Goal: Communication & Community: Answer question/provide support

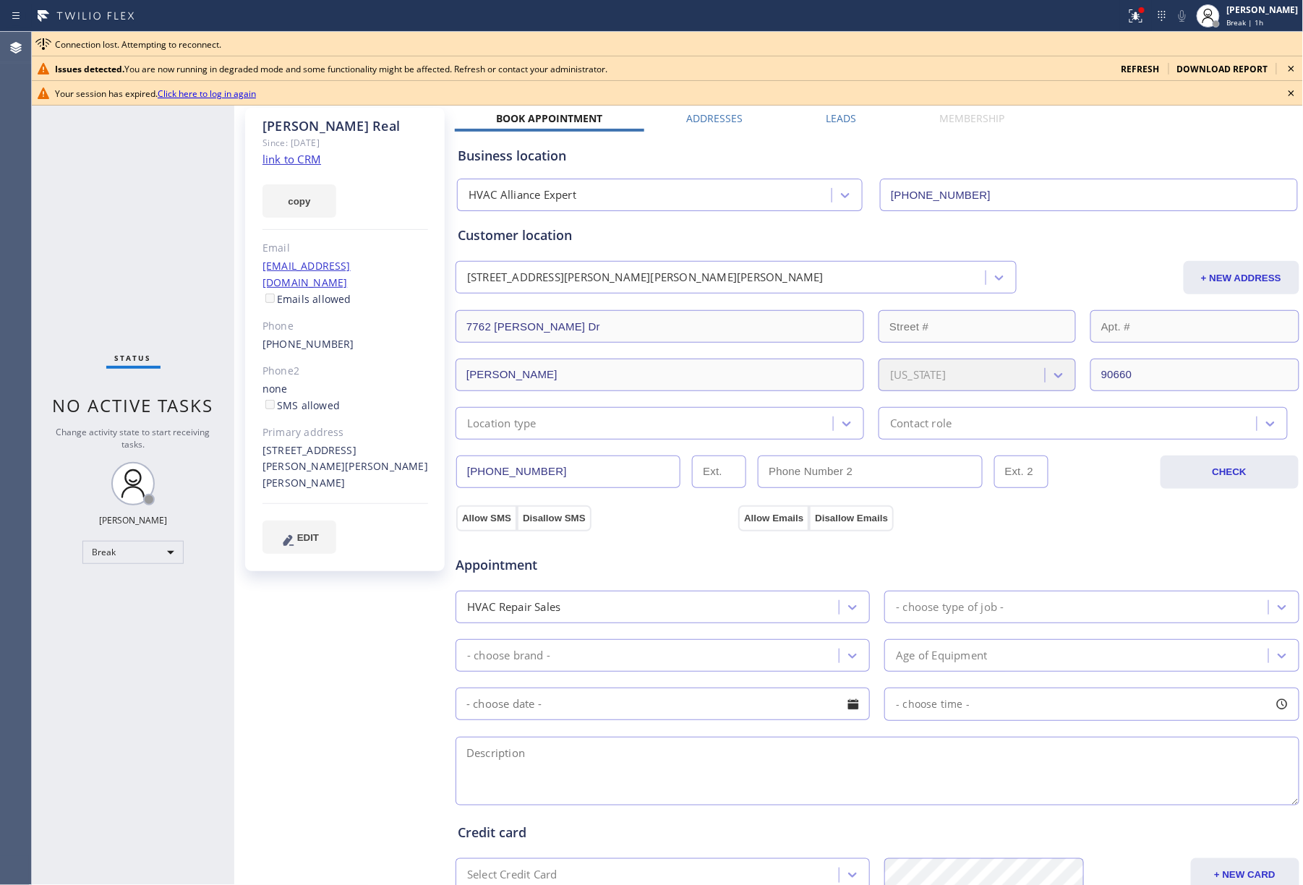
scroll to position [188, 0]
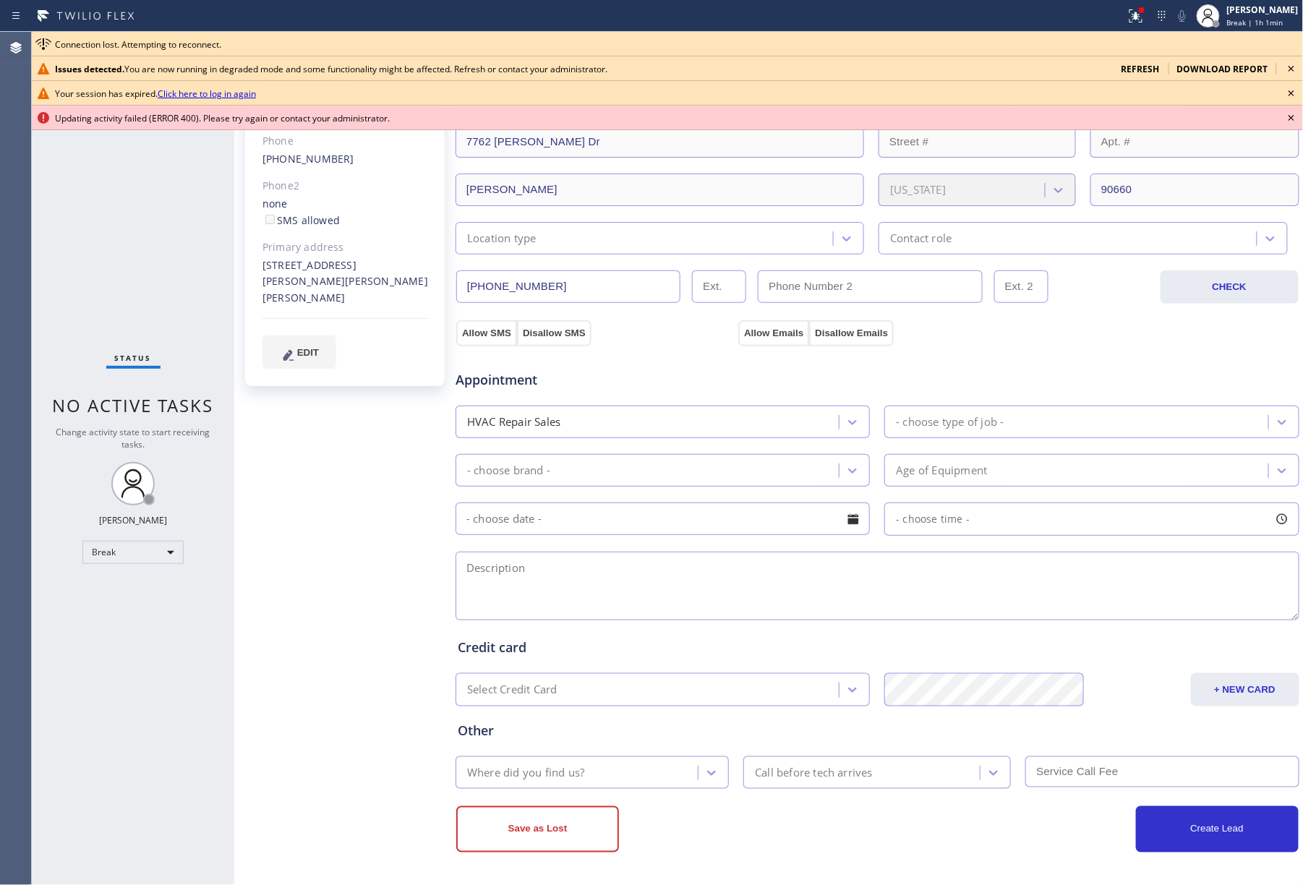
click at [1293, 62] on icon at bounding box center [1291, 68] width 17 height 17
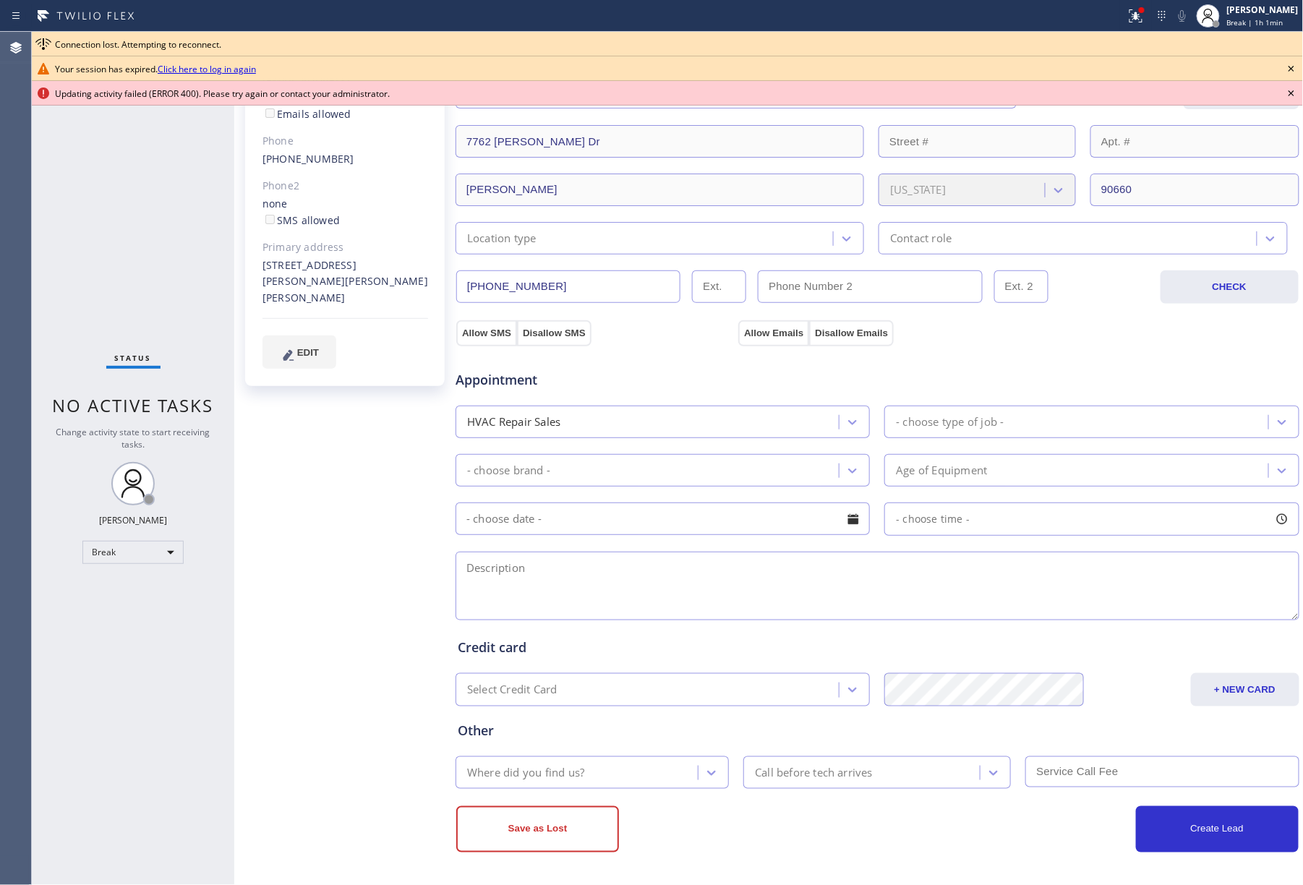
click at [1293, 62] on icon at bounding box center [1291, 68] width 17 height 17
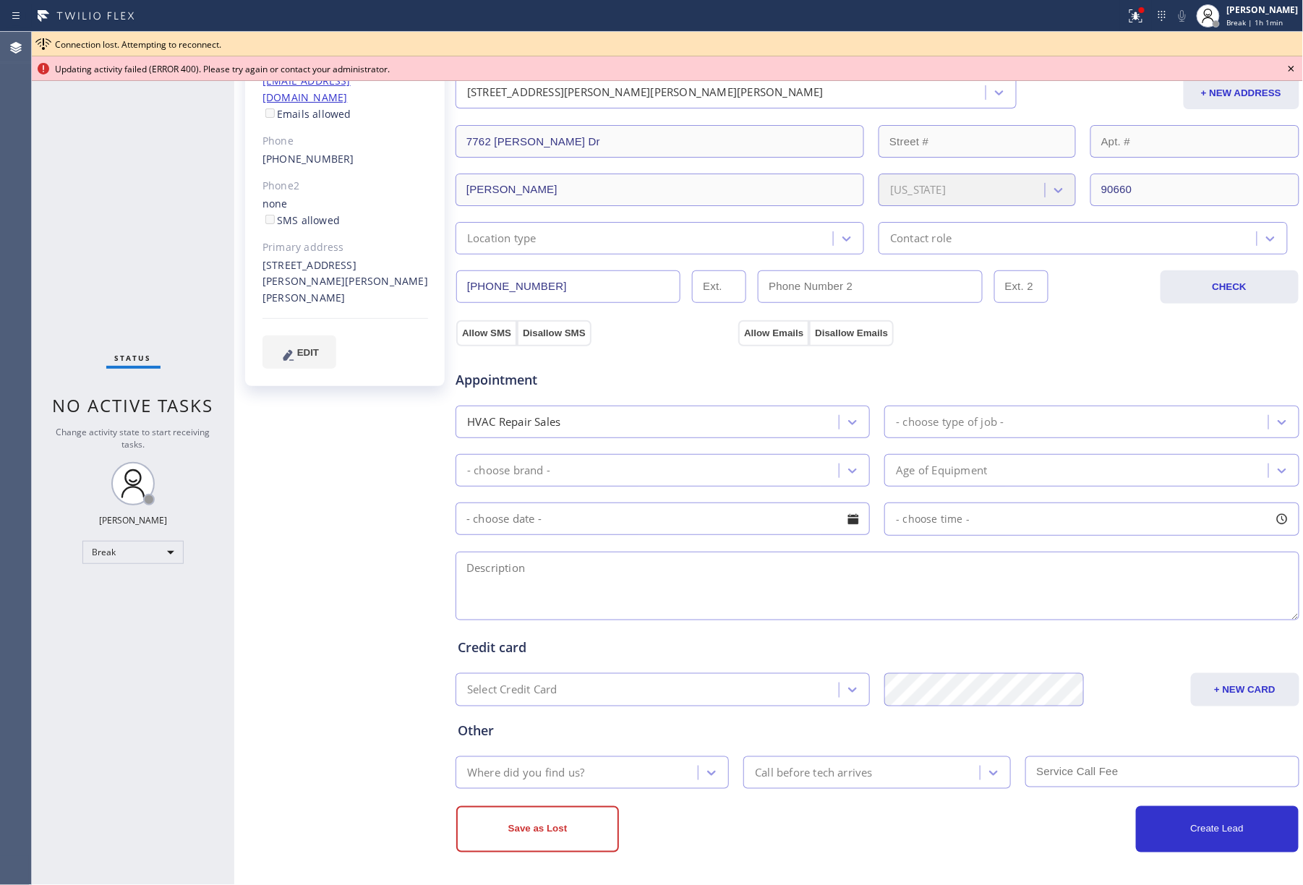
click at [1293, 62] on icon at bounding box center [1291, 68] width 17 height 17
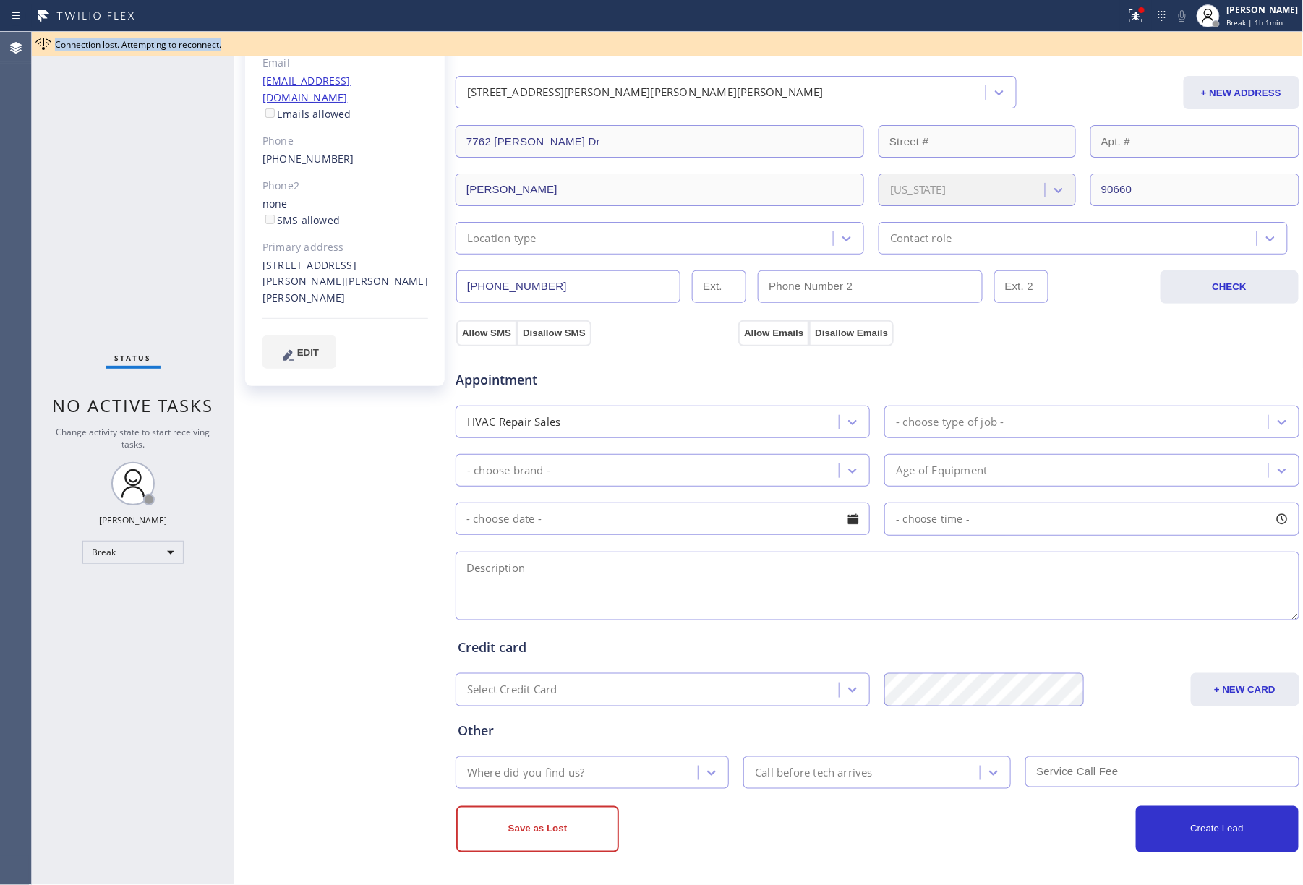
drag, startPoint x: 1258, startPoint y: 23, endPoint x: 1258, endPoint y: 35, distance: 12.3
click at [1258, 23] on span "Break | 1h 1min" at bounding box center [1255, 22] width 56 height 10
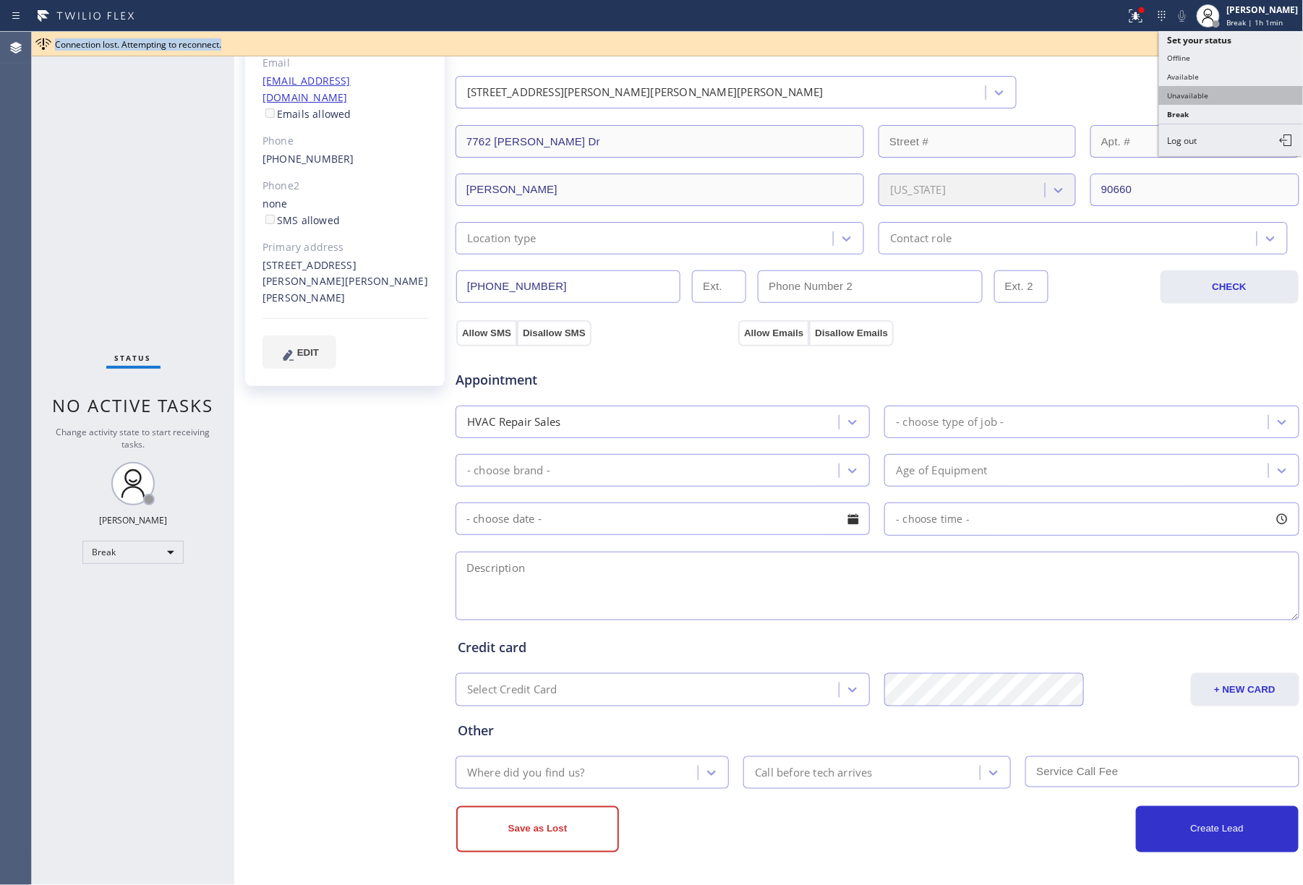
drag, startPoint x: 1238, startPoint y: 116, endPoint x: 1233, endPoint y: 99, distance: 17.9
click at [1233, 99] on ul "Set your status Offline Available Unavailable Break Log out" at bounding box center [1231, 93] width 145 height 125
click at [1233, 99] on button "Unavailable" at bounding box center [1231, 95] width 145 height 19
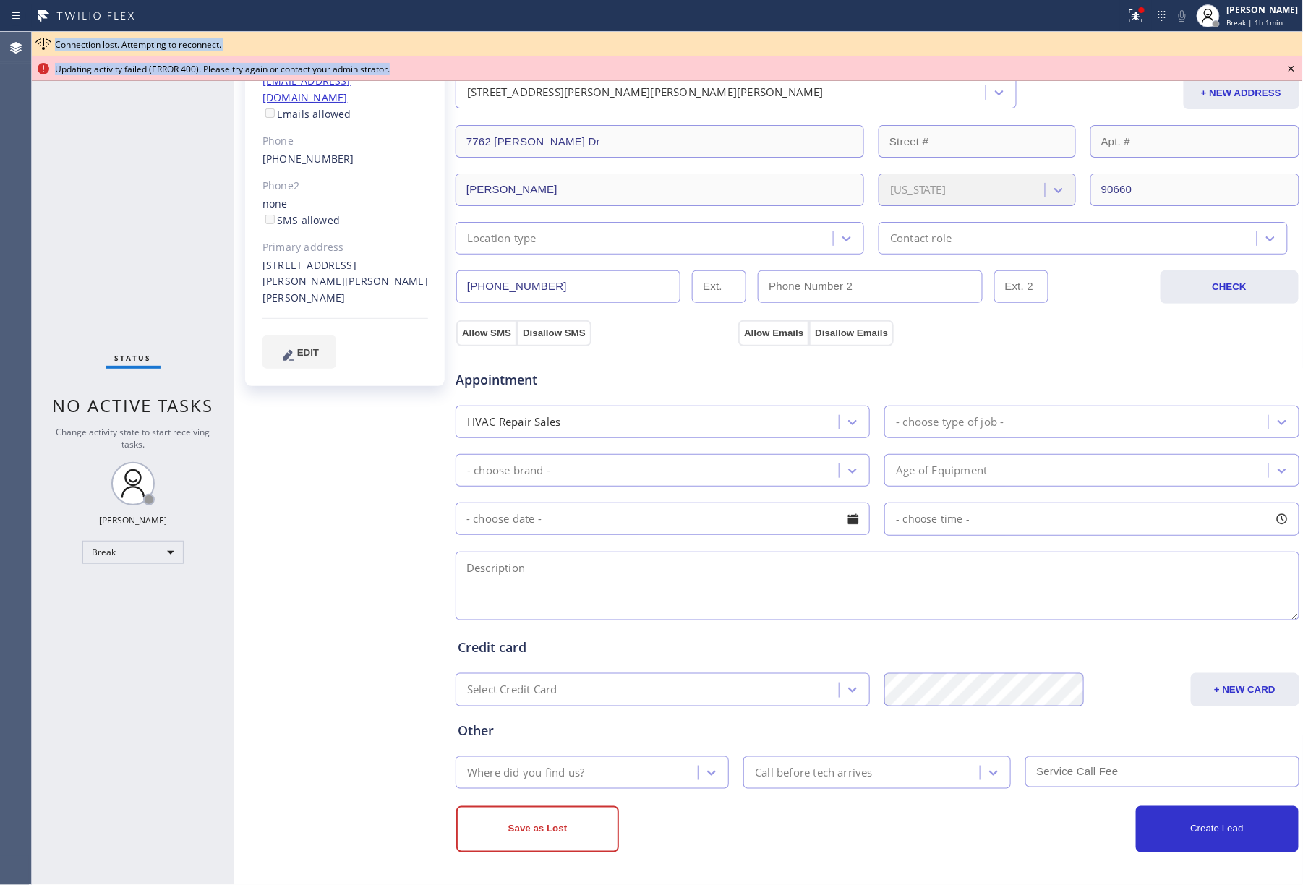
click at [1288, 64] on icon at bounding box center [1291, 68] width 17 height 17
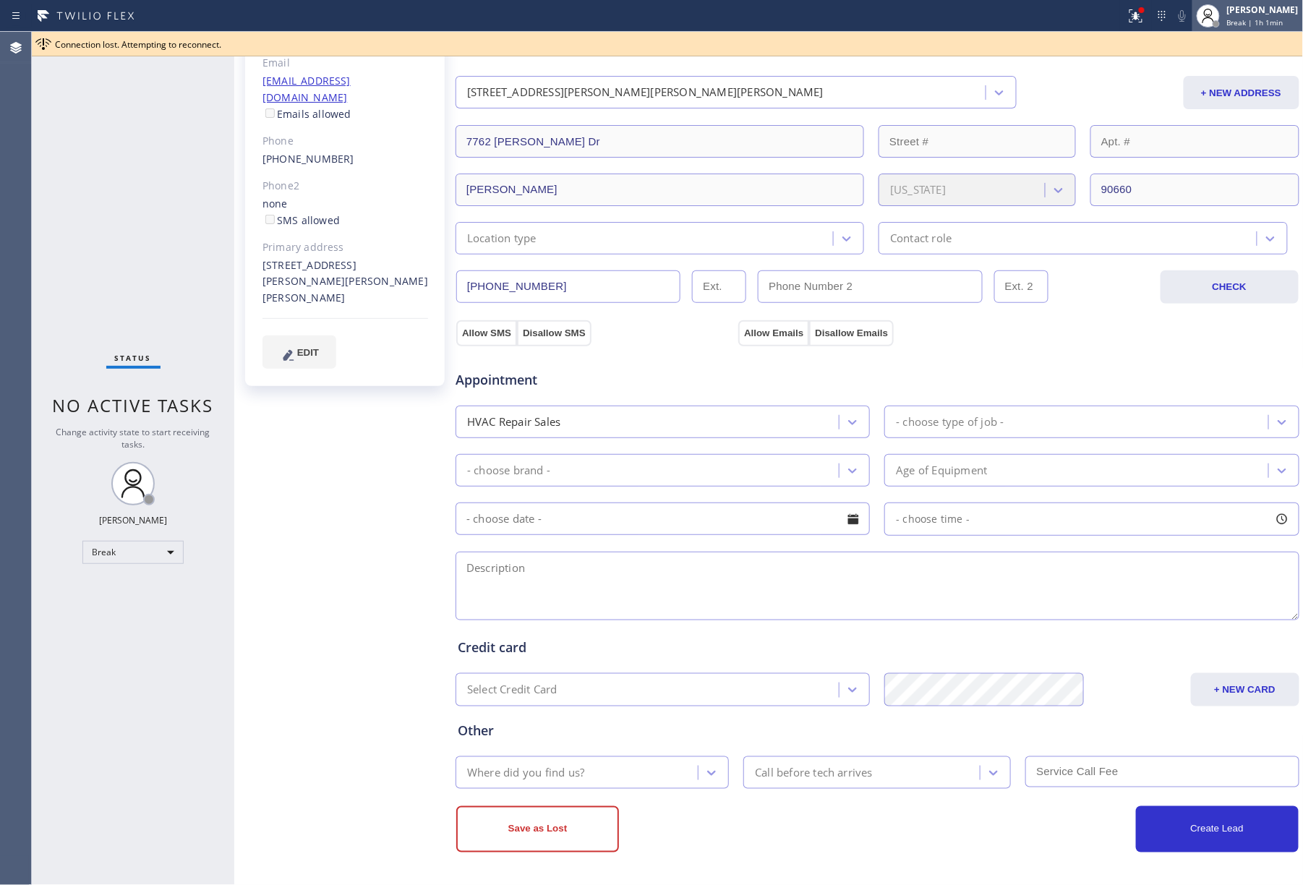
click at [1277, 19] on span "Break | 1h 1min" at bounding box center [1255, 22] width 56 height 10
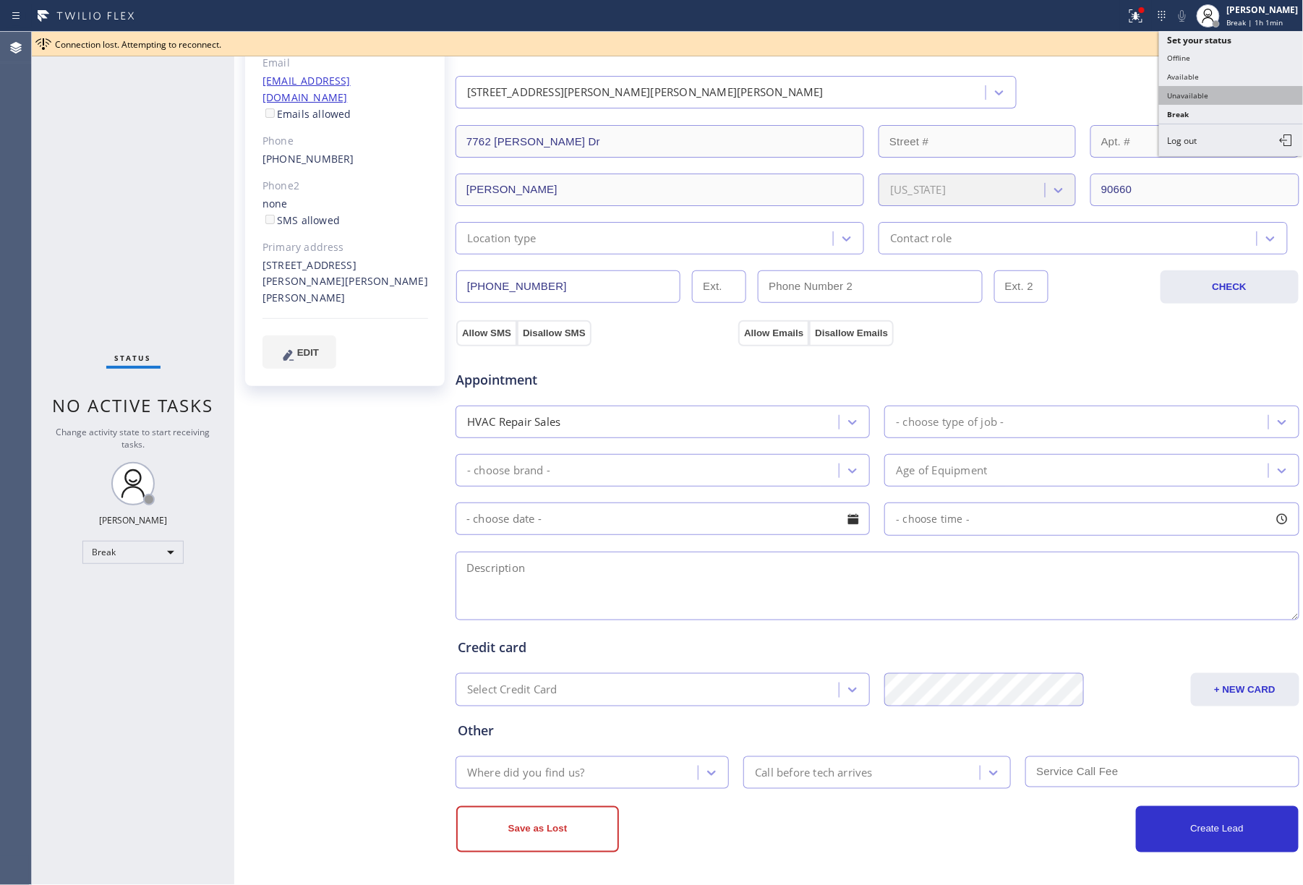
click at [1207, 91] on button "Unavailable" at bounding box center [1231, 95] width 145 height 19
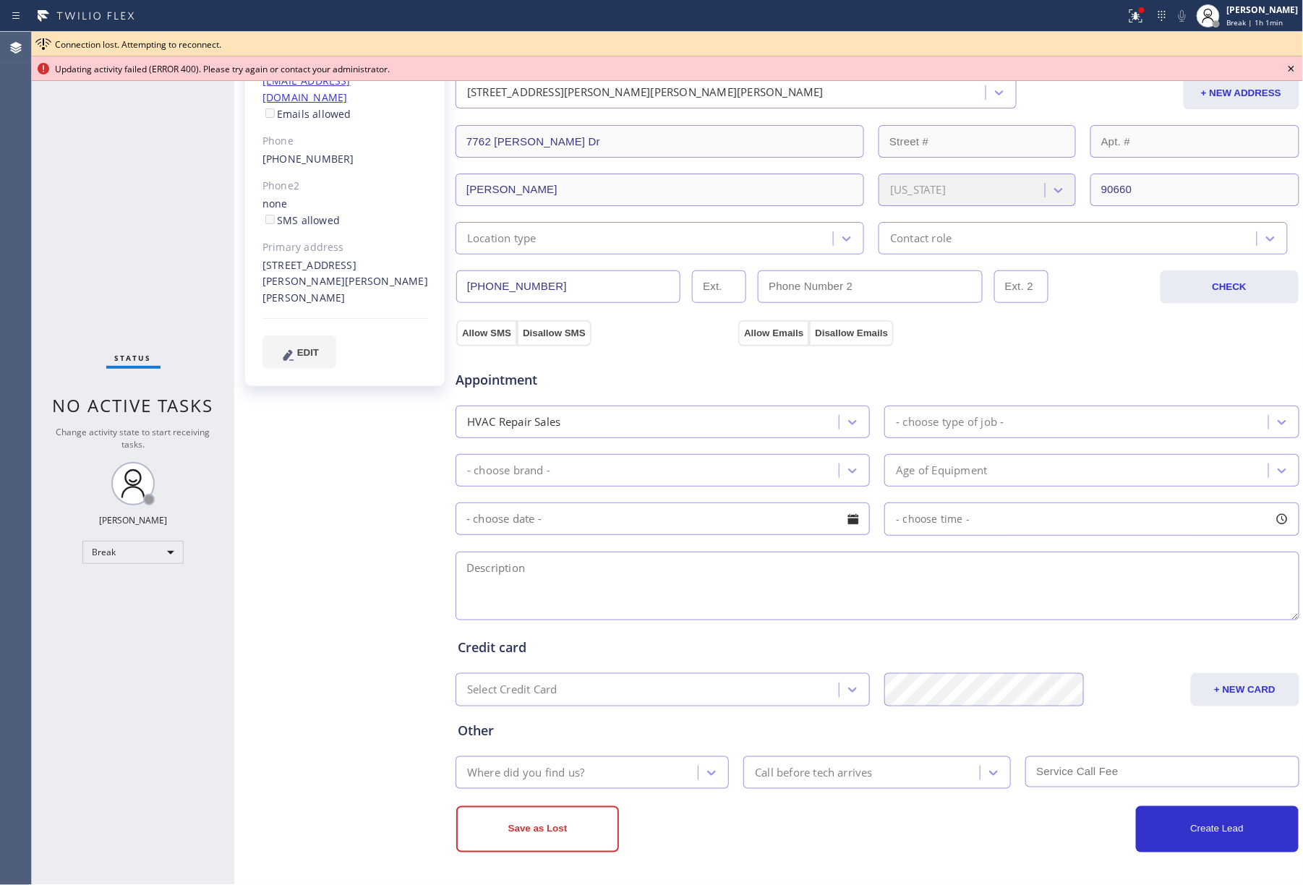
click at [1282, 70] on div "Updating activity failed (ERROR 400). Please try again or contact your administ…" at bounding box center [667, 68] width 1271 height 25
click at [1288, 69] on icon at bounding box center [1291, 68] width 17 height 17
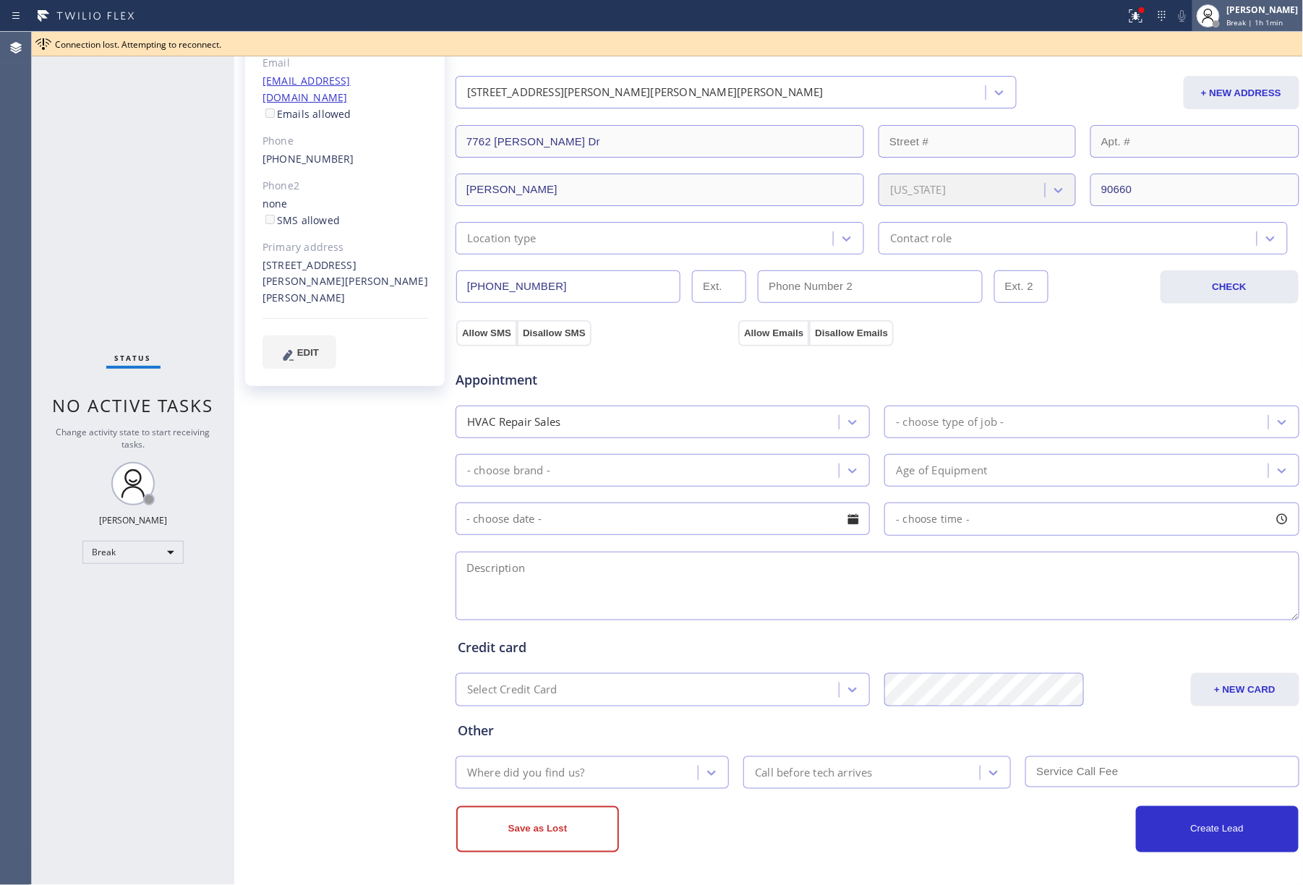
click at [1249, 20] on span "Break | 1h 1min" at bounding box center [1255, 22] width 56 height 10
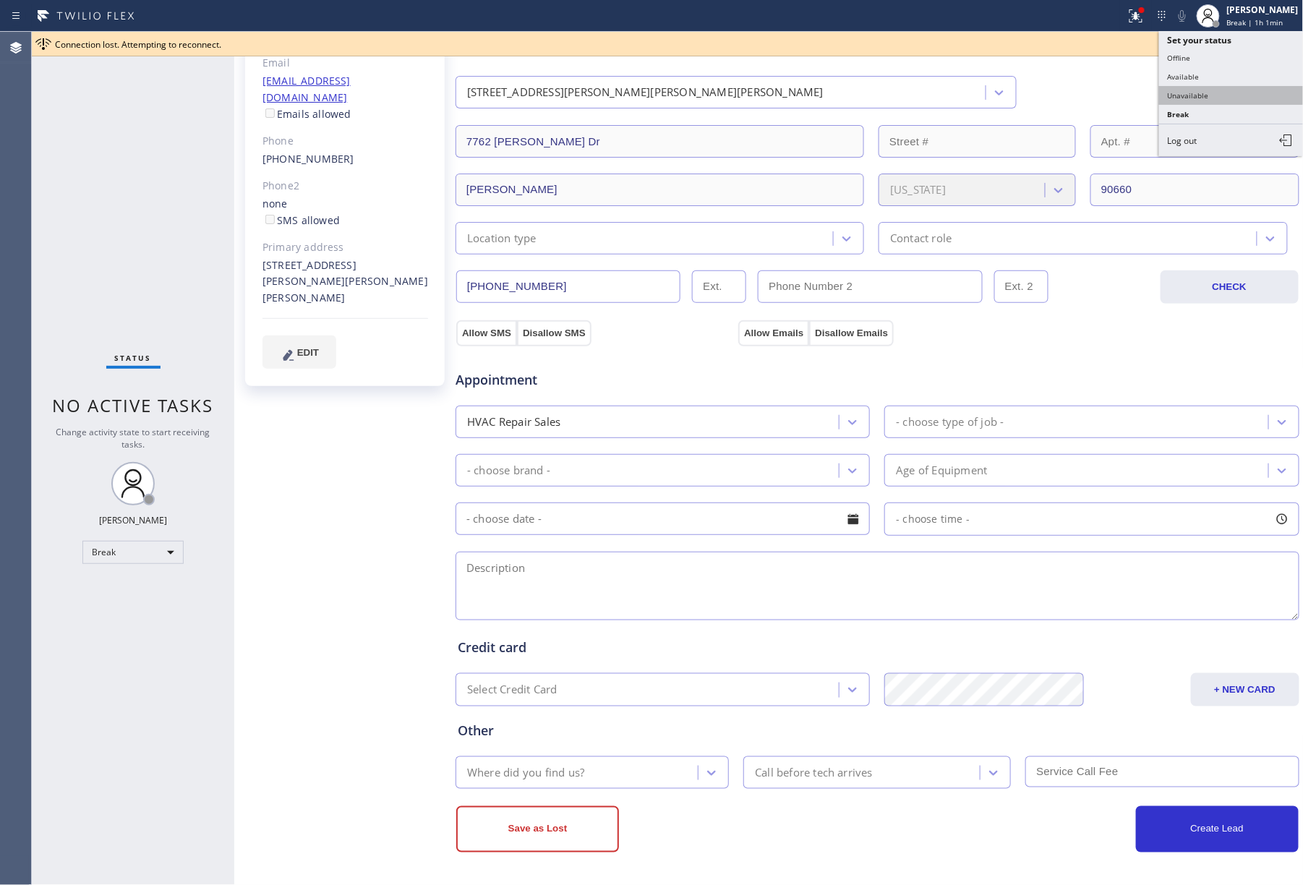
click at [1259, 102] on button "Unavailable" at bounding box center [1231, 95] width 145 height 19
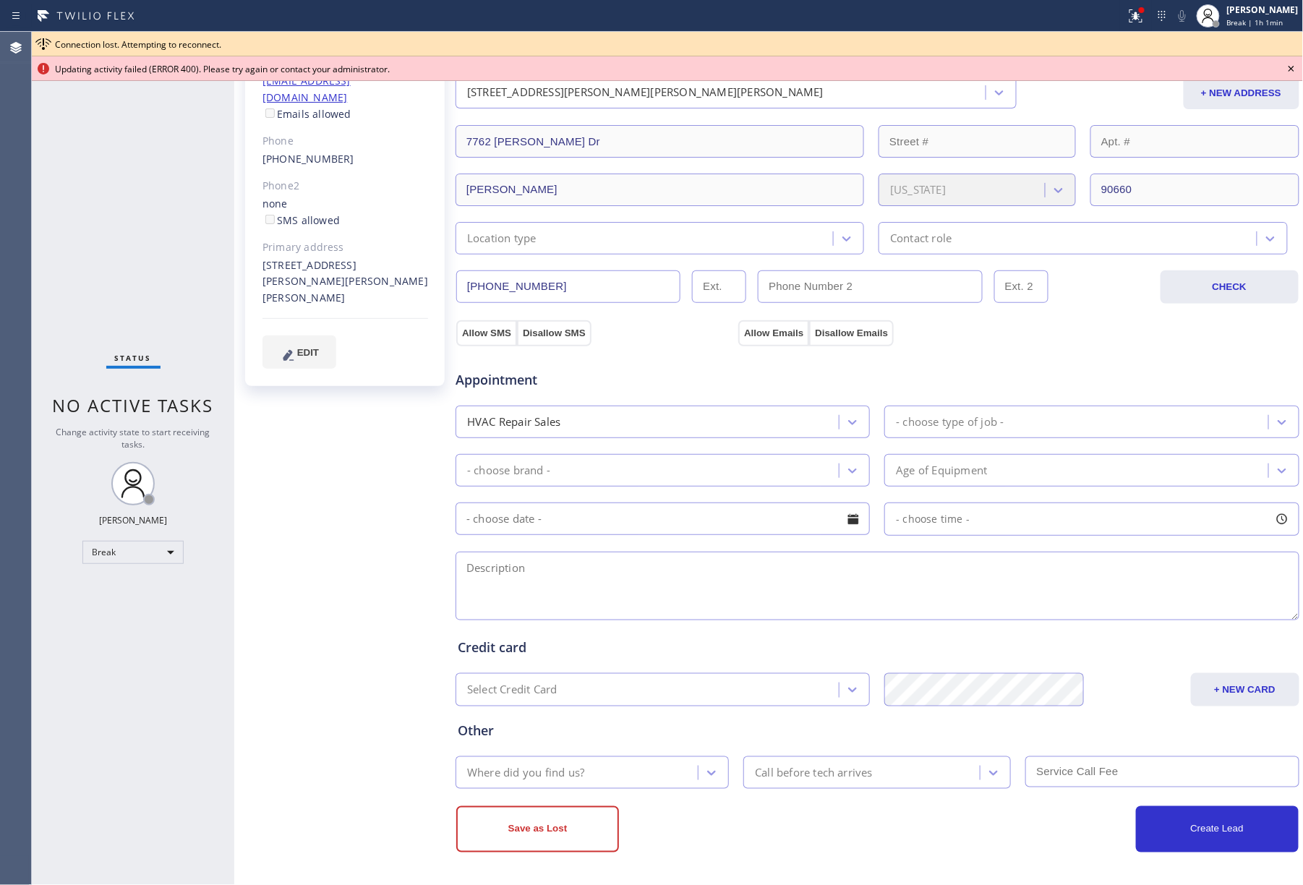
click at [1290, 65] on icon at bounding box center [1291, 68] width 17 height 17
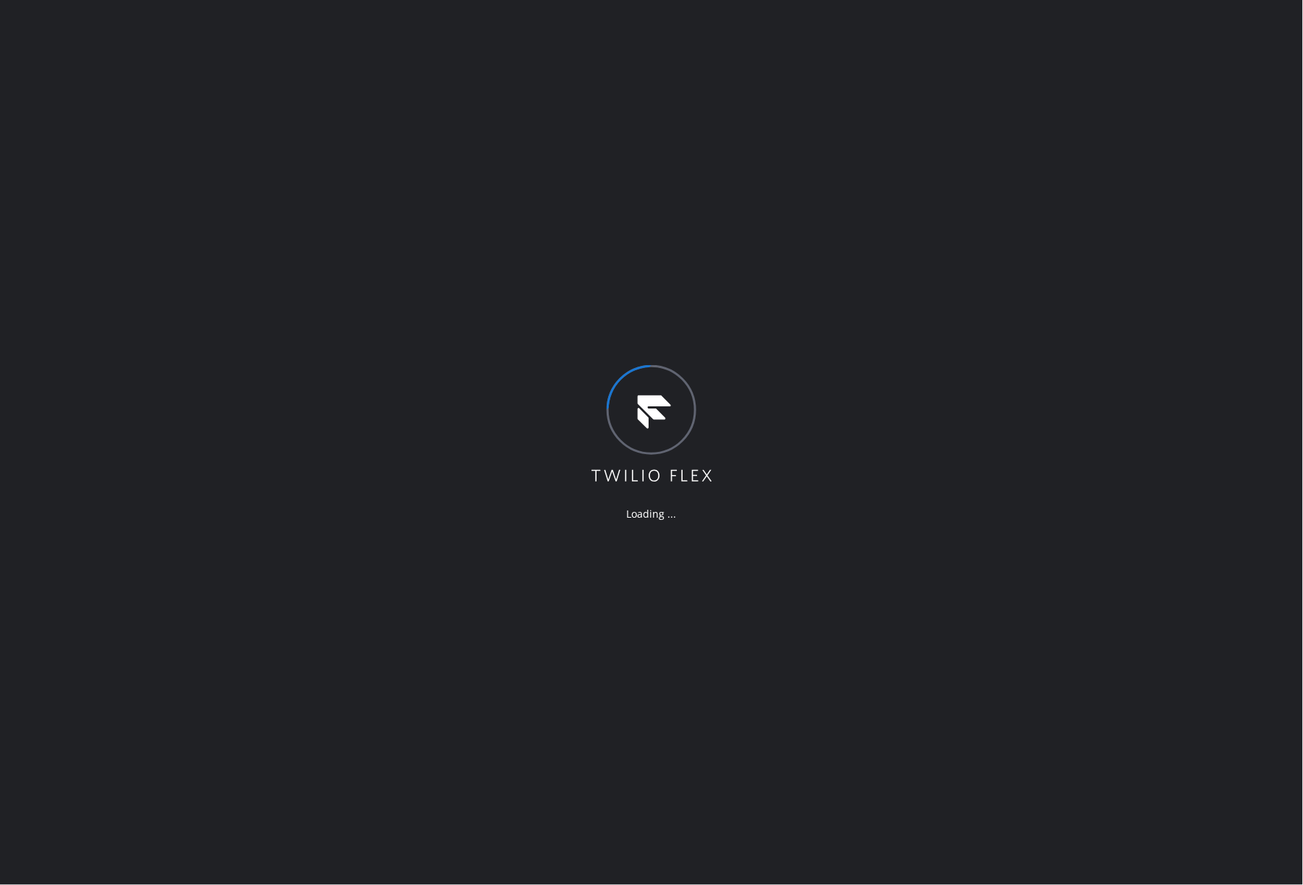
click at [159, 437] on div "Loading ..." at bounding box center [651, 442] width 1303 height 885
click at [165, 265] on div "Loading ..." at bounding box center [651, 442] width 1303 height 885
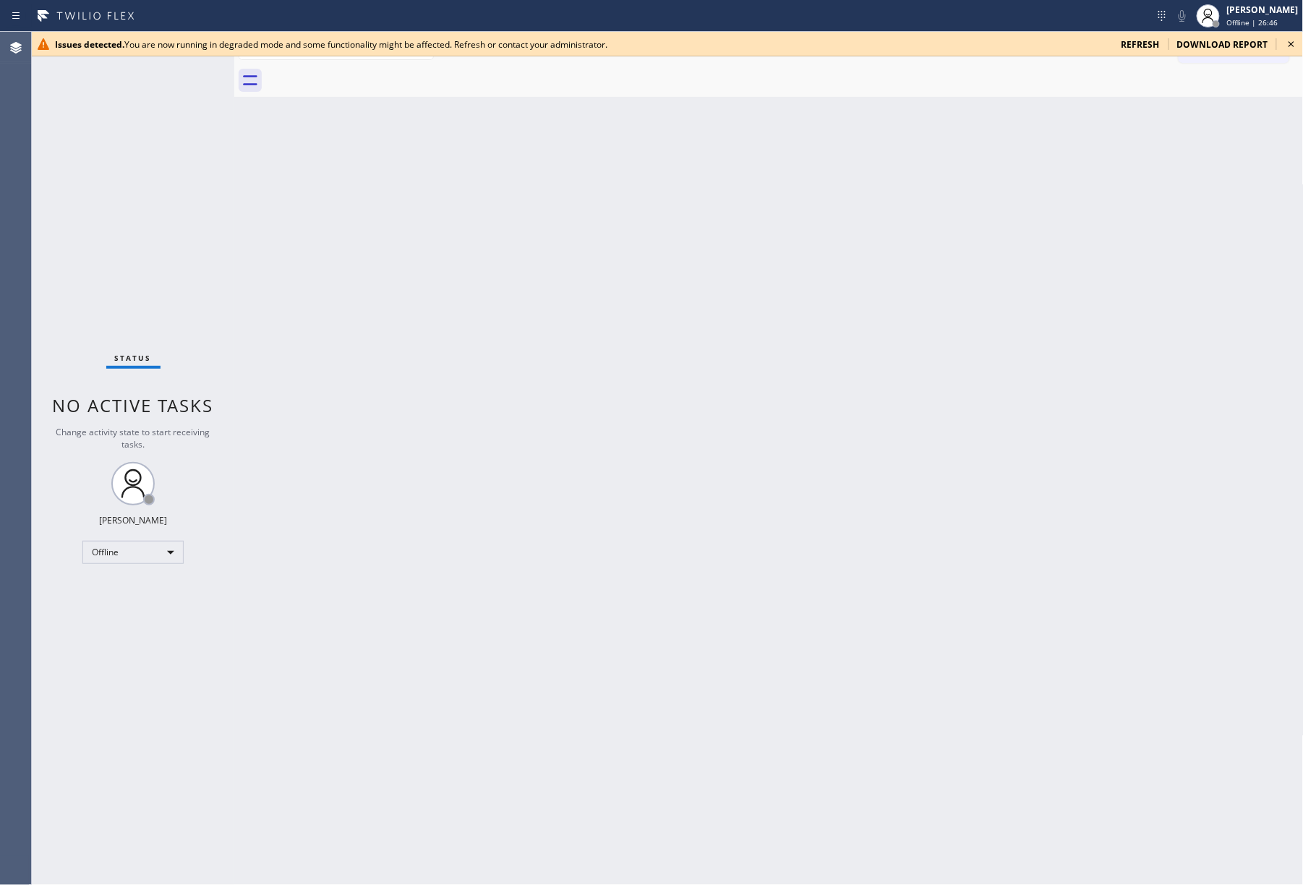
click at [140, 270] on div "Status No active tasks Change activity state to start receiving tasks. [PERSON_…" at bounding box center [133, 458] width 202 height 853
click at [1293, 45] on icon at bounding box center [1291, 44] width 6 height 6
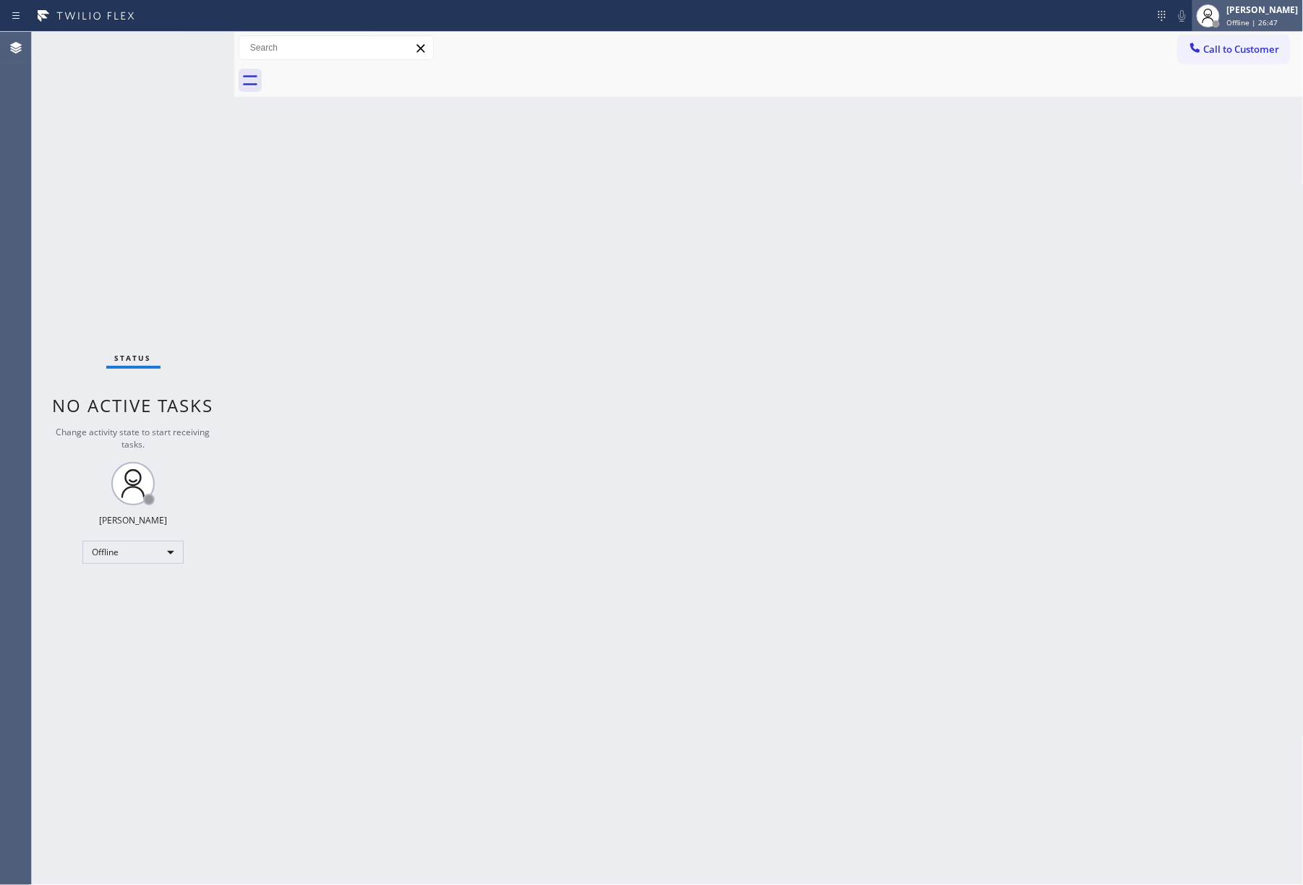
click at [1244, 22] on span "Offline | 26:47" at bounding box center [1252, 22] width 51 height 10
click at [1233, 95] on button "Unavailable" at bounding box center [1231, 95] width 145 height 19
drag, startPoint x: 933, startPoint y: 247, endPoint x: 923, endPoint y: 315, distance: 68.7
click at [932, 249] on div "Back to Dashboard Change Sender ID Customers Technicians Select a contact Outbo…" at bounding box center [768, 458] width 1069 height 853
drag, startPoint x: 160, startPoint y: 179, endPoint x: 172, endPoint y: 137, distance: 44.4
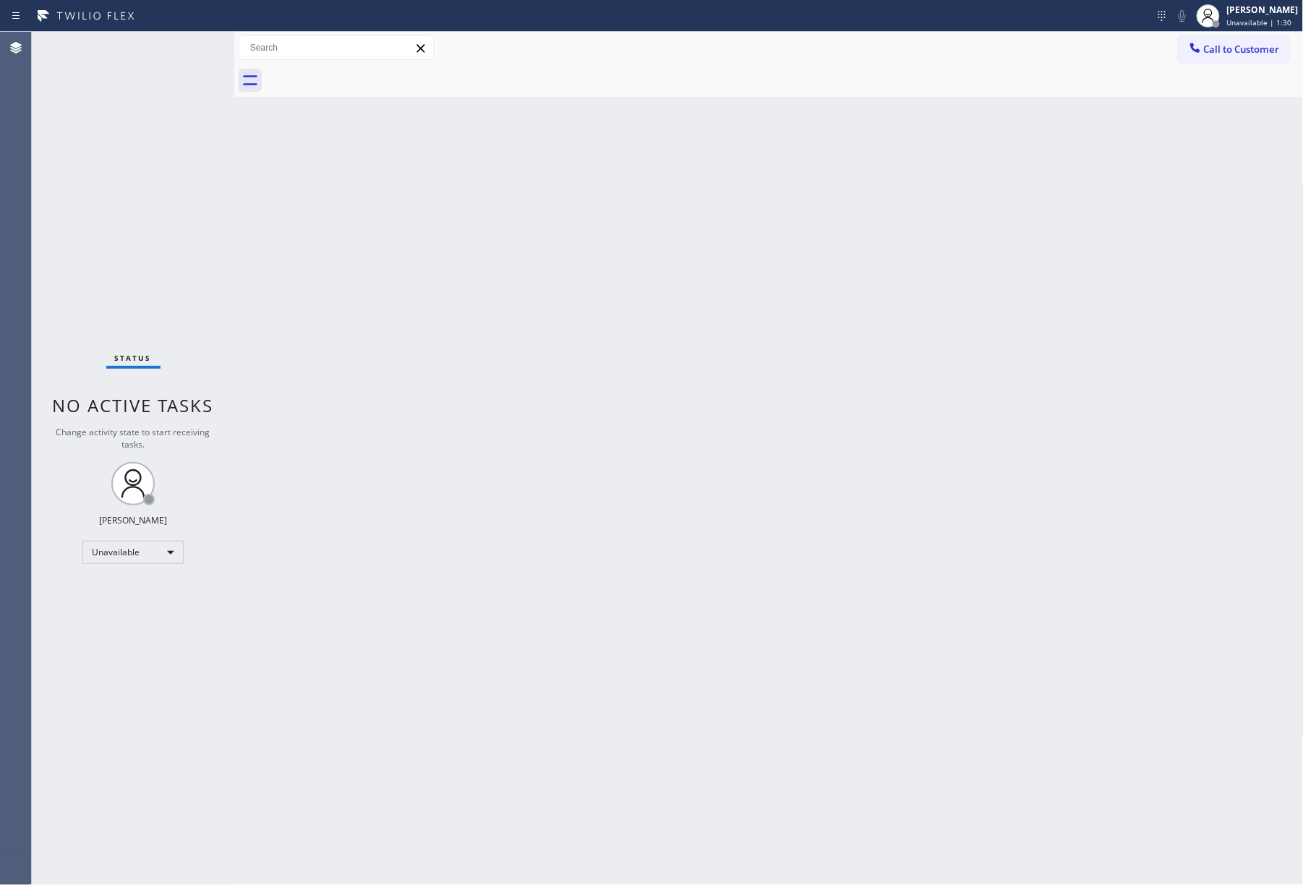
click at [160, 179] on div "Status No active tasks Change activity state to start receiving tasks. [PERSON_…" at bounding box center [133, 458] width 202 height 853
drag, startPoint x: 811, startPoint y: 257, endPoint x: 811, endPoint y: 241, distance: 15.9
click at [811, 250] on div "Back to Dashboard Change Sender ID Customers Technicians Select a contact Outbo…" at bounding box center [768, 458] width 1069 height 853
click at [716, 390] on div "Back to Dashboard Change Sender ID Customers Technicians Select a contact Outbo…" at bounding box center [768, 458] width 1069 height 853
click at [724, 389] on div "Back to Dashboard Change Sender ID Customers Technicians Select a contact Outbo…" at bounding box center [768, 458] width 1069 height 853
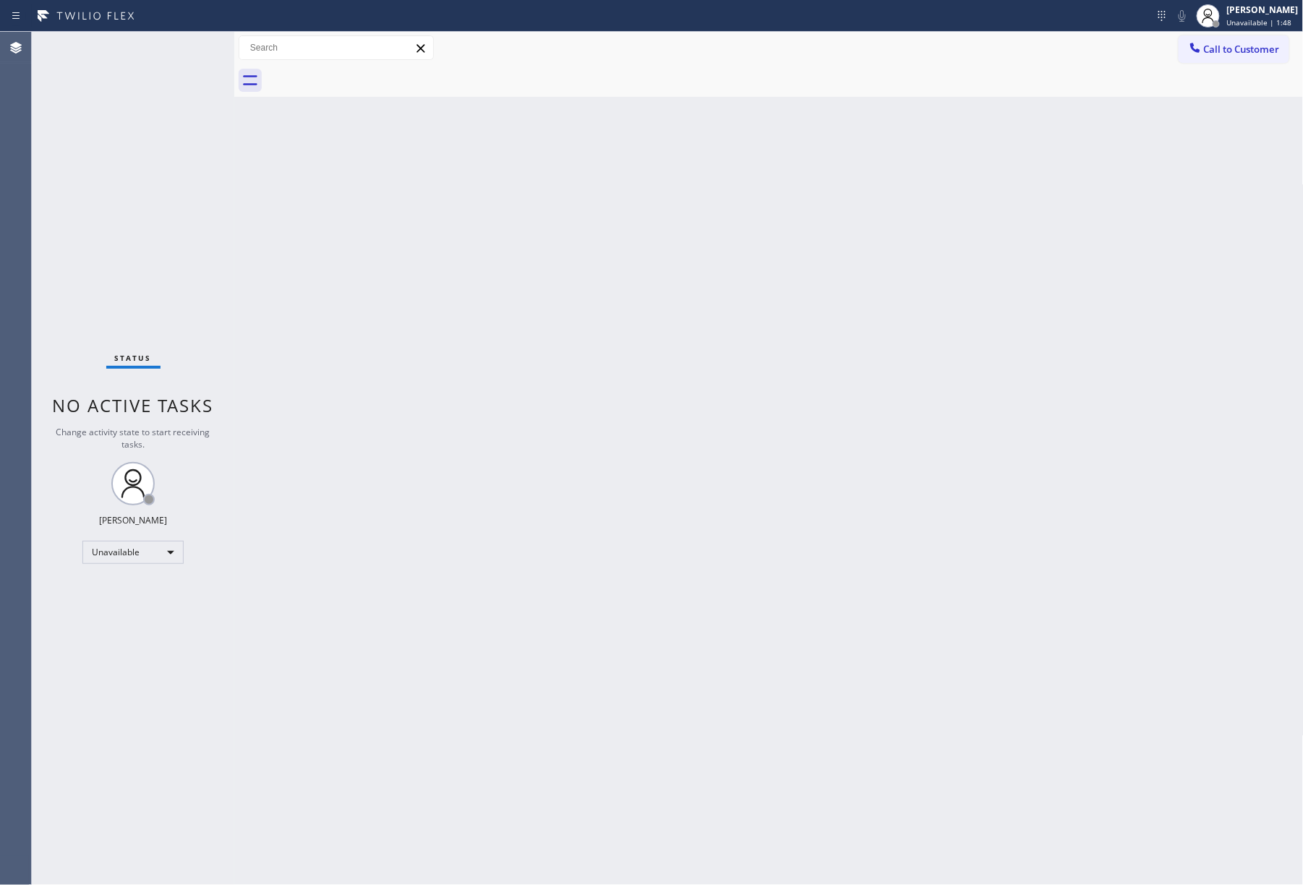
click at [727, 388] on div "Back to Dashboard Change Sender ID Customers Technicians Select a contact Outbo…" at bounding box center [768, 458] width 1069 height 853
click at [727, 375] on div "Back to Dashboard Change Sender ID Customers Technicians Select a contact Outbo…" at bounding box center [768, 458] width 1069 height 853
click at [80, 96] on div "Status No active tasks Change activity state to start receiving tasks. [PERSON_…" at bounding box center [133, 458] width 202 height 853
click at [1218, 45] on span "Call to Customer" at bounding box center [1242, 49] width 76 height 13
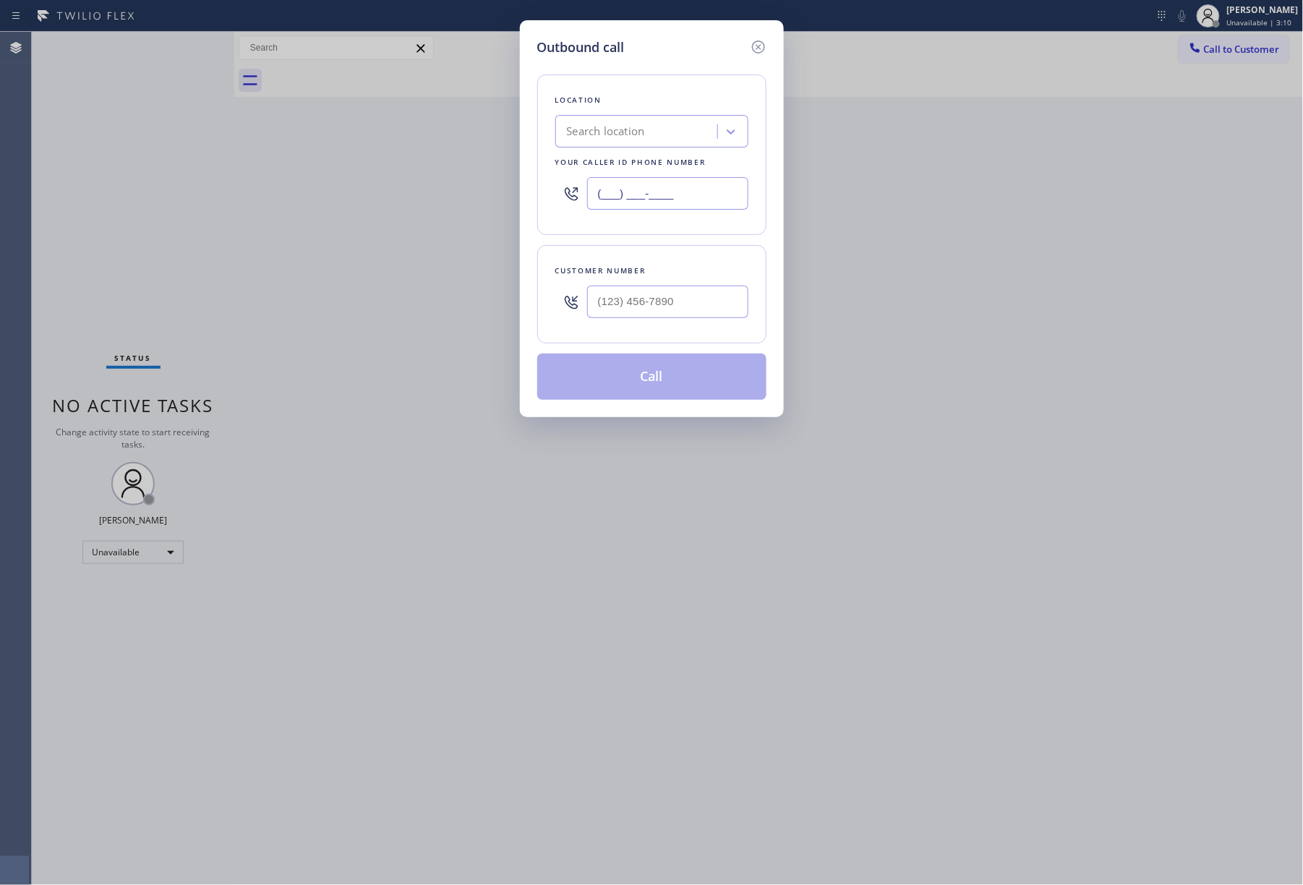
drag, startPoint x: 658, startPoint y: 192, endPoint x: 534, endPoint y: 213, distance: 126.0
click at [534, 205] on div "Outbound call Location Search location Your caller id phone number (___) ___-__…" at bounding box center [652, 218] width 264 height 397
paste input "855) 662-5332"
type input "[PHONE_NUMBER]"
click at [232, 208] on div "Outbound call Location 4B2.Paid Sub Zero Repair Professionals Your caller id ph…" at bounding box center [651, 442] width 1303 height 885
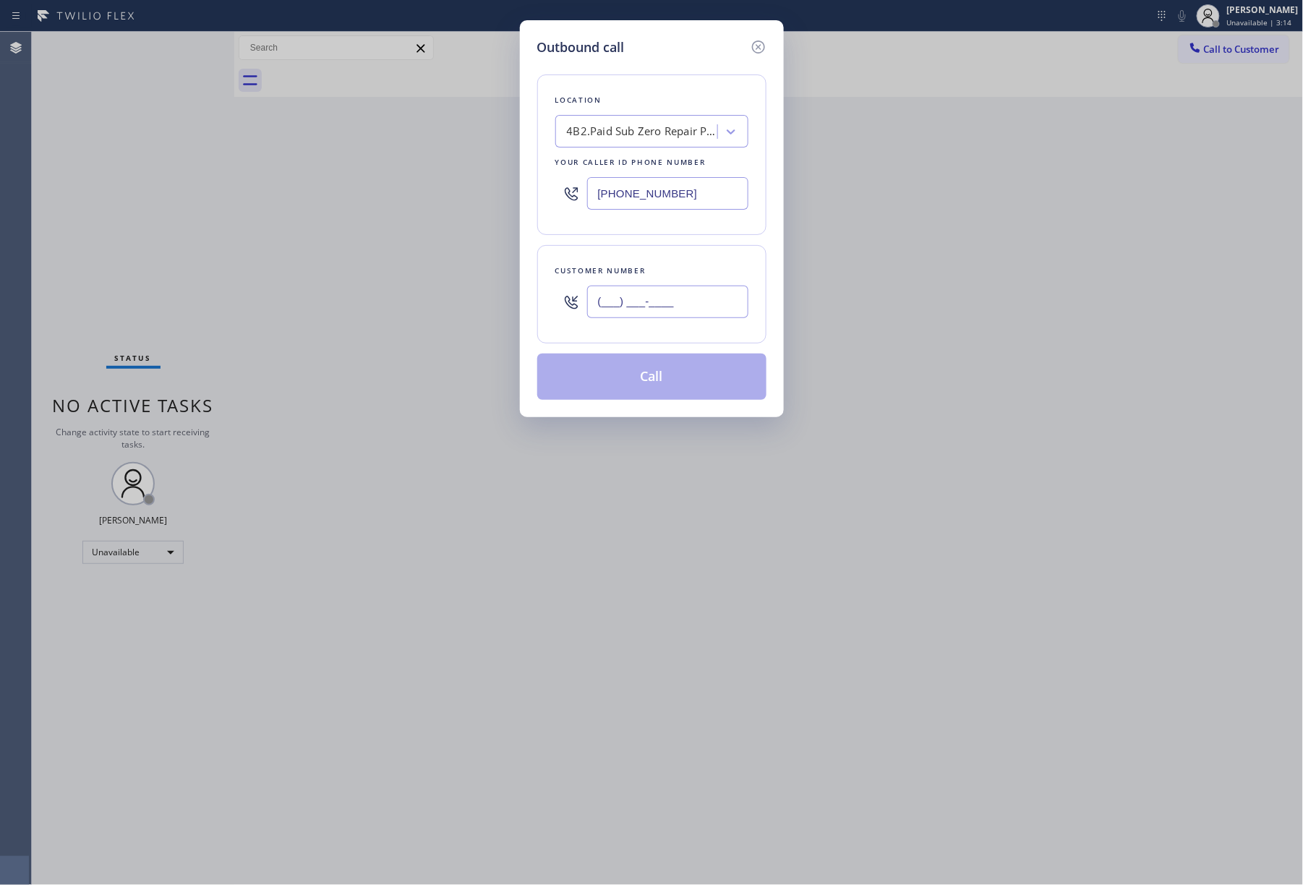
click at [660, 299] on input "(___) ___-____" at bounding box center [667, 302] width 161 height 33
paste input "310) 801-4201"
type input "[PHONE_NUMBER]"
click at [669, 278] on div "Customer number" at bounding box center [651, 270] width 193 height 15
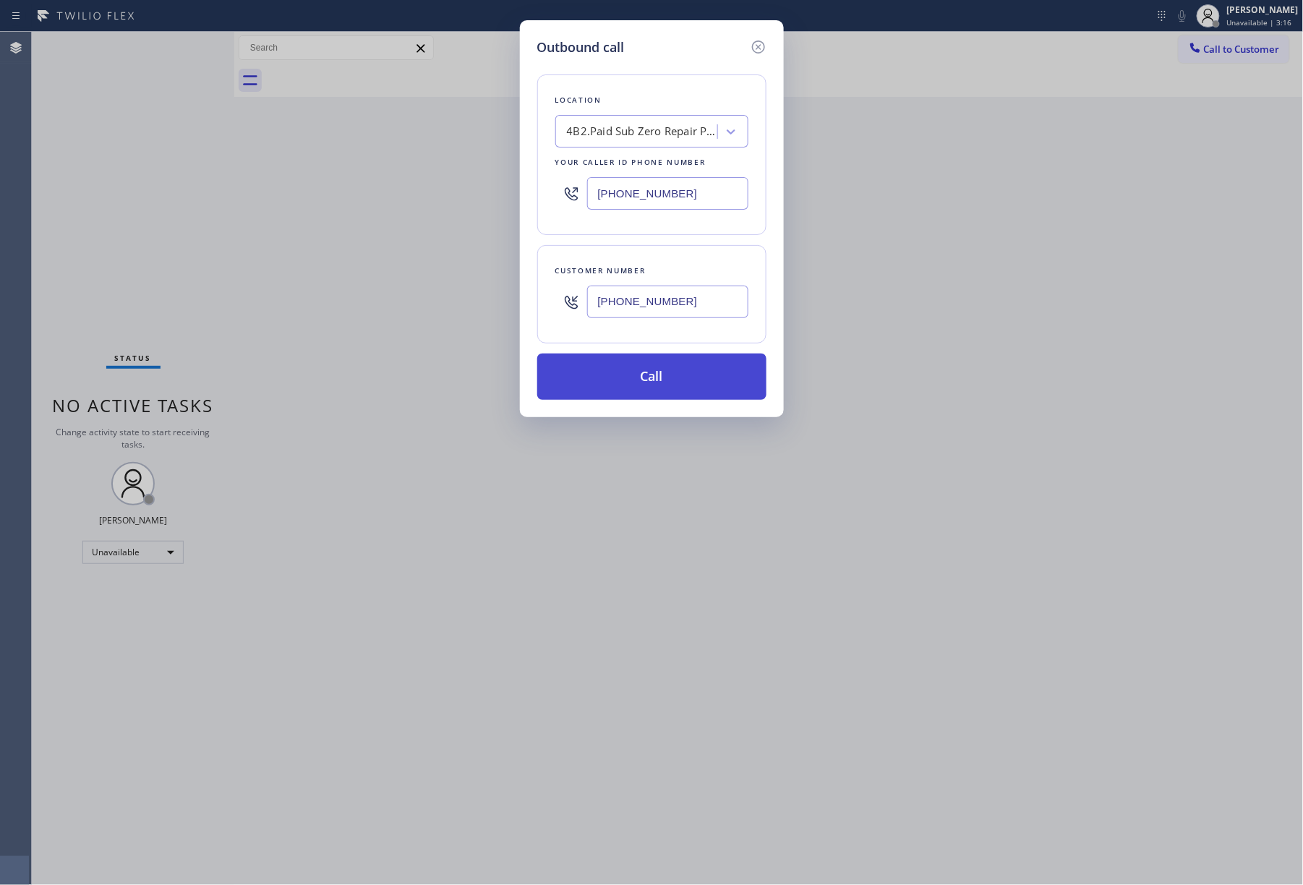
click at [678, 380] on button "Call" at bounding box center [651, 377] width 229 height 46
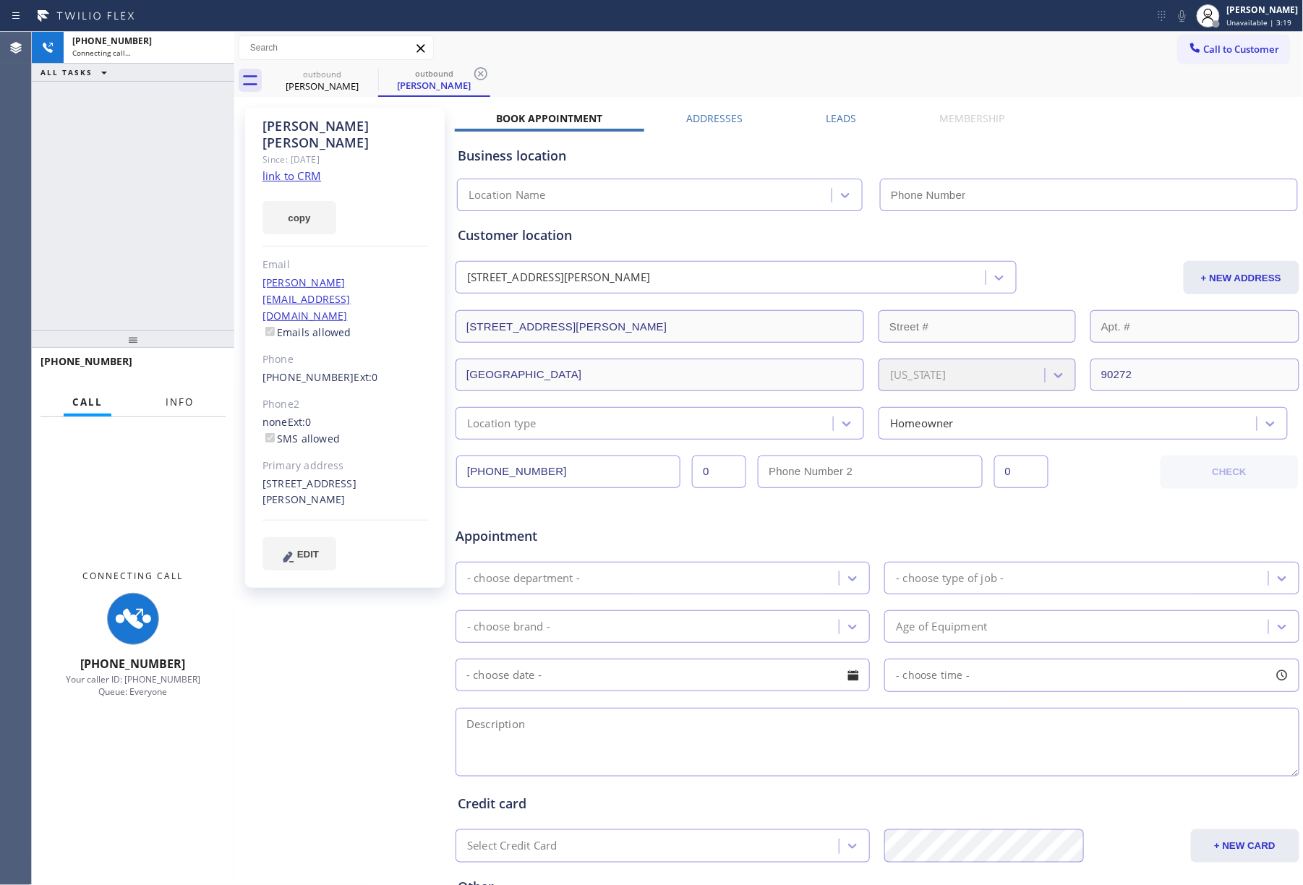
click at [175, 401] on span "Info" at bounding box center [180, 401] width 28 height 13
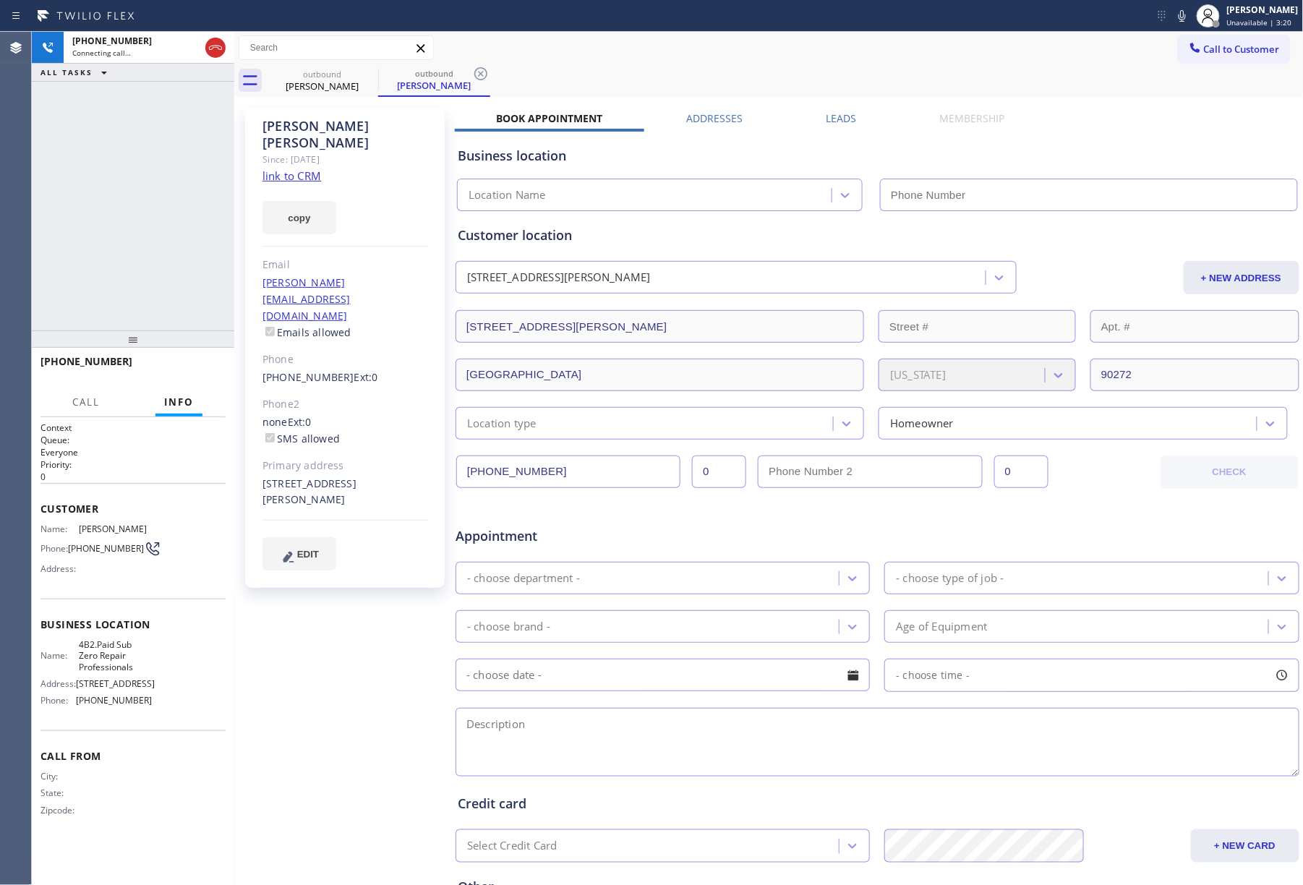
click at [182, 186] on div "[PHONE_NUMBER] Connecting call… ALL TASKS ALL TASKS ACTIVE TASKS TASKS IN WRAP …" at bounding box center [133, 181] width 202 height 299
type input "[PHONE_NUMBER]"
click at [262, 168] on link "link to CRM" at bounding box center [291, 175] width 59 height 14
click at [212, 45] on icon at bounding box center [215, 47] width 17 height 17
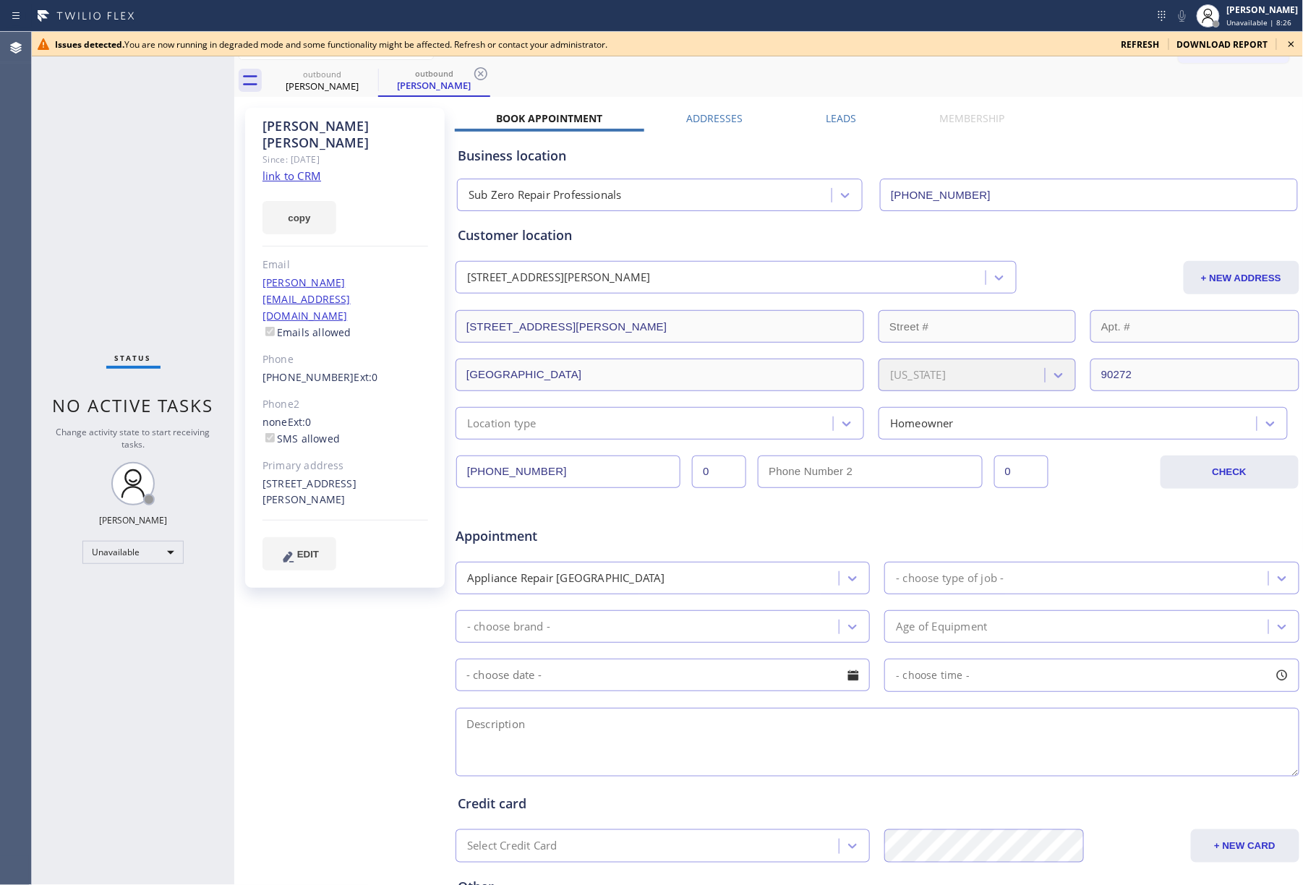
click at [1288, 38] on icon at bounding box center [1291, 43] width 17 height 17
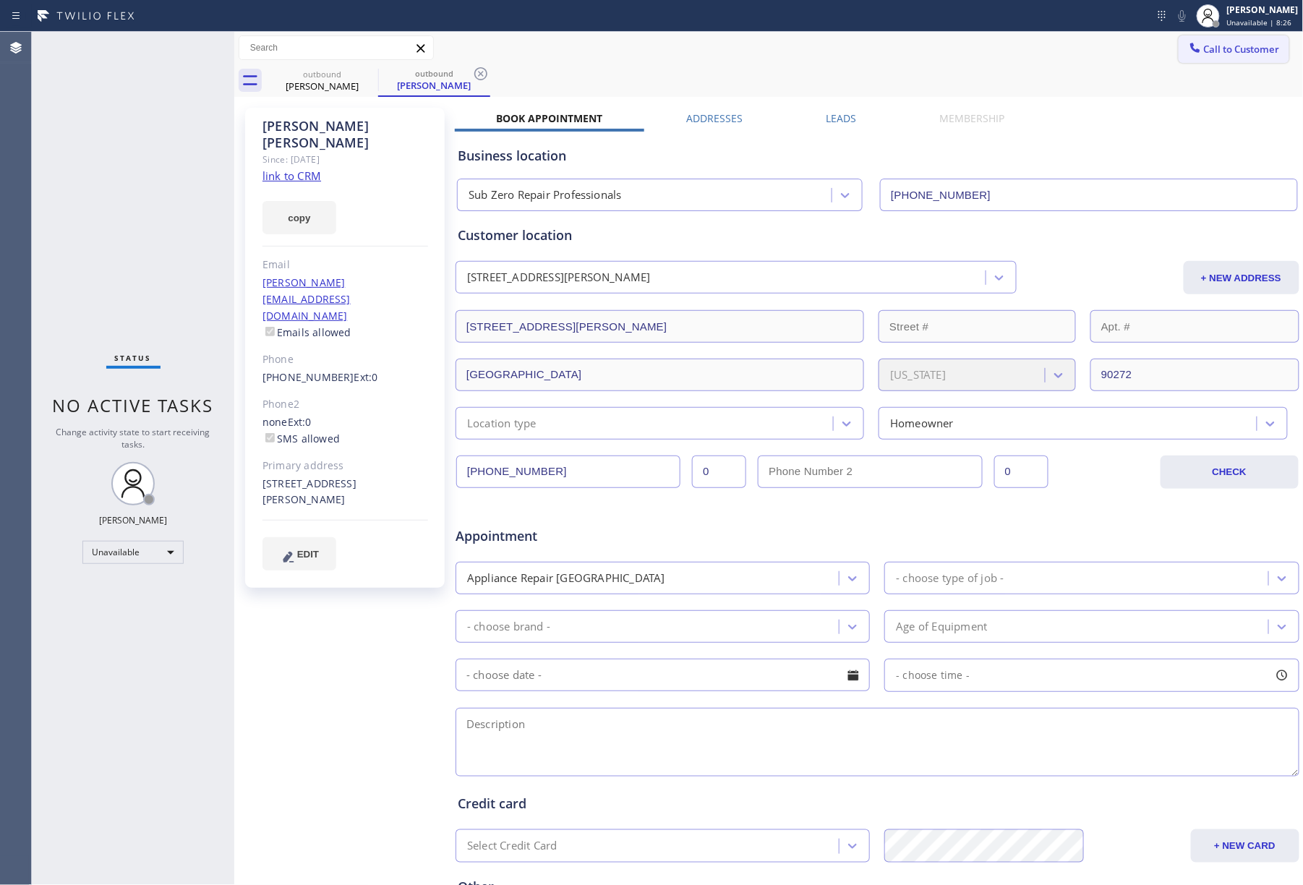
click at [1246, 43] on span "Call to Customer" at bounding box center [1242, 49] width 76 height 13
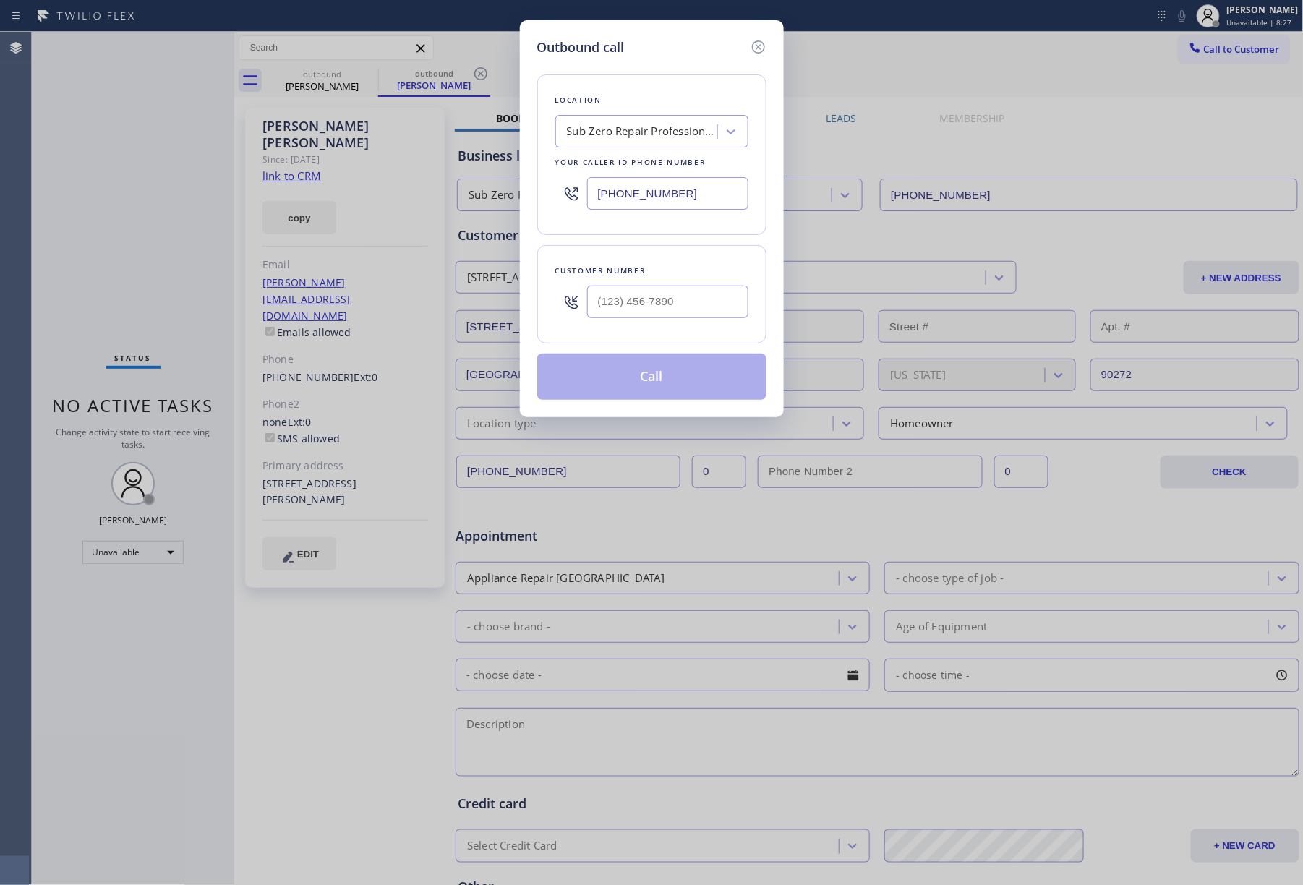
drag, startPoint x: 689, startPoint y: 194, endPoint x: 545, endPoint y: 204, distance: 144.2
click at [545, 204] on div "Location Sub Zero Repair Professionals Your caller id phone number [PHONE_NUMBE…" at bounding box center [651, 154] width 229 height 161
paste input "626) 603-8363"
type input "[PHONE_NUMBER]"
click at [643, 307] on input "(___) ___-____" at bounding box center [667, 302] width 161 height 33
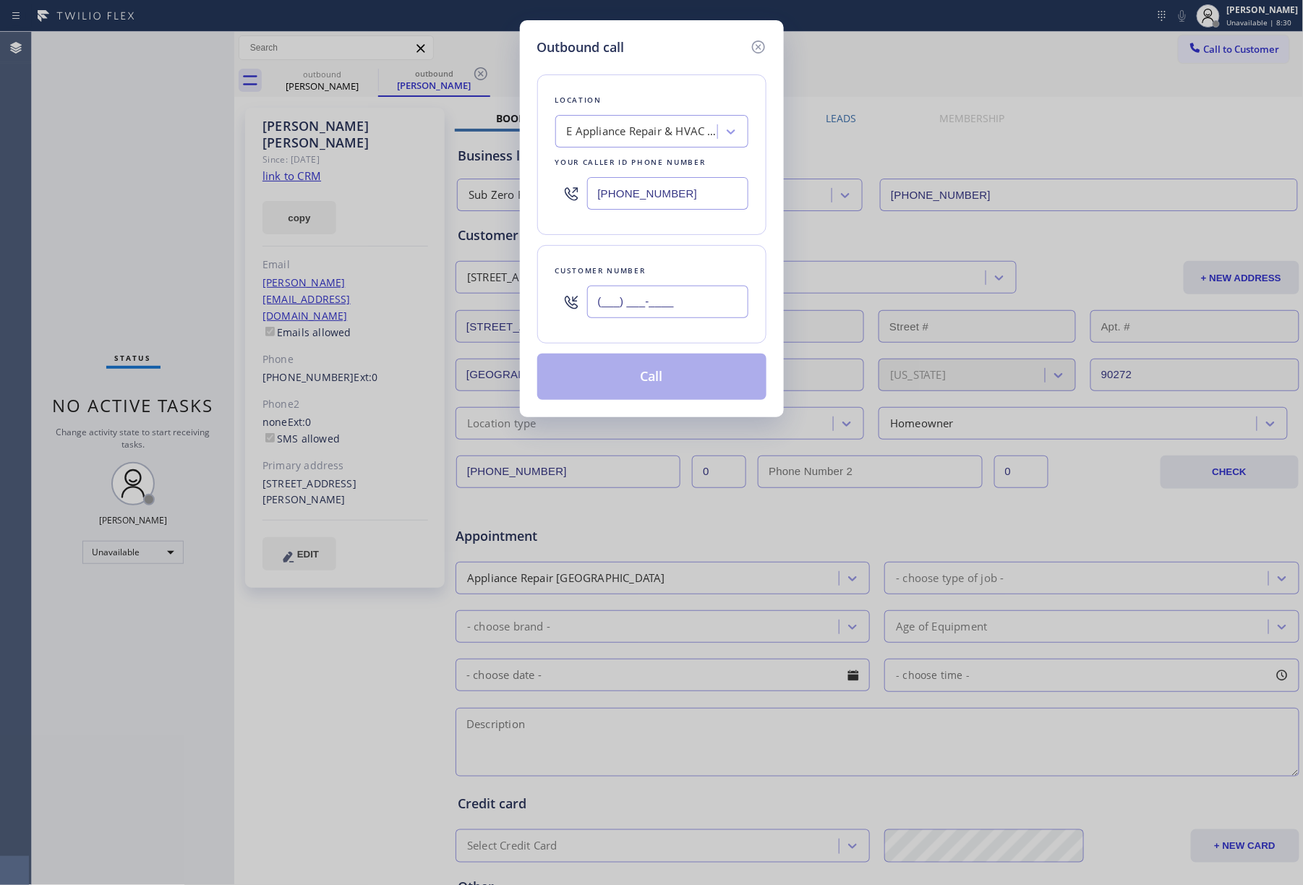
paste input "213) 762-2619"
type input "[PHONE_NUMBER]"
click at [645, 267] on div "Customer number" at bounding box center [651, 270] width 193 height 15
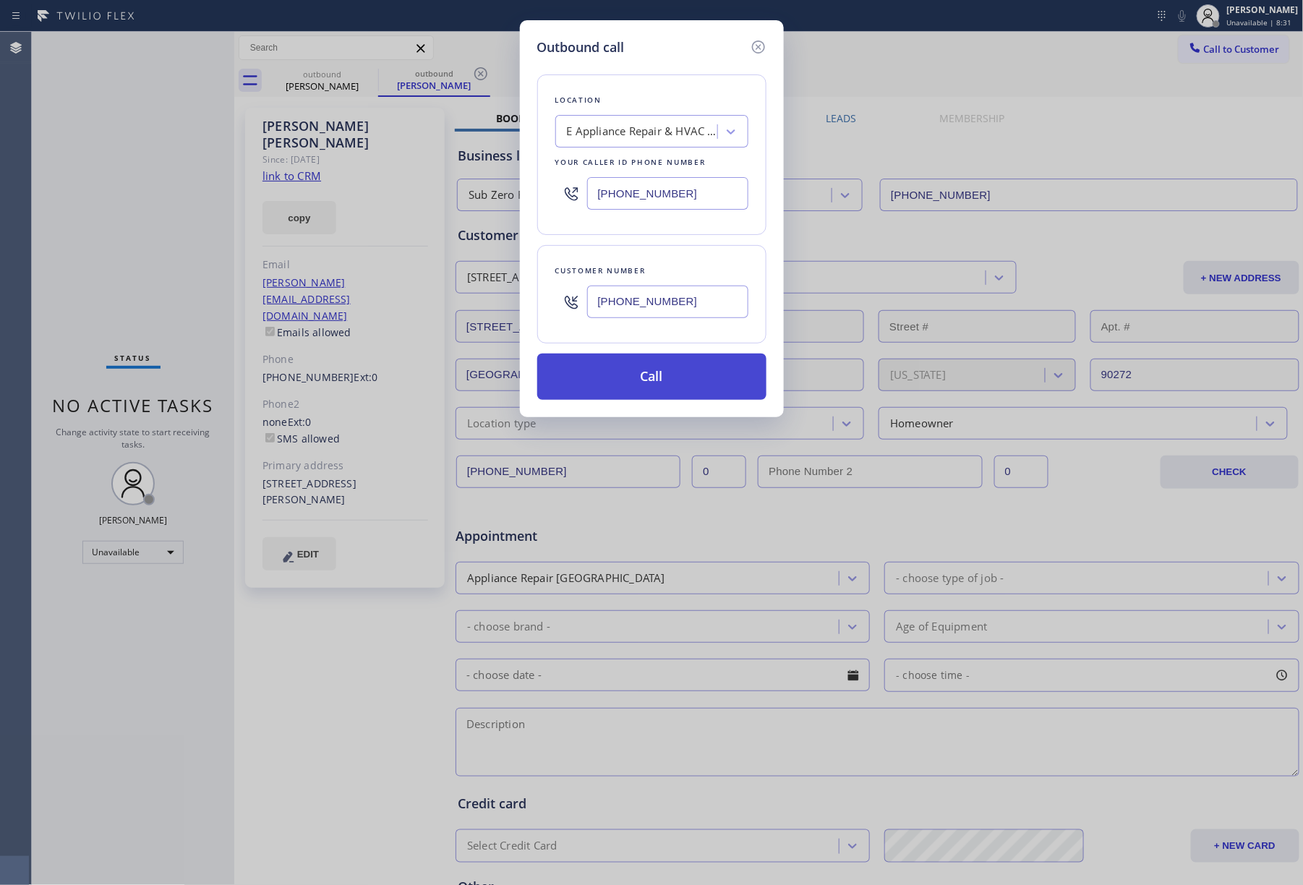
click at [668, 374] on button "Call" at bounding box center [651, 377] width 229 height 46
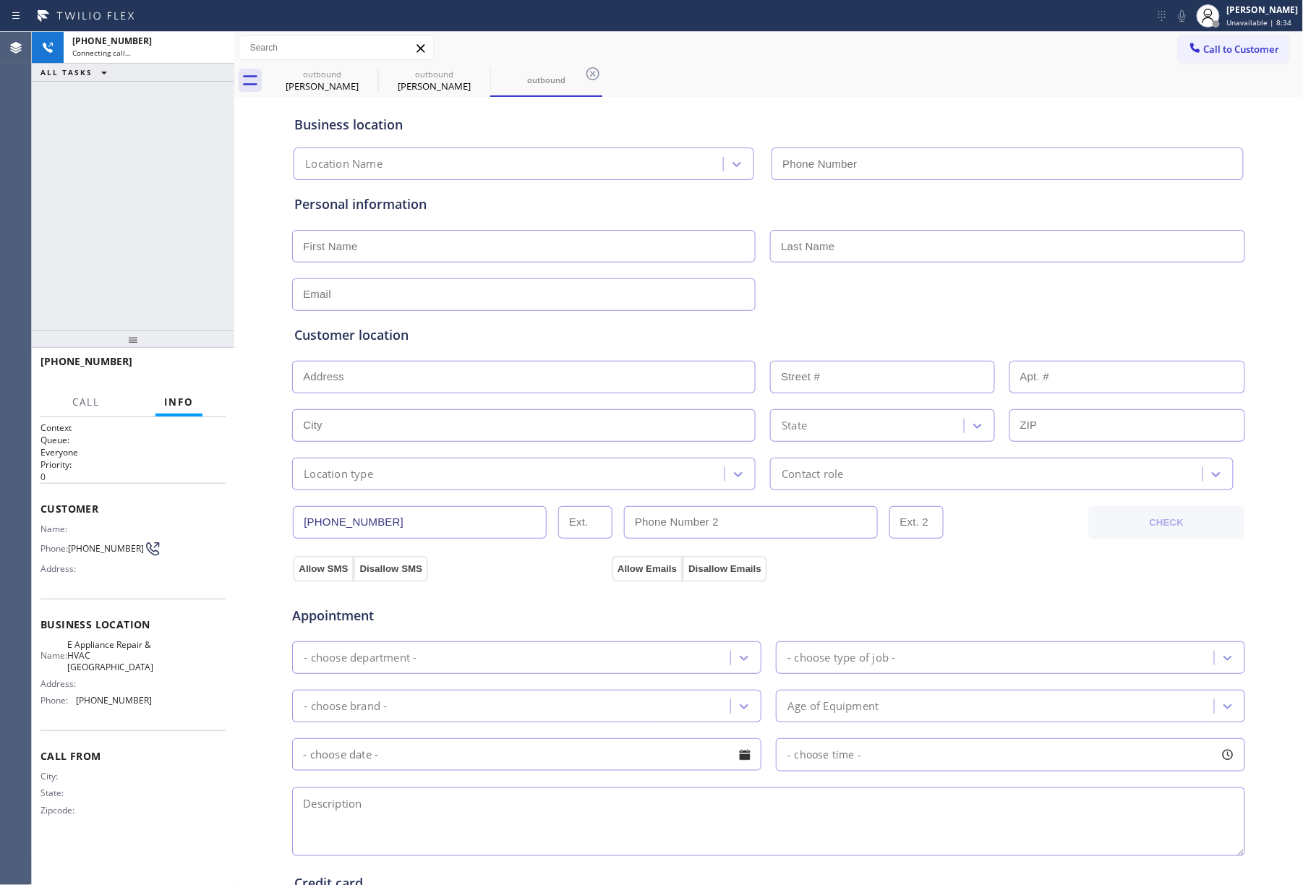
type input "[PHONE_NUMBER]"
click at [202, 200] on div "[PHONE_NUMBER] Live | 00:01 ALL TASKS ALL TASKS ACTIVE TASKS TASKS IN WRAP UP" at bounding box center [133, 181] width 202 height 299
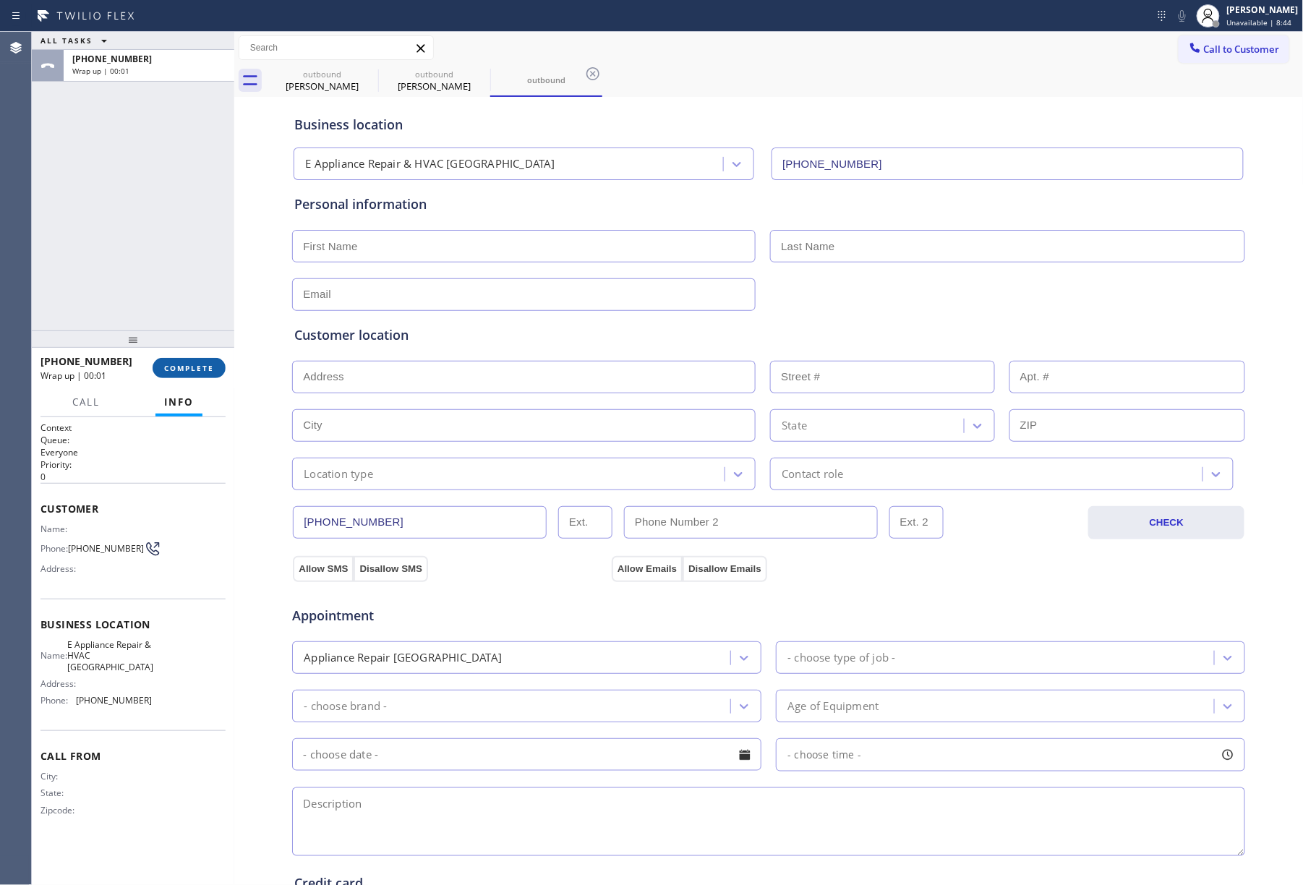
click at [191, 363] on span "COMPLETE" at bounding box center [189, 368] width 50 height 10
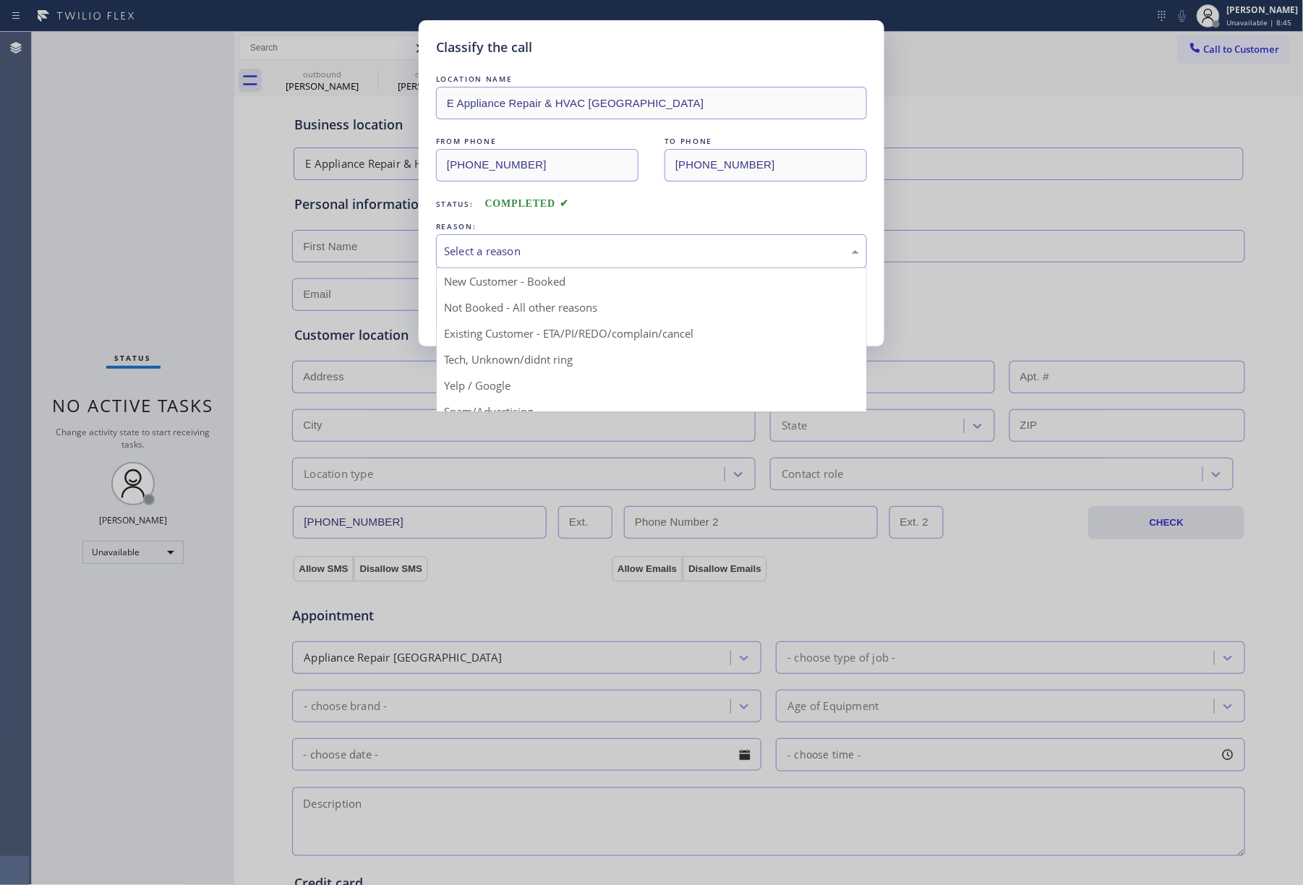
drag, startPoint x: 510, startPoint y: 253, endPoint x: 466, endPoint y: 311, distance: 72.7
click at [509, 254] on div "Select a reason" at bounding box center [651, 251] width 415 height 17
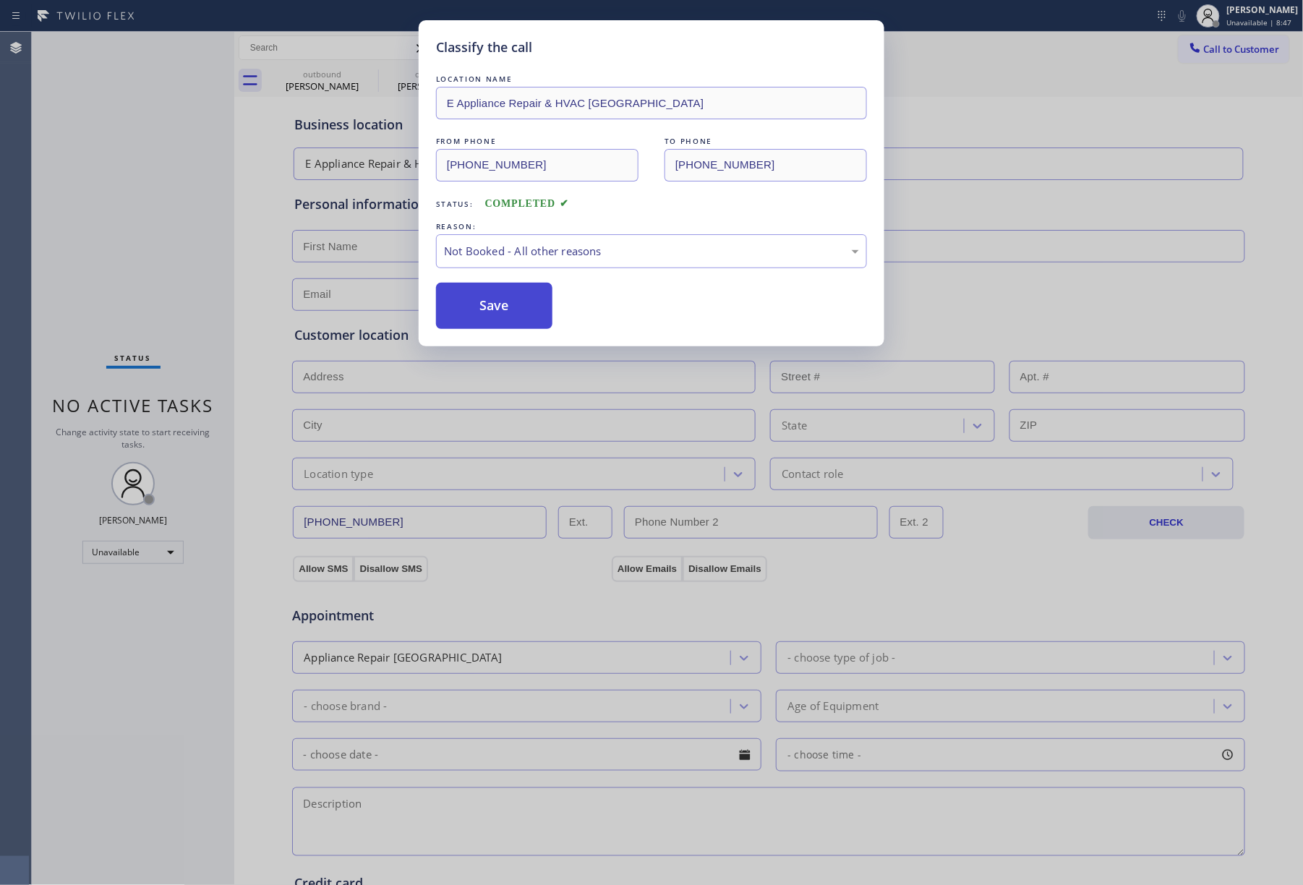
click at [518, 309] on button "Save" at bounding box center [494, 306] width 116 height 46
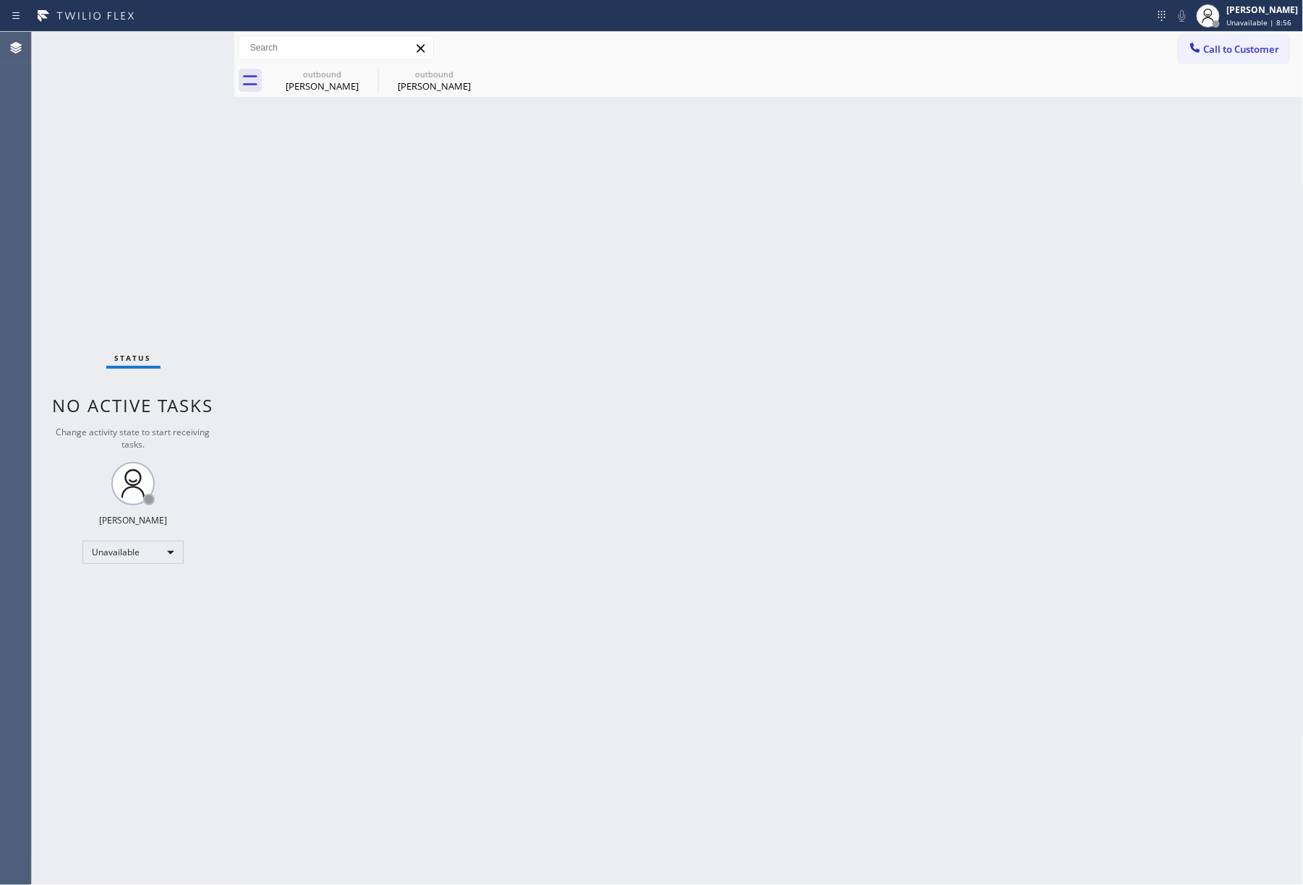
drag, startPoint x: 201, startPoint y: 226, endPoint x: 322, endPoint y: 13, distance: 244.5
click at [201, 226] on div "Status No active tasks Change activity state to start receiving tasks. [PERSON_…" at bounding box center [133, 458] width 202 height 853
click at [1241, 40] on button "Call to Customer" at bounding box center [1233, 48] width 111 height 27
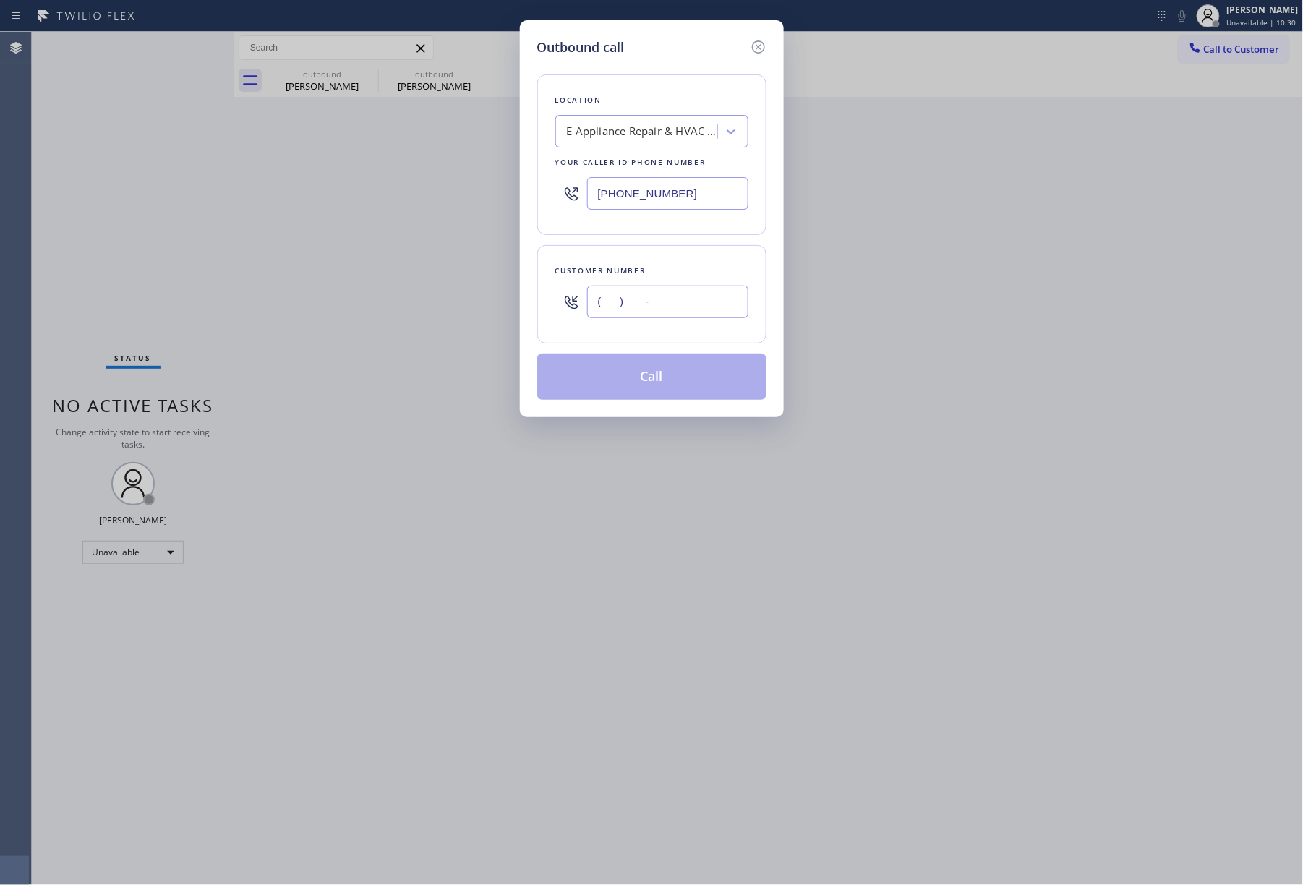
click at [669, 301] on input "(___) ___-____" at bounding box center [667, 302] width 161 height 33
paste input "858) 663-4801"
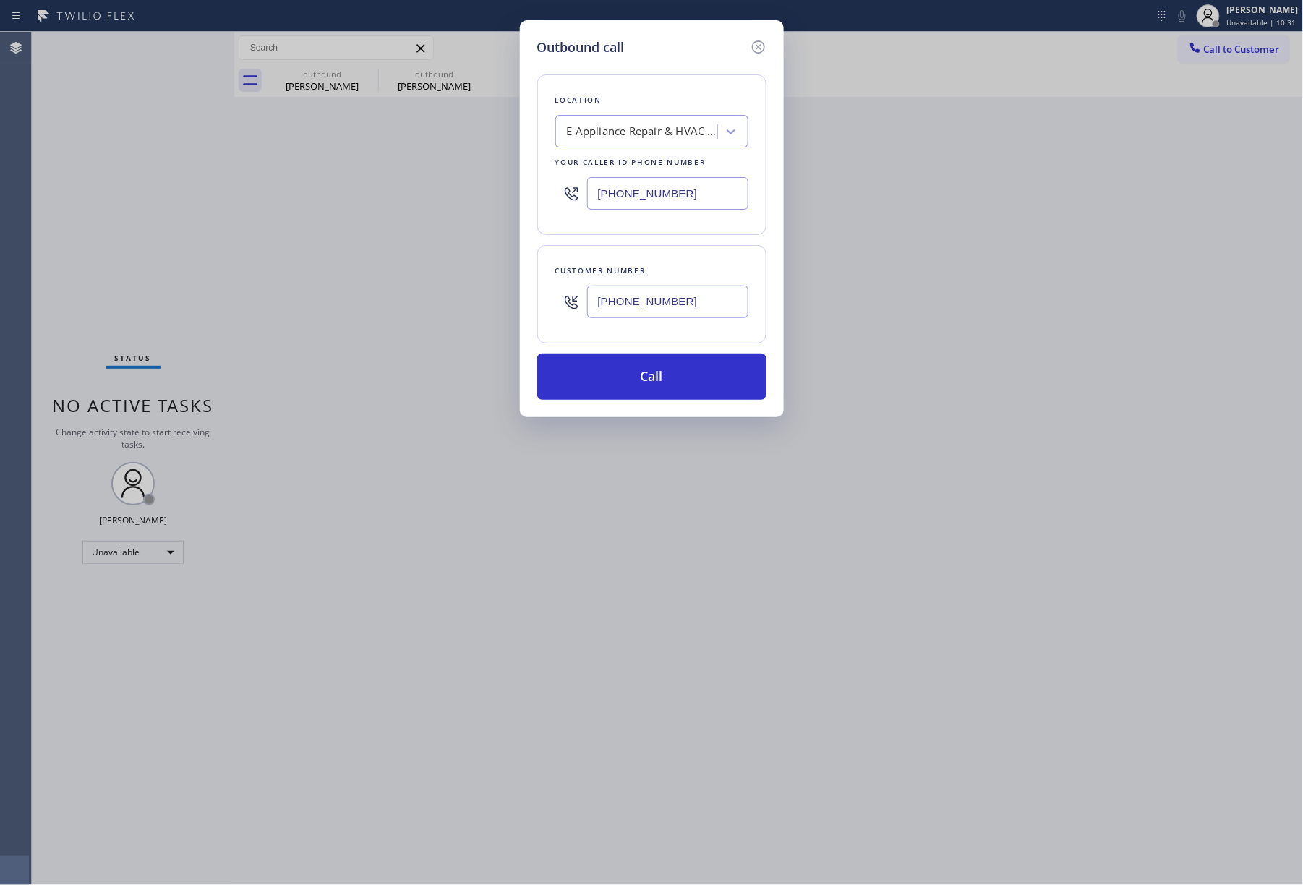
type input "[PHONE_NUMBER]"
drag, startPoint x: 672, startPoint y: 197, endPoint x: 549, endPoint y: 192, distance: 123.0
click at [549, 192] on div "Location E Appliance Repair & HVAC [GEOGRAPHIC_DATA] Your caller id phone numbe…" at bounding box center [651, 154] width 229 height 161
paste input "323) 991-9198"
type input "[PHONE_NUMBER]"
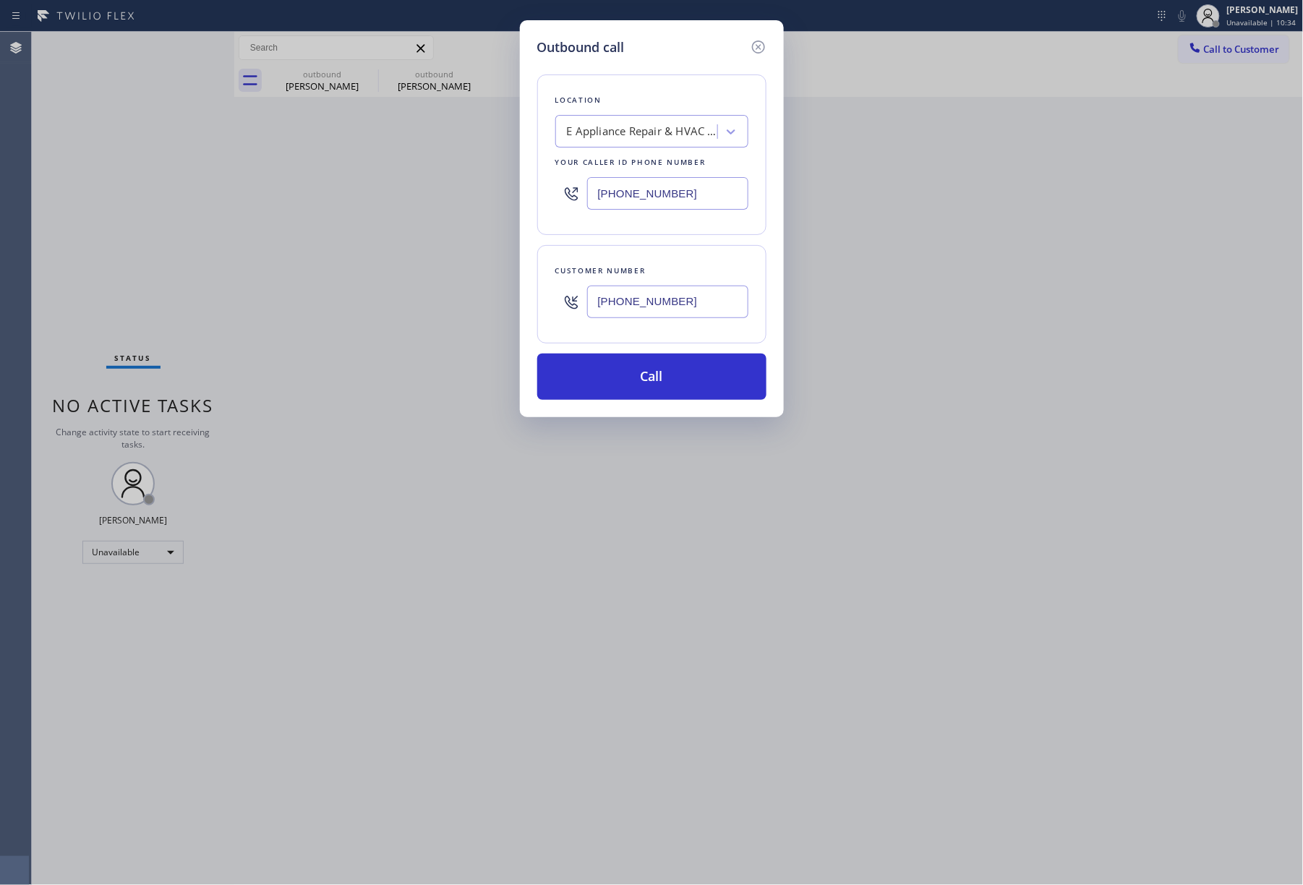
click at [625, 85] on div "Location E Appliance Repair & HVAC [GEOGRAPHIC_DATA] Your caller id phone numbe…" at bounding box center [651, 154] width 229 height 161
click at [646, 385] on button "Call" at bounding box center [651, 377] width 229 height 46
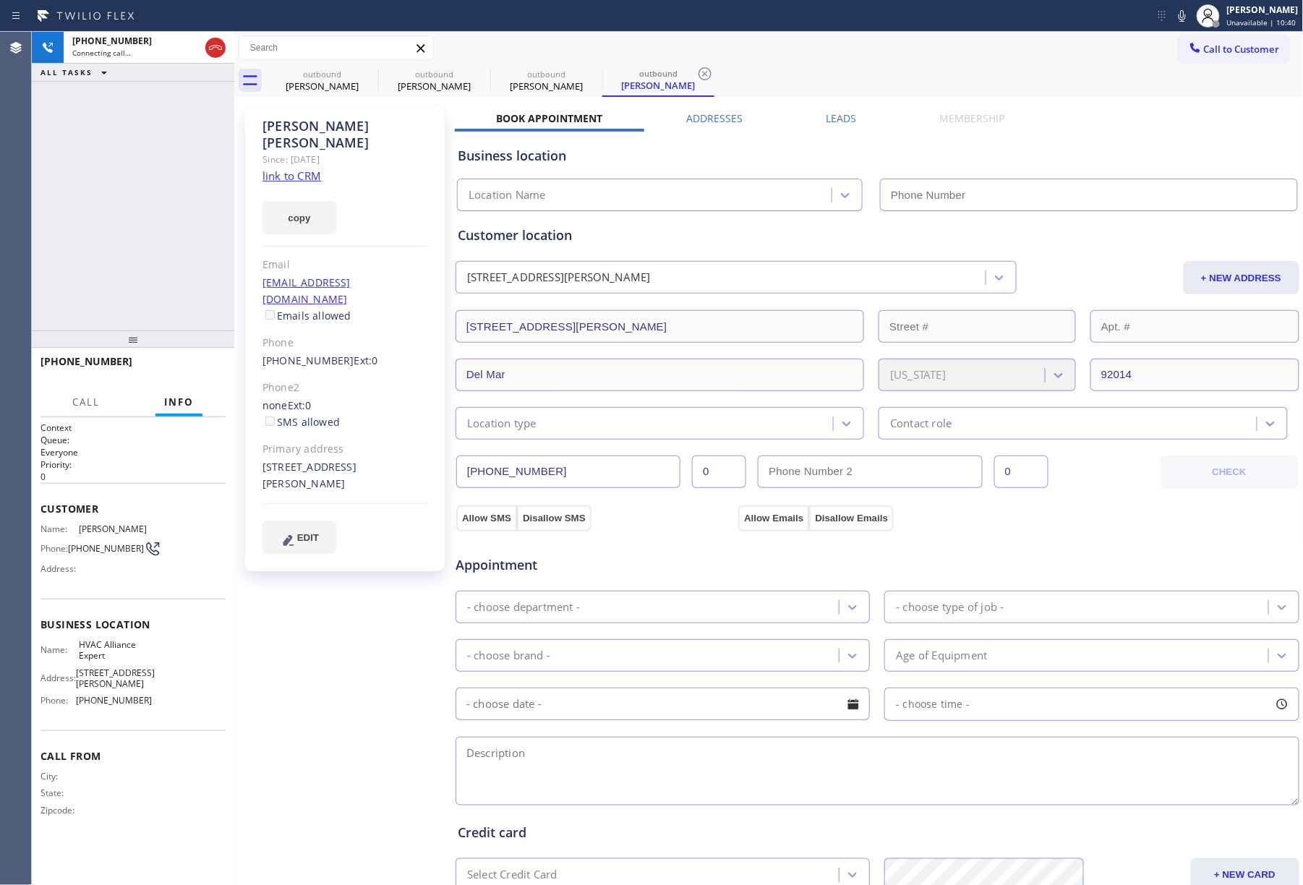
type input "[PHONE_NUMBER]"
drag, startPoint x: 152, startPoint y: 205, endPoint x: 217, endPoint y: 184, distance: 68.6
click at [158, 202] on div "[PHONE_NUMBER] Connecting call… ALL TASKS ALL TASKS ACTIVE TASKS TASKS IN WRAP …" at bounding box center [133, 181] width 202 height 299
drag, startPoint x: 837, startPoint y: 117, endPoint x: 865, endPoint y: 122, distance: 27.9
click at [839, 117] on label "Leads" at bounding box center [841, 118] width 30 height 14
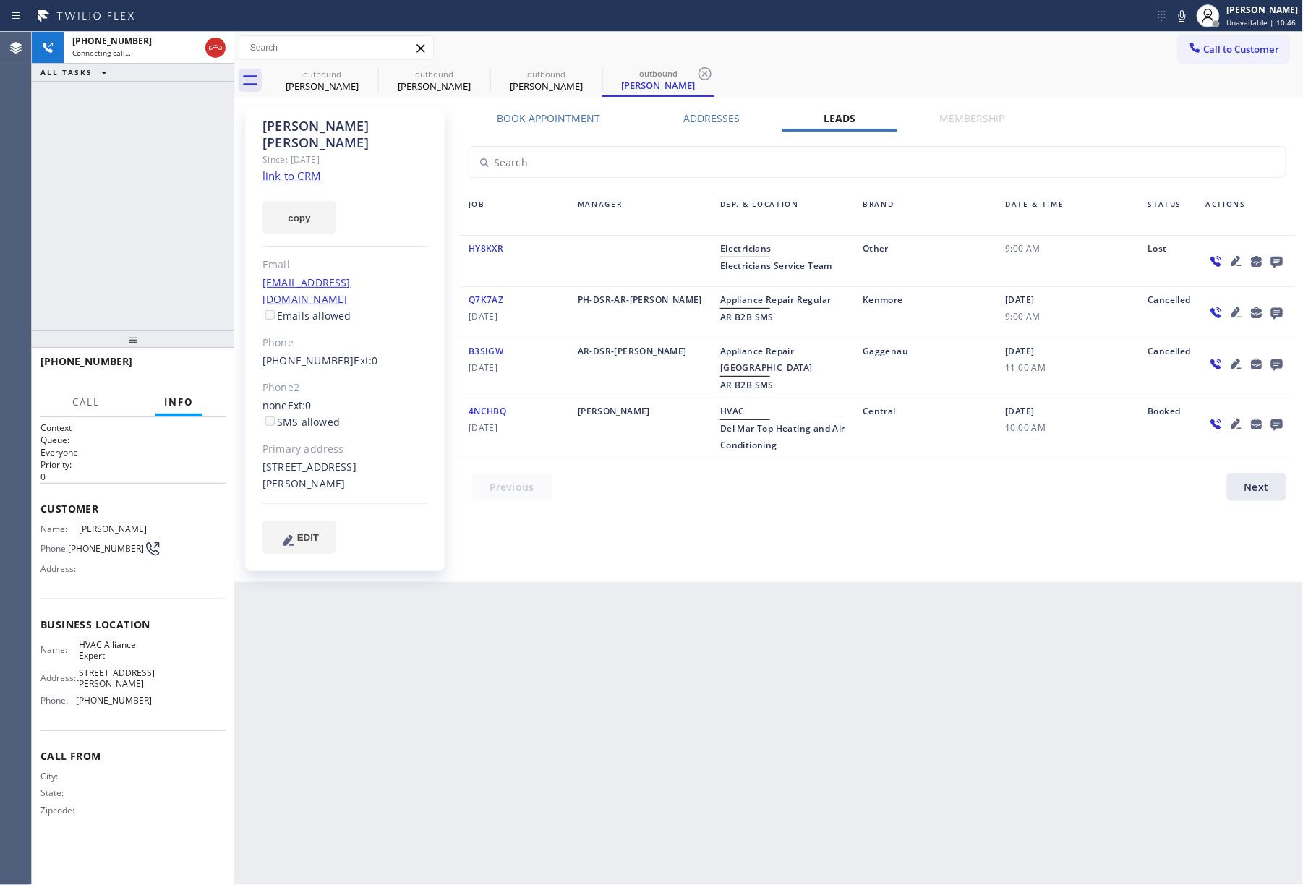
click at [1279, 264] on icon at bounding box center [1277, 263] width 12 height 12
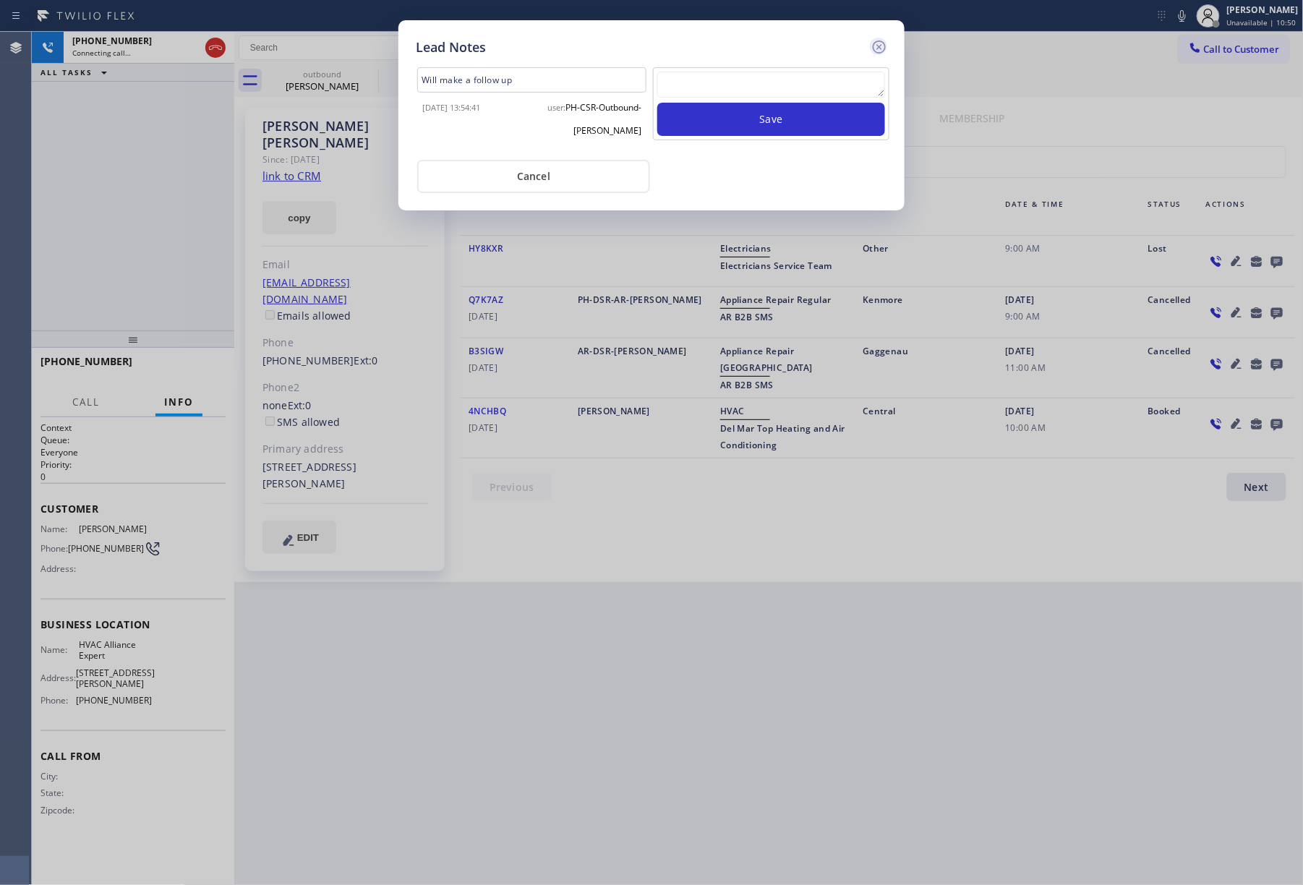
click at [878, 46] on icon at bounding box center [878, 46] width 17 height 17
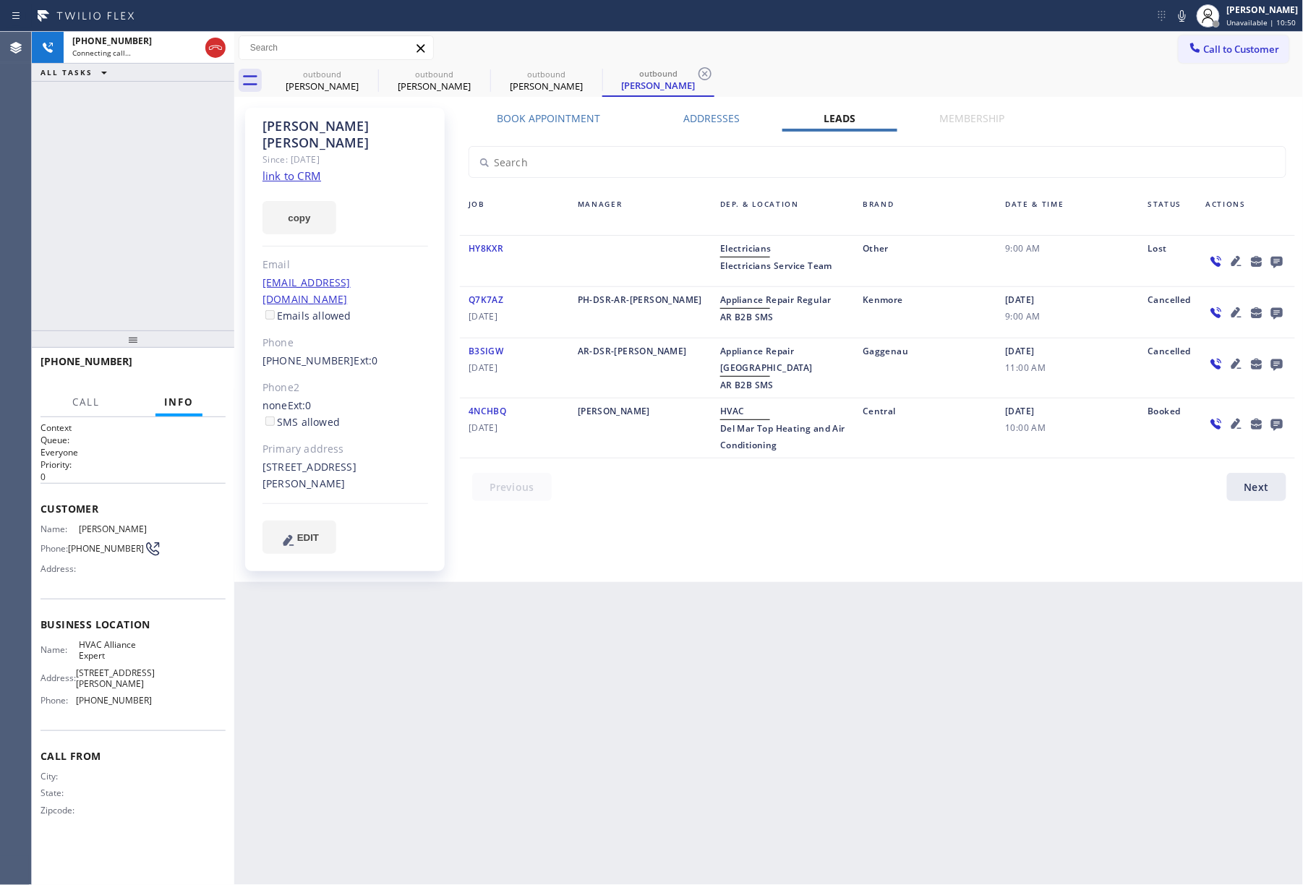
click at [999, 52] on div "Call to Customer Outbound call Location HVAC Alliance Expert Your caller id pho…" at bounding box center [768, 47] width 1069 height 25
click at [802, 660] on div "Back to Dashboard Change Sender ID Customers Technicians Select a contact Outbo…" at bounding box center [768, 458] width 1069 height 853
click at [67, 166] on div "[PHONE_NUMBER] Live | 00:02 ALL TASKS ALL TASKS ACTIVE TASKS TASKS IN WRAP UP" at bounding box center [133, 181] width 202 height 299
click at [192, 363] on span "HANG UP" at bounding box center [192, 368] width 44 height 10
click at [198, 360] on button "HANG UP" at bounding box center [191, 368] width 67 height 20
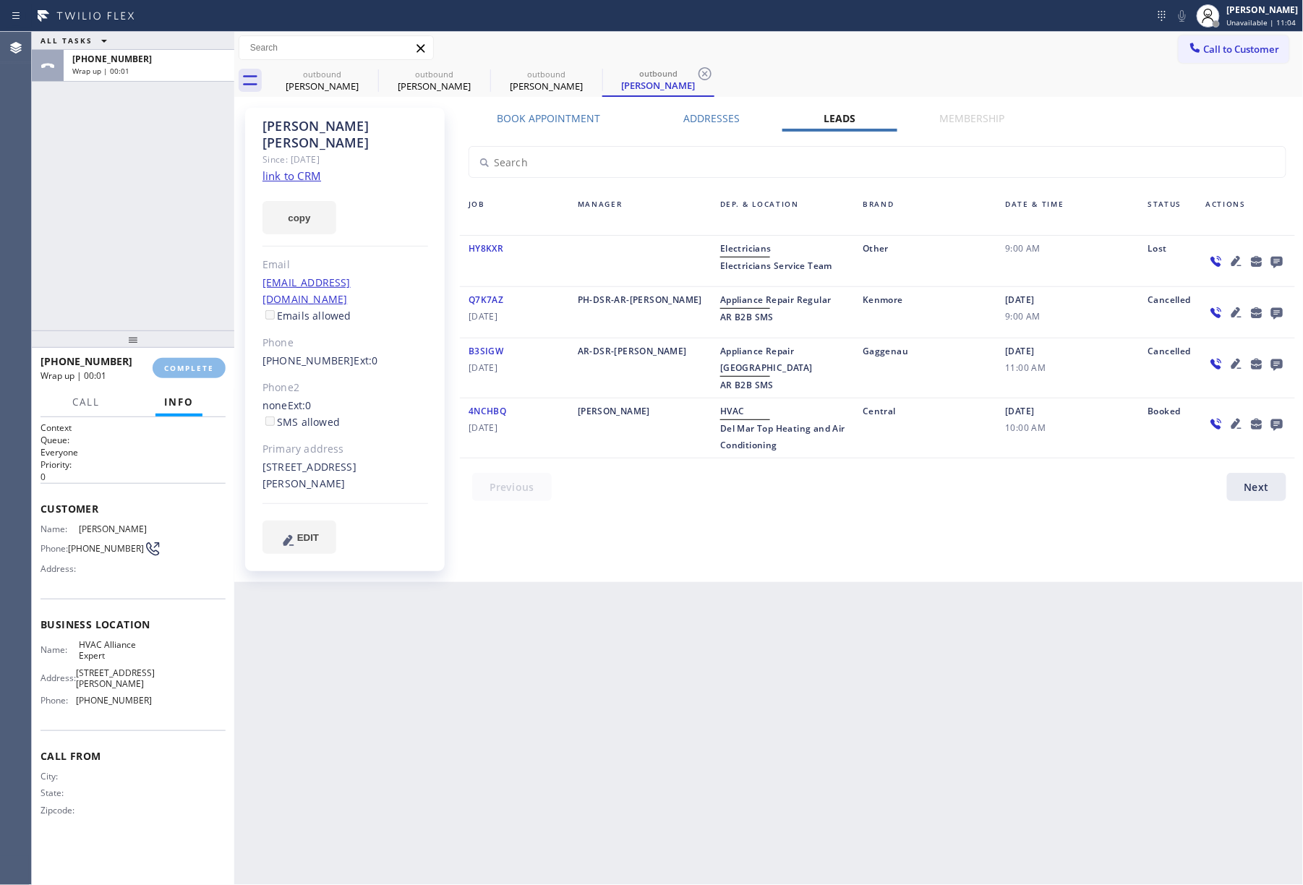
click at [174, 285] on div "ALL TASKS ALL TASKS ACTIVE TASKS TASKS IN WRAP UP [PHONE_NUMBER] Wrap up | 00:01" at bounding box center [133, 181] width 202 height 299
click at [197, 364] on span "COMPLETE" at bounding box center [189, 368] width 50 height 10
click at [122, 282] on div "ALL TASKS ALL TASKS ACTIVE TASKS TASKS IN WRAP UP [PHONE_NUMBER] Wrap up | 00:02" at bounding box center [133, 181] width 202 height 299
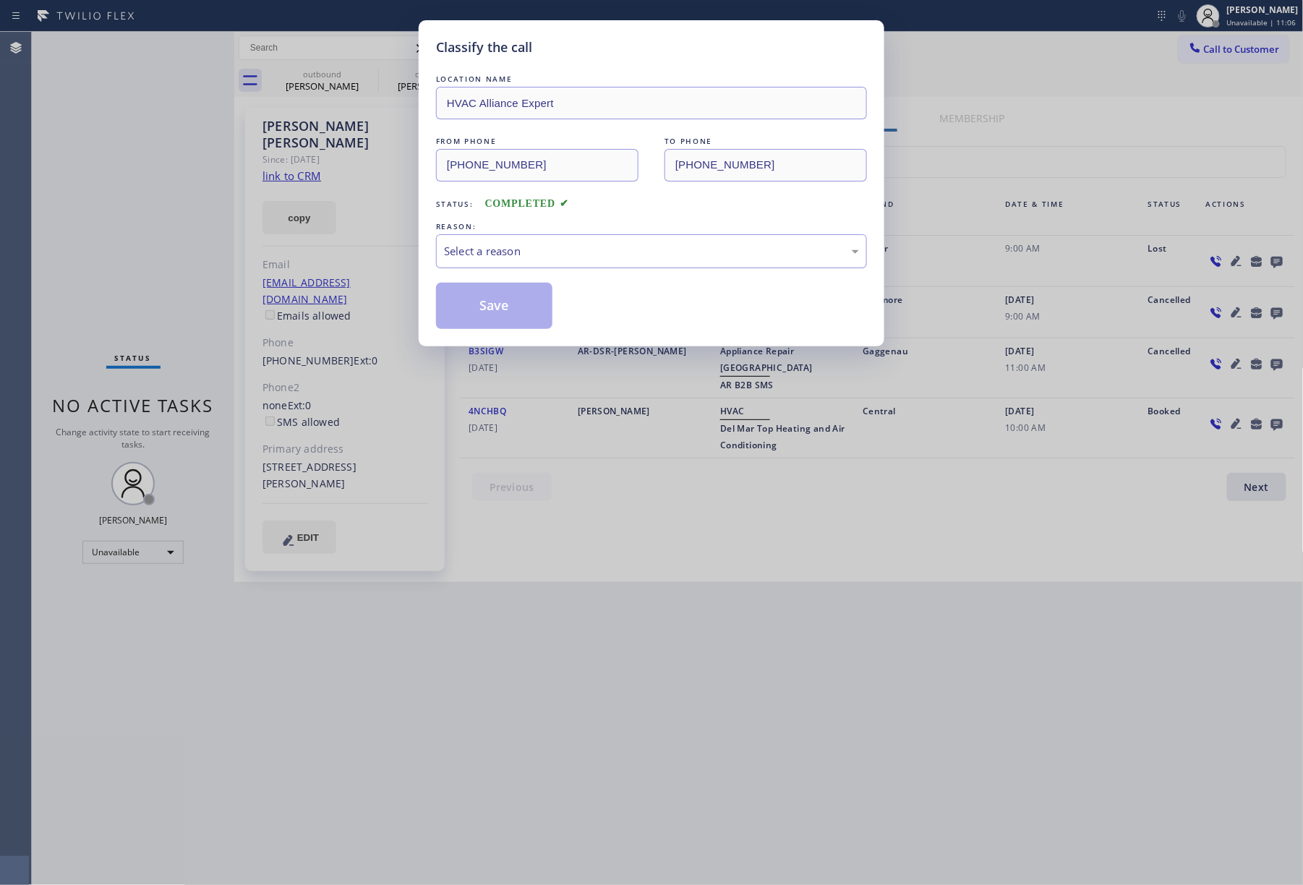
click at [528, 256] on div "Select a reason" at bounding box center [651, 251] width 415 height 17
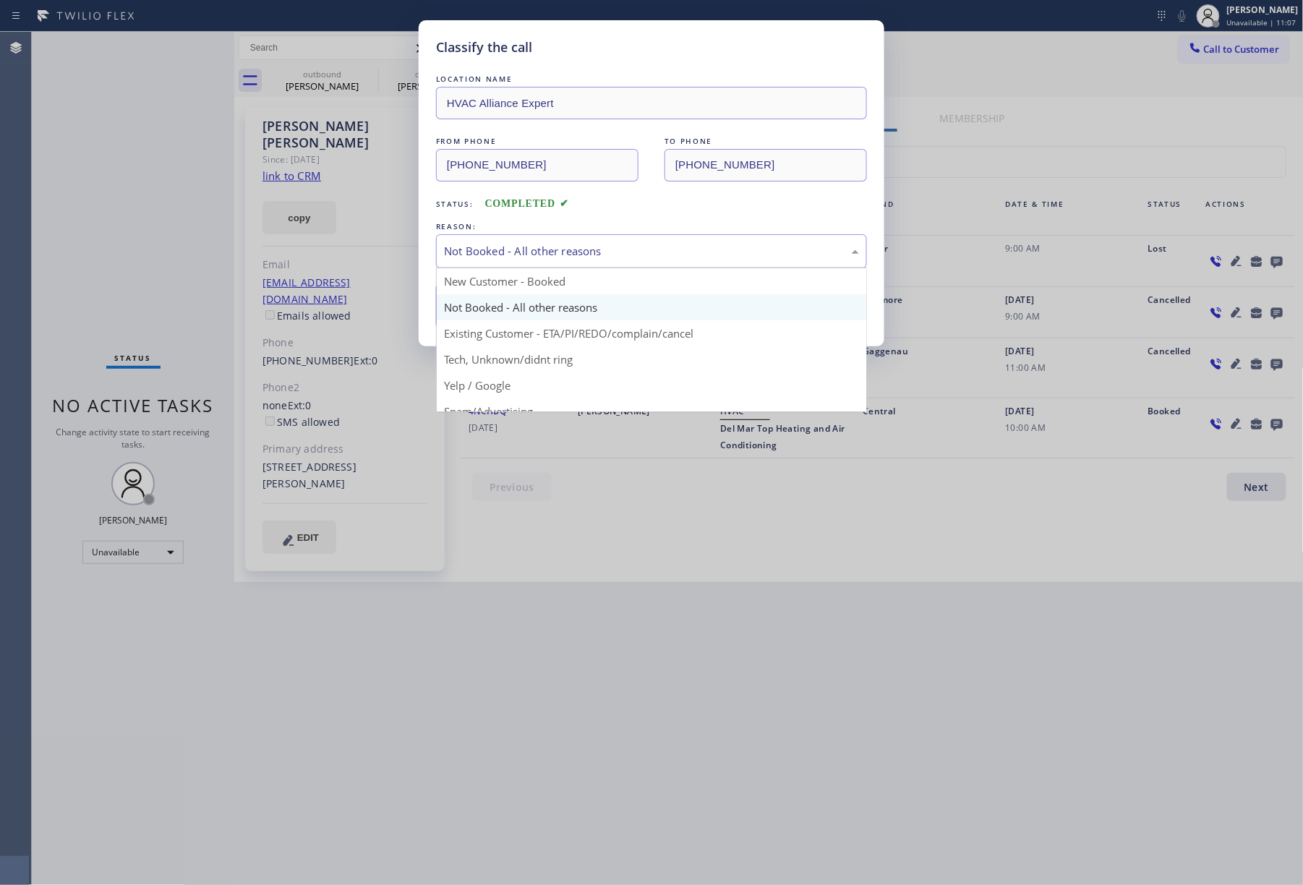
click at [484, 252] on div "Not Booked - All other reasons" at bounding box center [651, 251] width 415 height 17
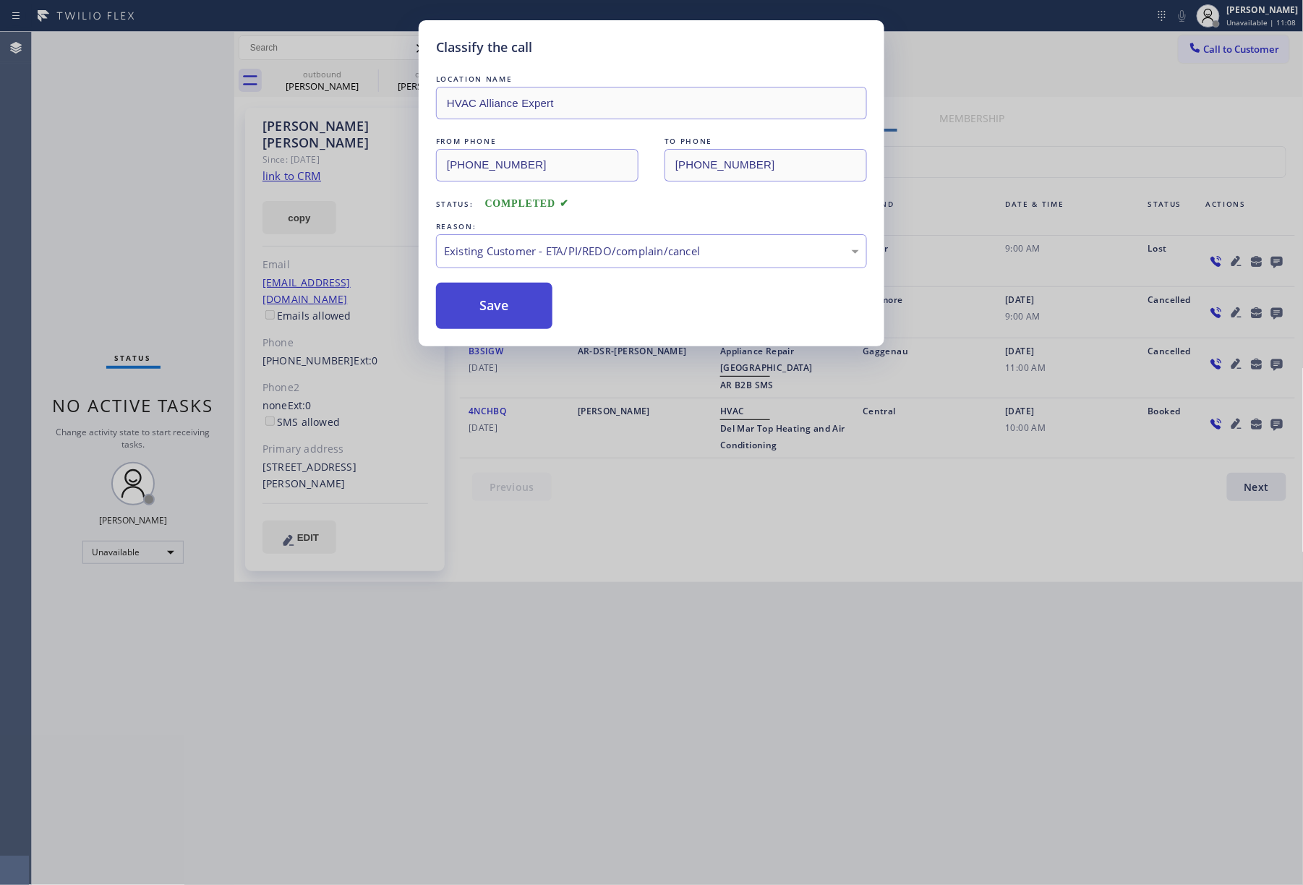
click at [469, 307] on button "Save" at bounding box center [494, 306] width 116 height 46
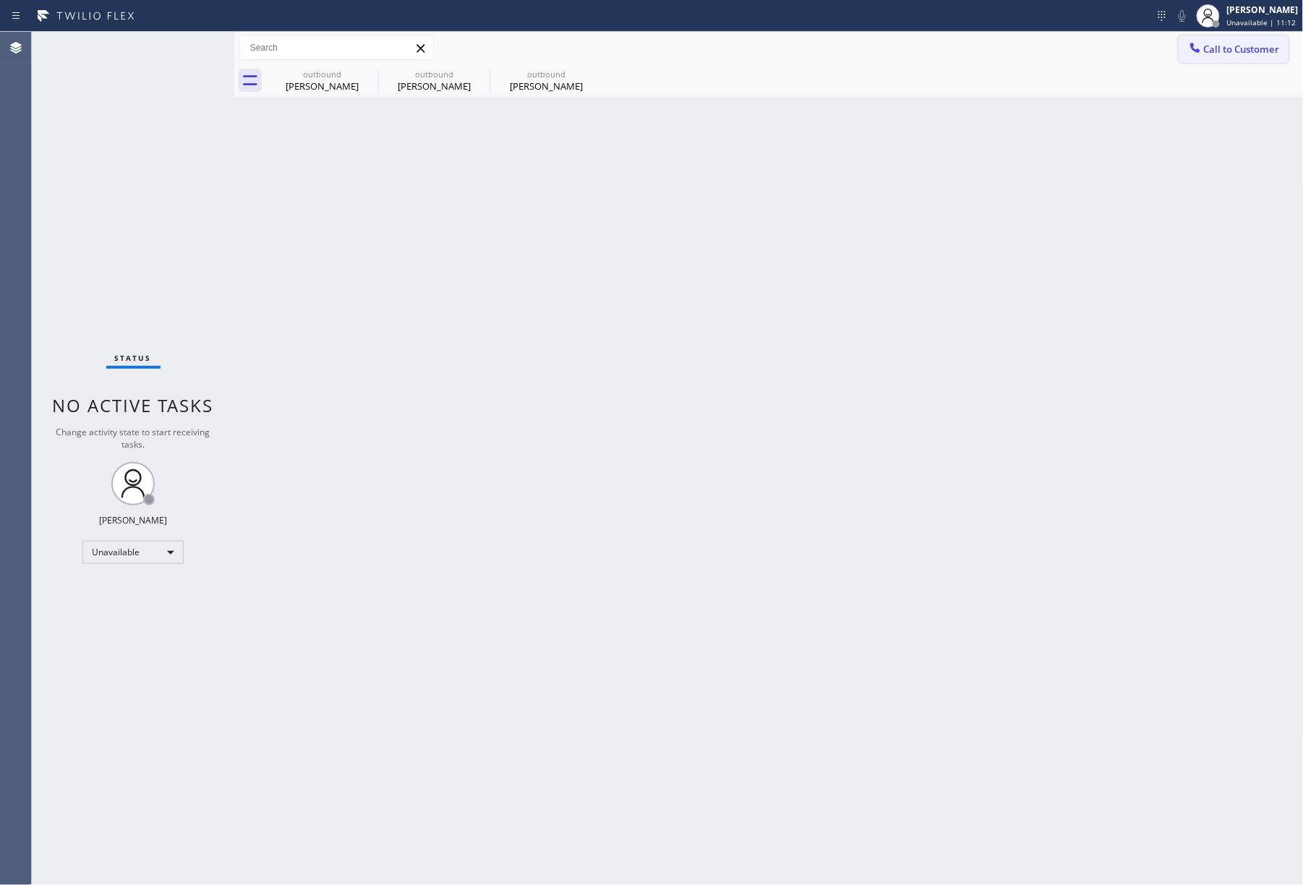
drag, startPoint x: 1233, startPoint y: 39, endPoint x: 698, endPoint y: 227, distance: 567.8
click at [1233, 40] on button "Call to Customer" at bounding box center [1233, 48] width 111 height 27
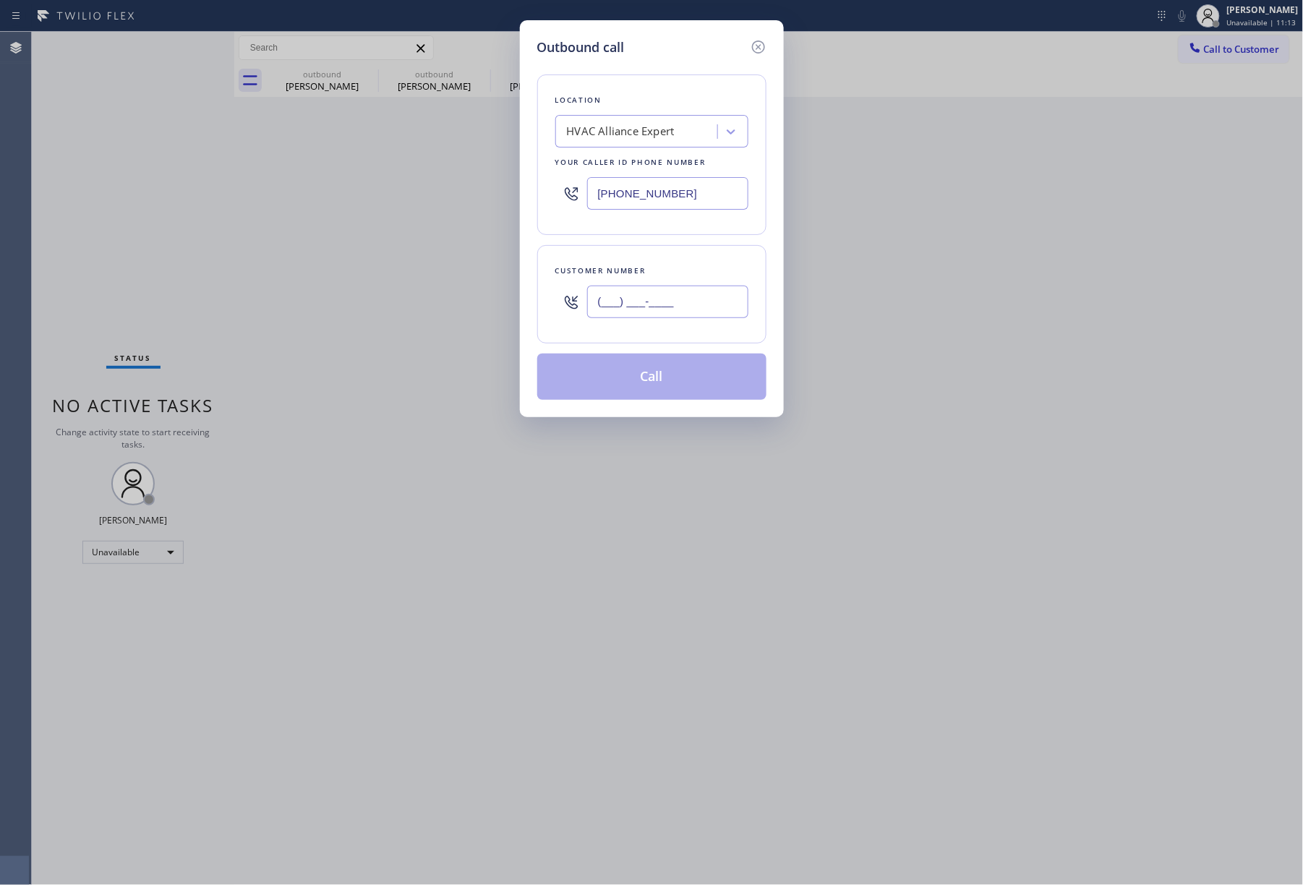
click at [658, 293] on input "(___) ___-____" at bounding box center [667, 302] width 161 height 33
paste input "415) 640-3756"
type input "[PHONE_NUMBER]"
click at [666, 273] on div "Customer number" at bounding box center [651, 270] width 193 height 15
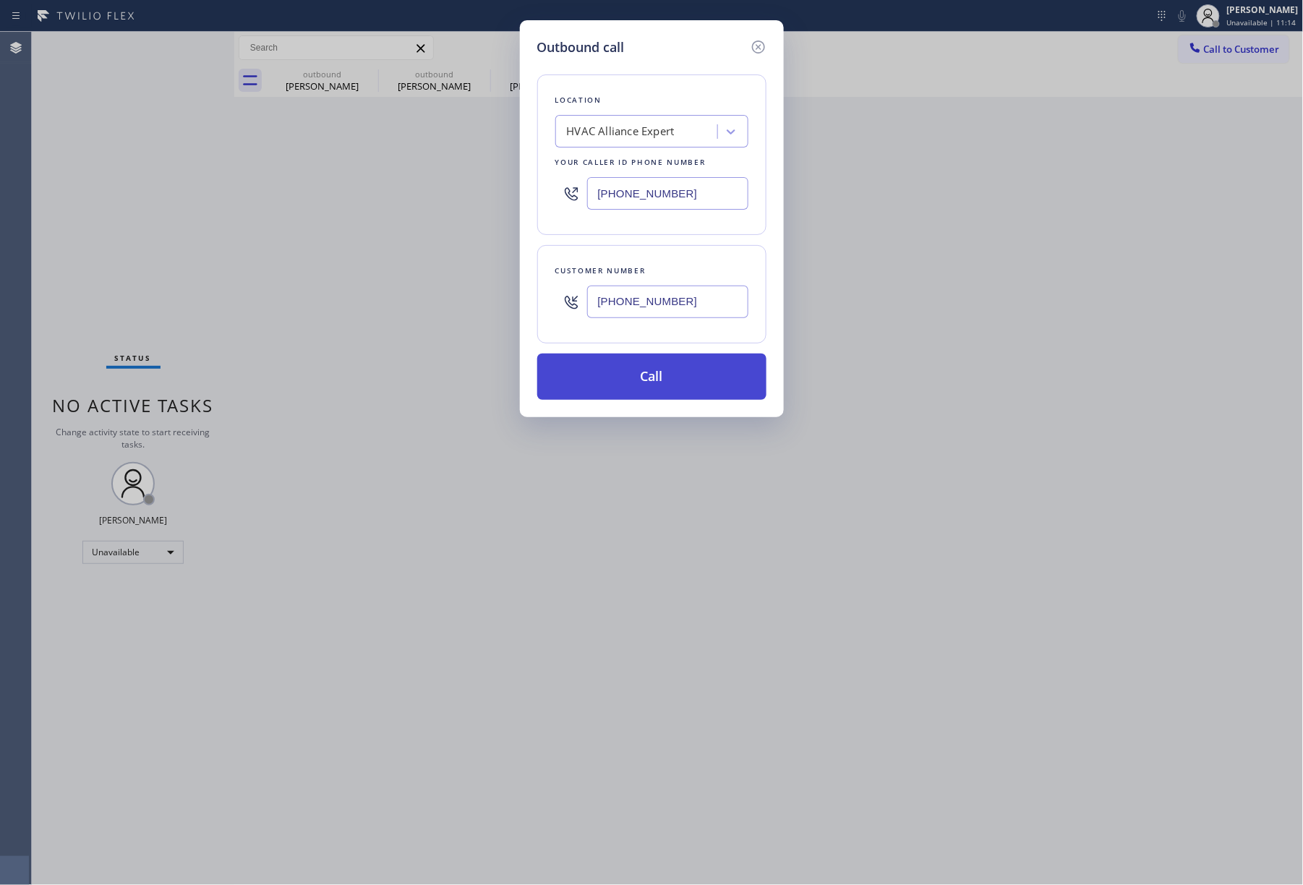
click at [677, 377] on button "Call" at bounding box center [651, 377] width 229 height 46
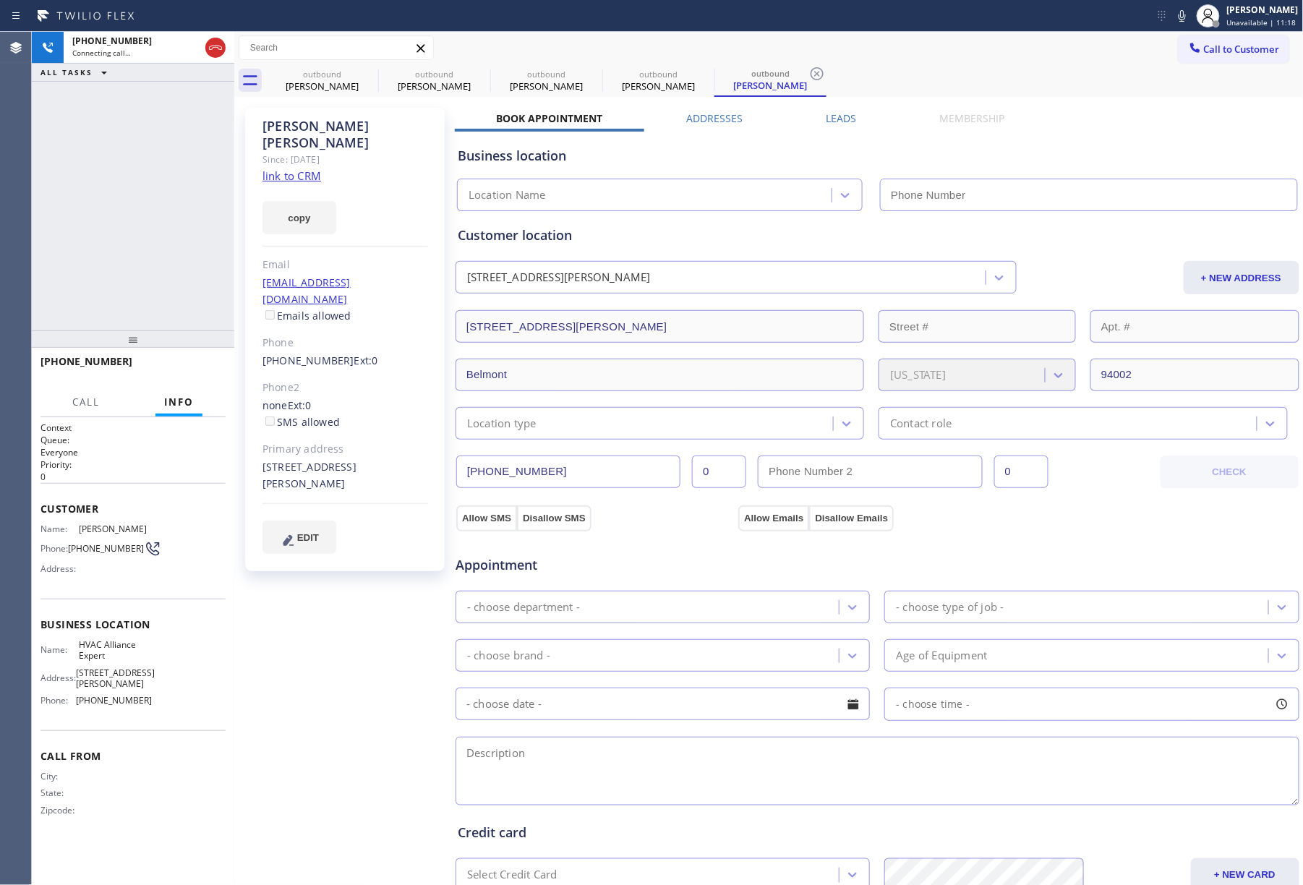
type input "[PHONE_NUMBER]"
click at [101, 227] on div "[PHONE_NUMBER] Connecting call… ALL TASKS ALL TASKS ACTIVE TASKS TASKS IN WRAP …" at bounding box center [133, 181] width 202 height 299
click at [203, 360] on button "HANG UP" at bounding box center [191, 368] width 67 height 20
click at [197, 368] on span "HANG UP" at bounding box center [192, 368] width 44 height 10
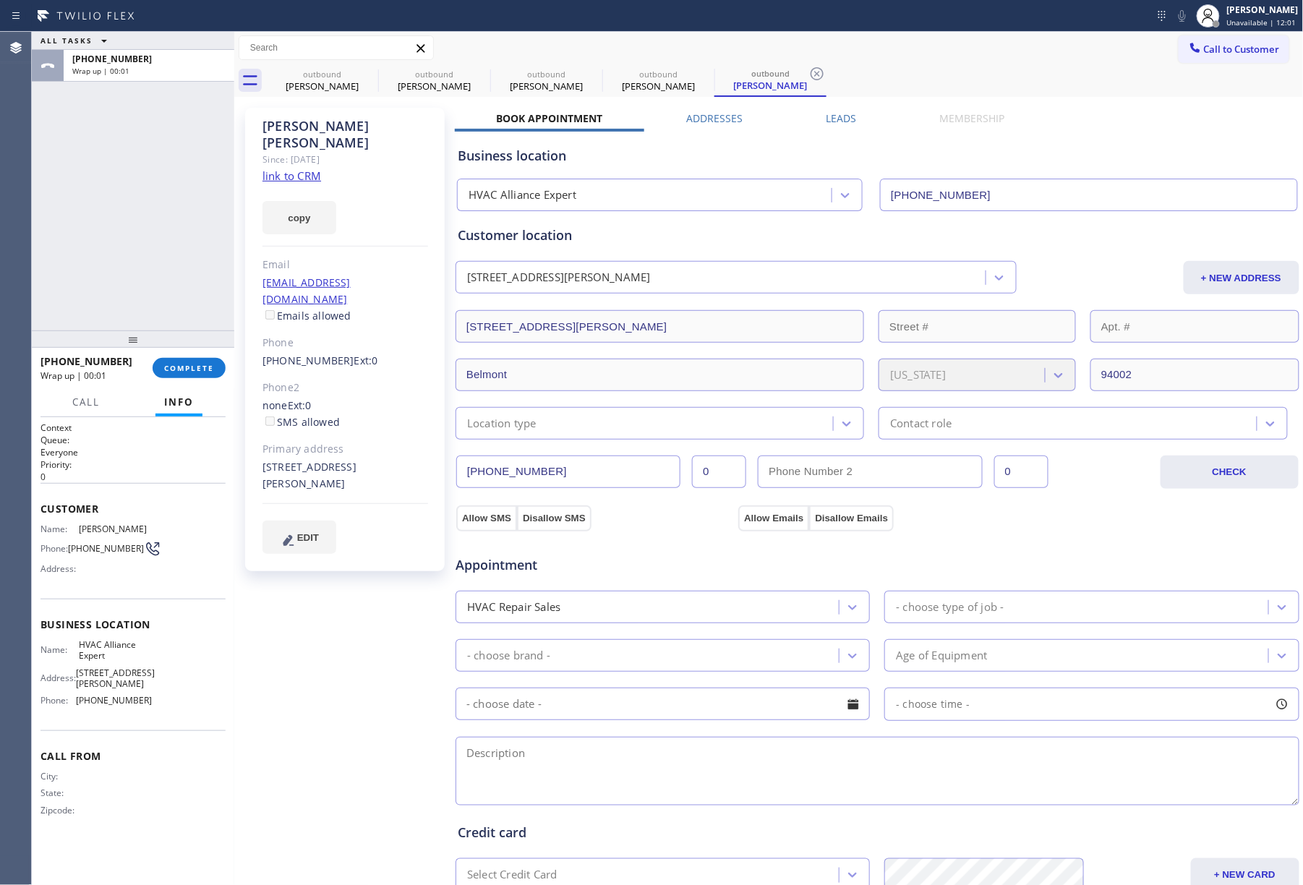
click at [149, 289] on div "ALL TASKS ALL TASKS ACTIVE TASKS TASKS IN WRAP UP [PHONE_NUMBER] Wrap up | 00:01" at bounding box center [133, 181] width 202 height 299
click at [175, 363] on span "COMPLETE" at bounding box center [189, 368] width 50 height 10
click at [136, 264] on div "ALL TASKS ALL TASKS ACTIVE TASKS TASKS IN WRAP UP [PHONE_NUMBER] Wrap up | 00:01" at bounding box center [133, 181] width 202 height 299
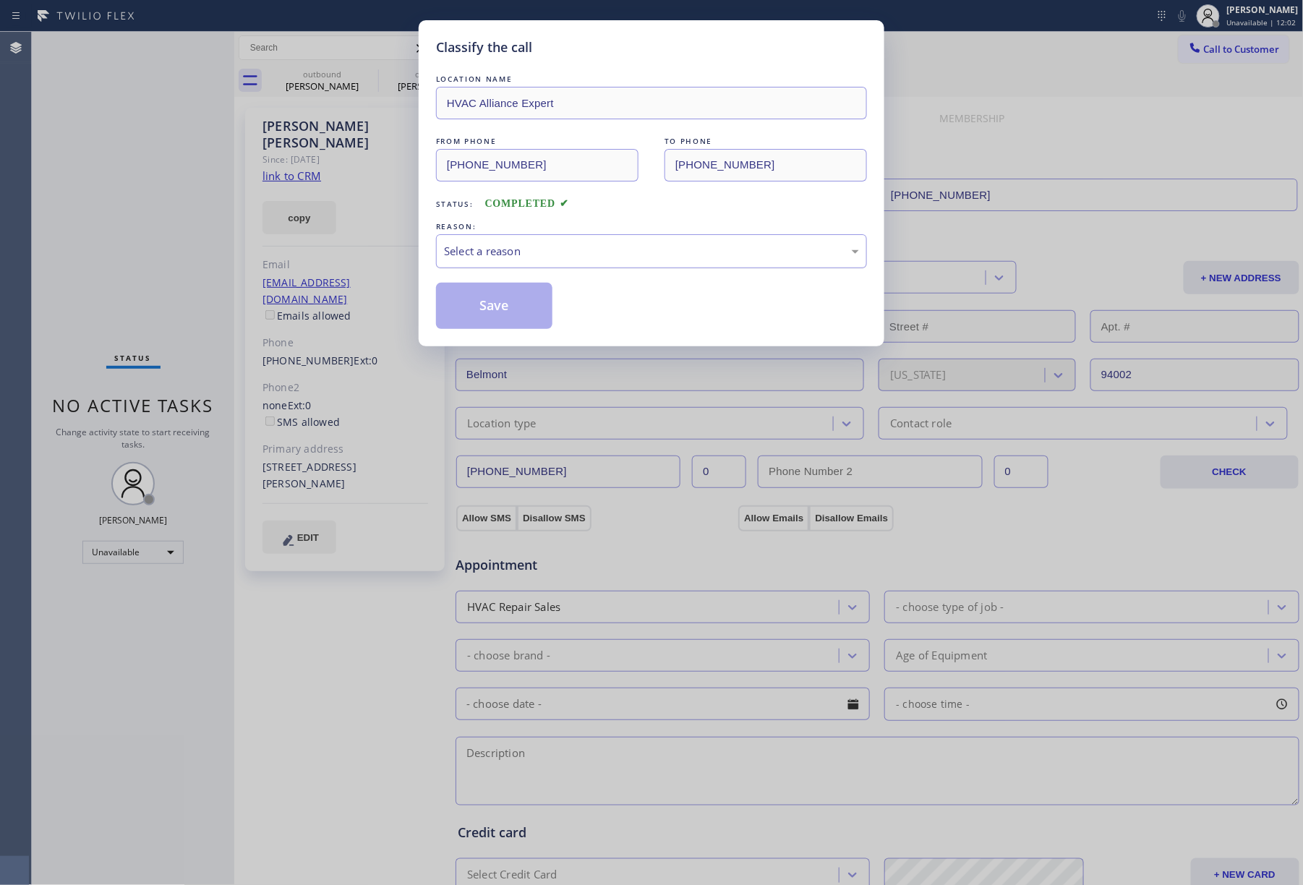
click at [501, 268] on div "Select a reason" at bounding box center [651, 251] width 431 height 34
click at [487, 325] on button "Save" at bounding box center [494, 306] width 116 height 46
click at [515, 308] on div "Classify the call LOCATION NAME E Appliance Repair & HVAC [GEOGRAPHIC_DATA] FRO…" at bounding box center [667, 458] width 1271 height 853
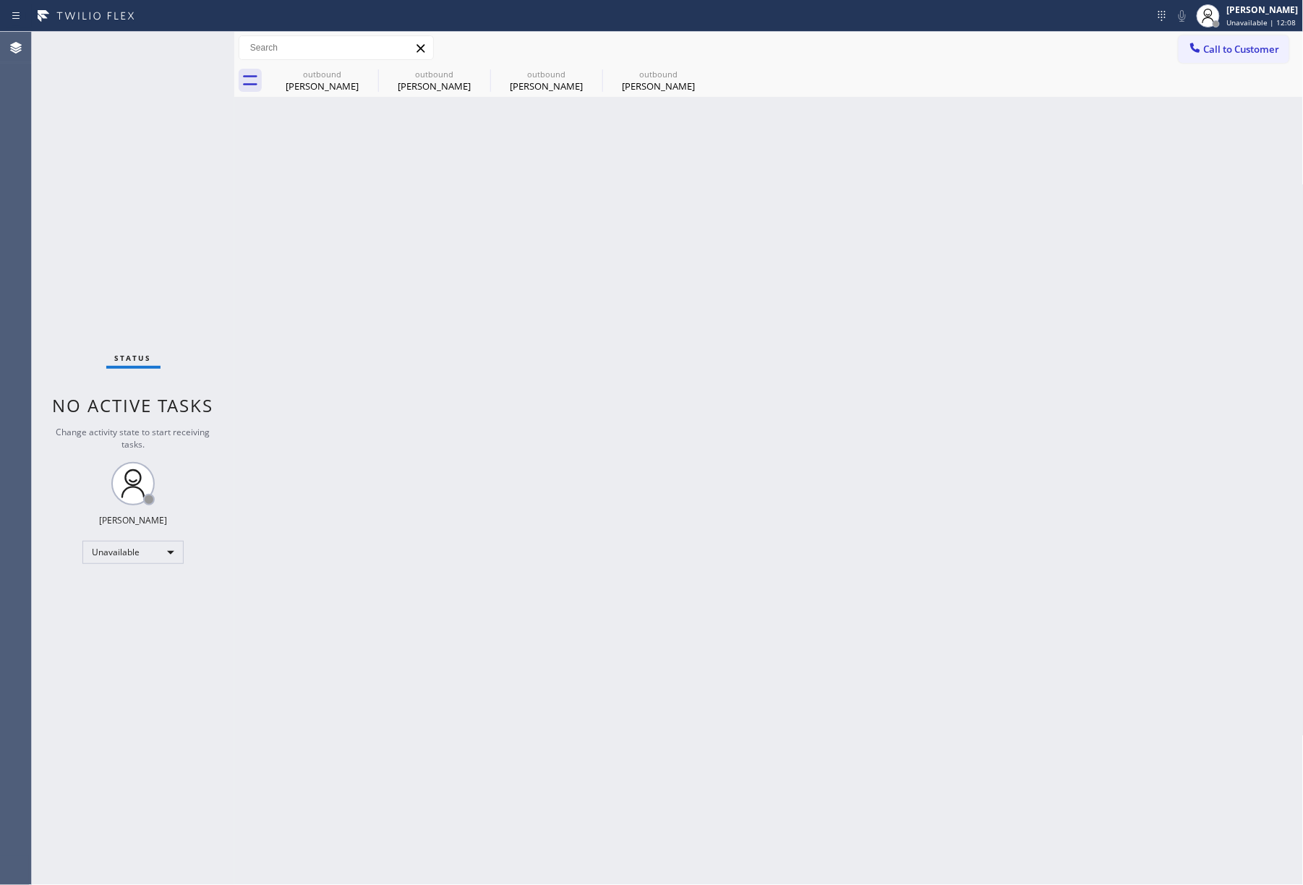
drag, startPoint x: 139, startPoint y: 214, endPoint x: 226, endPoint y: 0, distance: 231.2
click at [139, 204] on div "Status No active tasks Change activity state to start receiving tasks. [PERSON_…" at bounding box center [133, 458] width 202 height 853
click at [1238, 49] on span "Call to Customer" at bounding box center [1242, 49] width 76 height 13
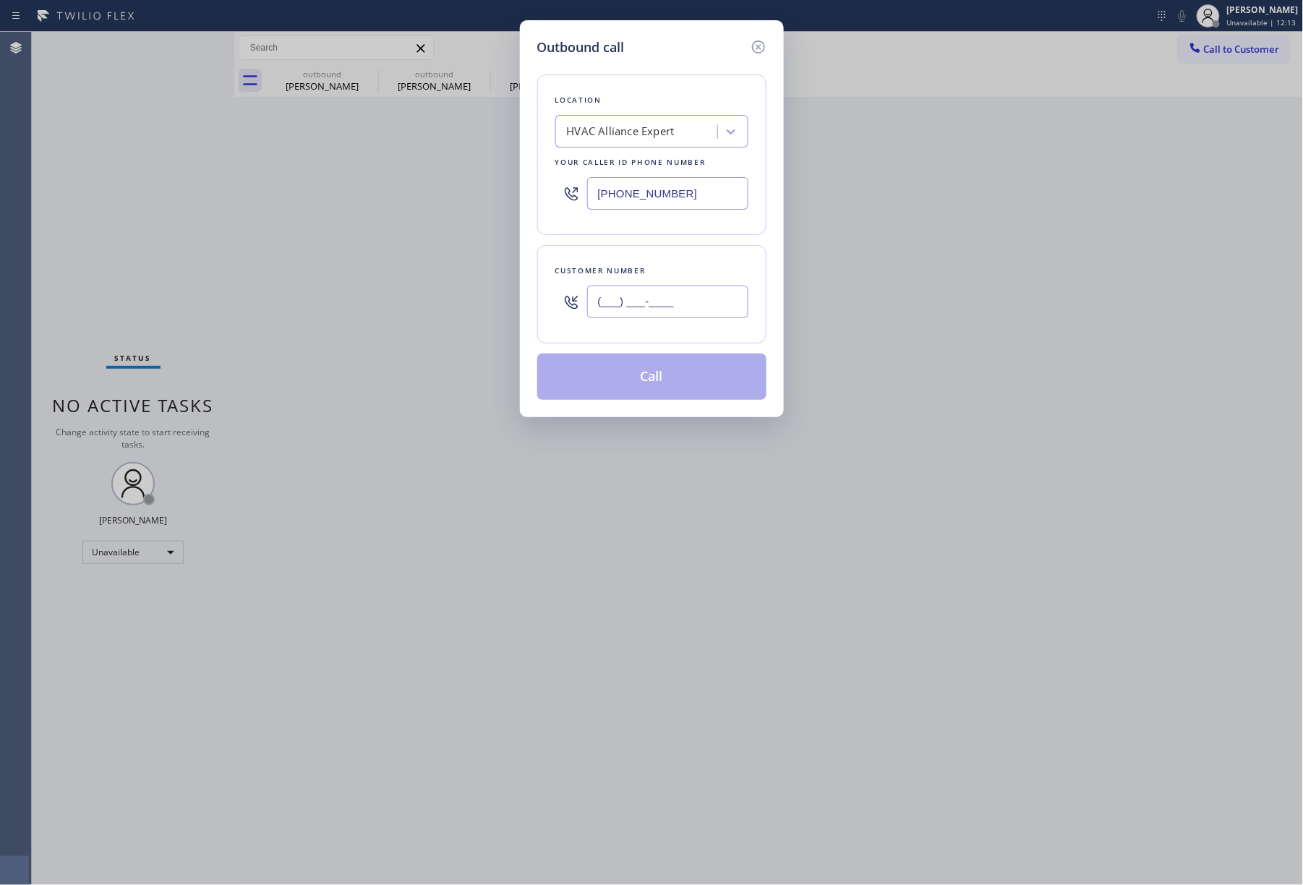
click at [668, 310] on input "(___) ___-____" at bounding box center [667, 302] width 161 height 33
paste input "714) 290-5652"
type input "[PHONE_NUMBER]"
click at [651, 270] on div "Customer number" at bounding box center [651, 270] width 193 height 15
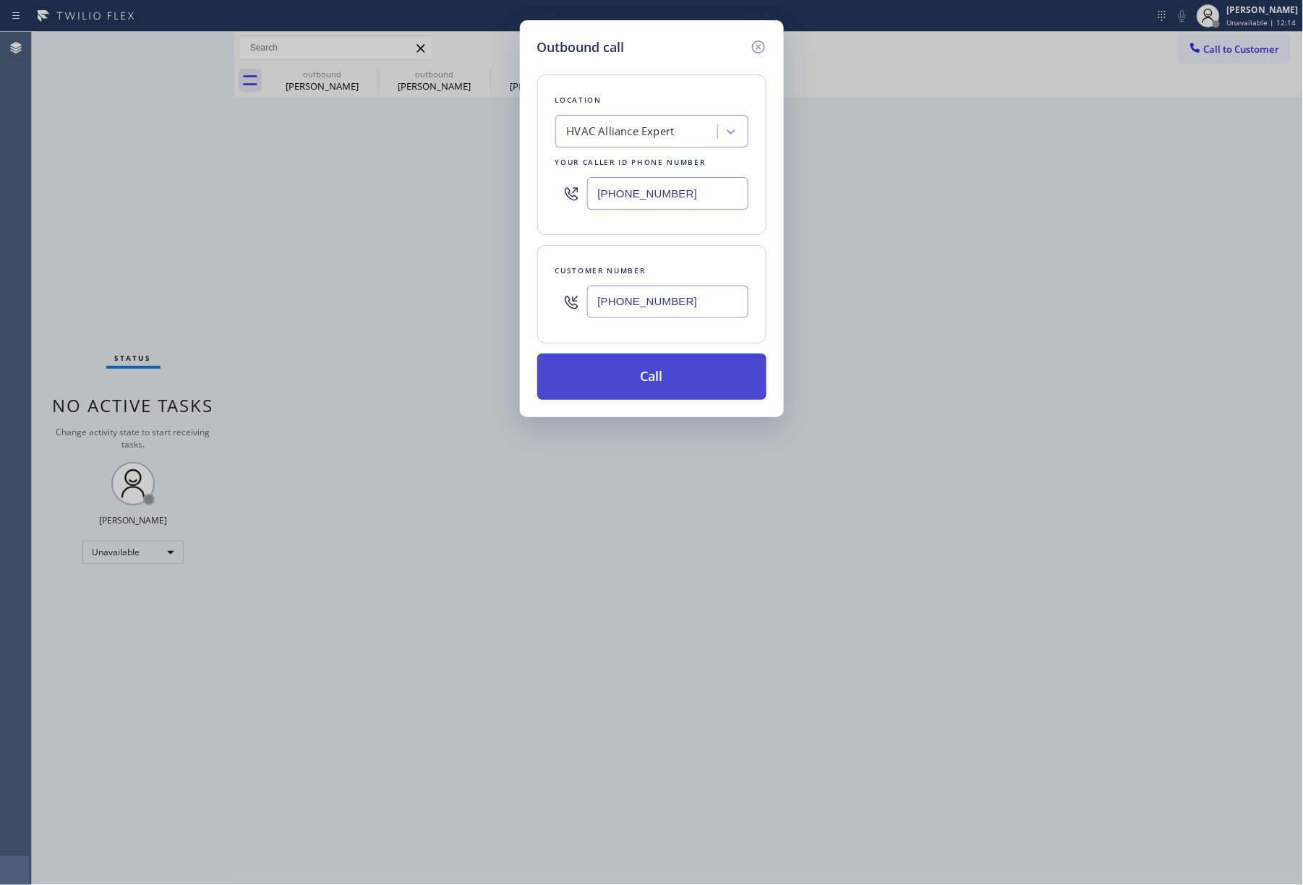
click at [658, 391] on button "Call" at bounding box center [651, 377] width 229 height 46
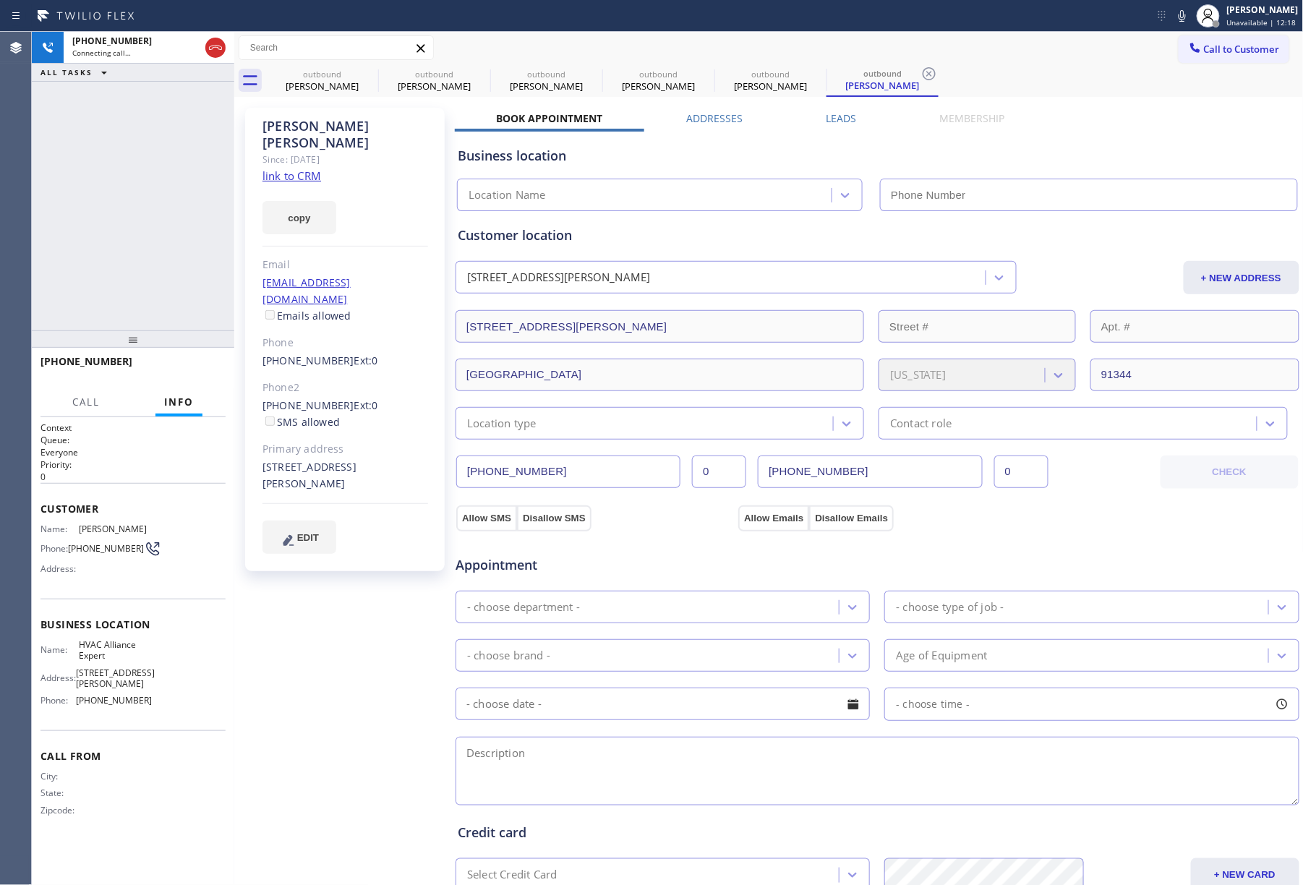
type input "[PHONE_NUMBER]"
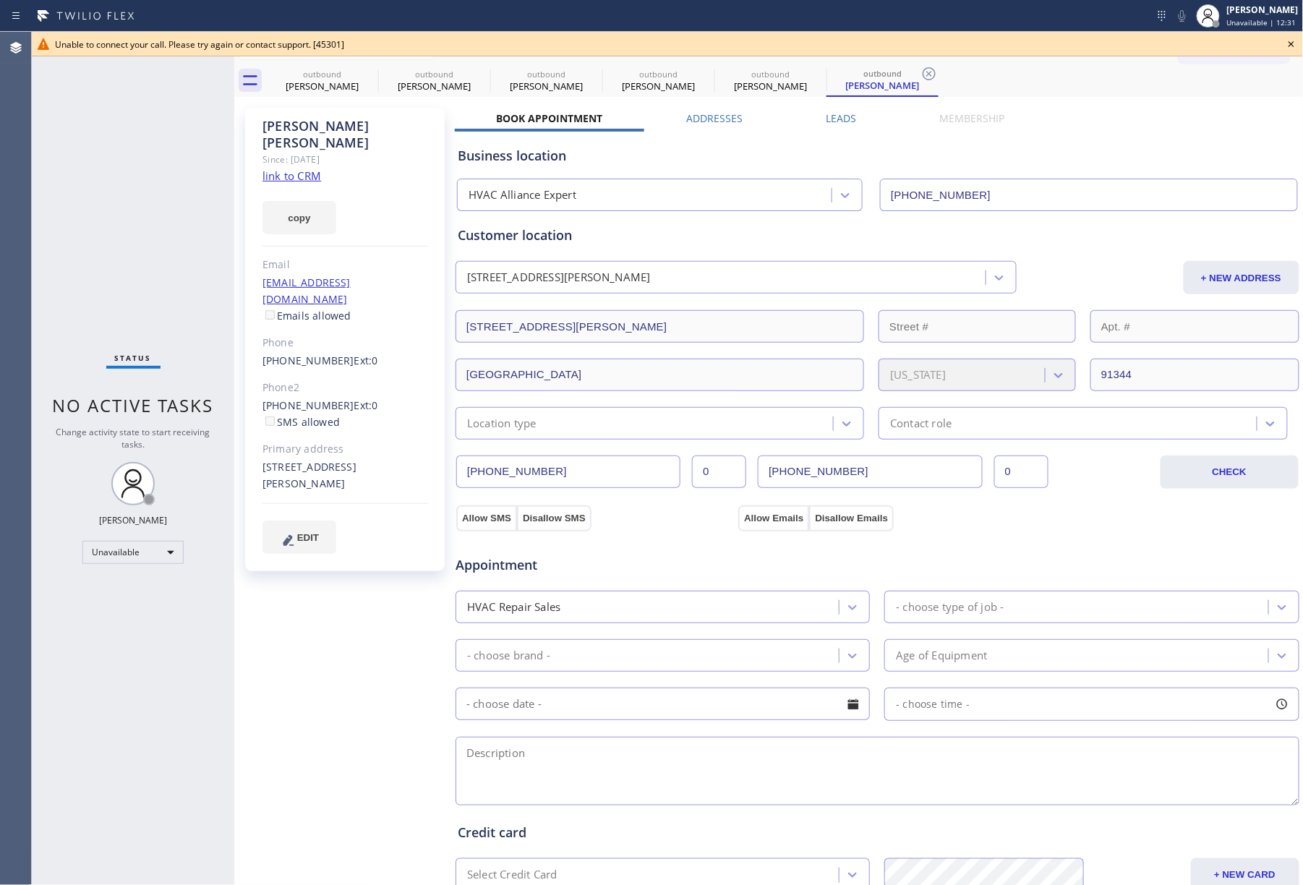
drag, startPoint x: 1290, startPoint y: 42, endPoint x: 1224, endPoint y: 75, distance: 73.7
click at [1288, 42] on icon at bounding box center [1291, 43] width 17 height 17
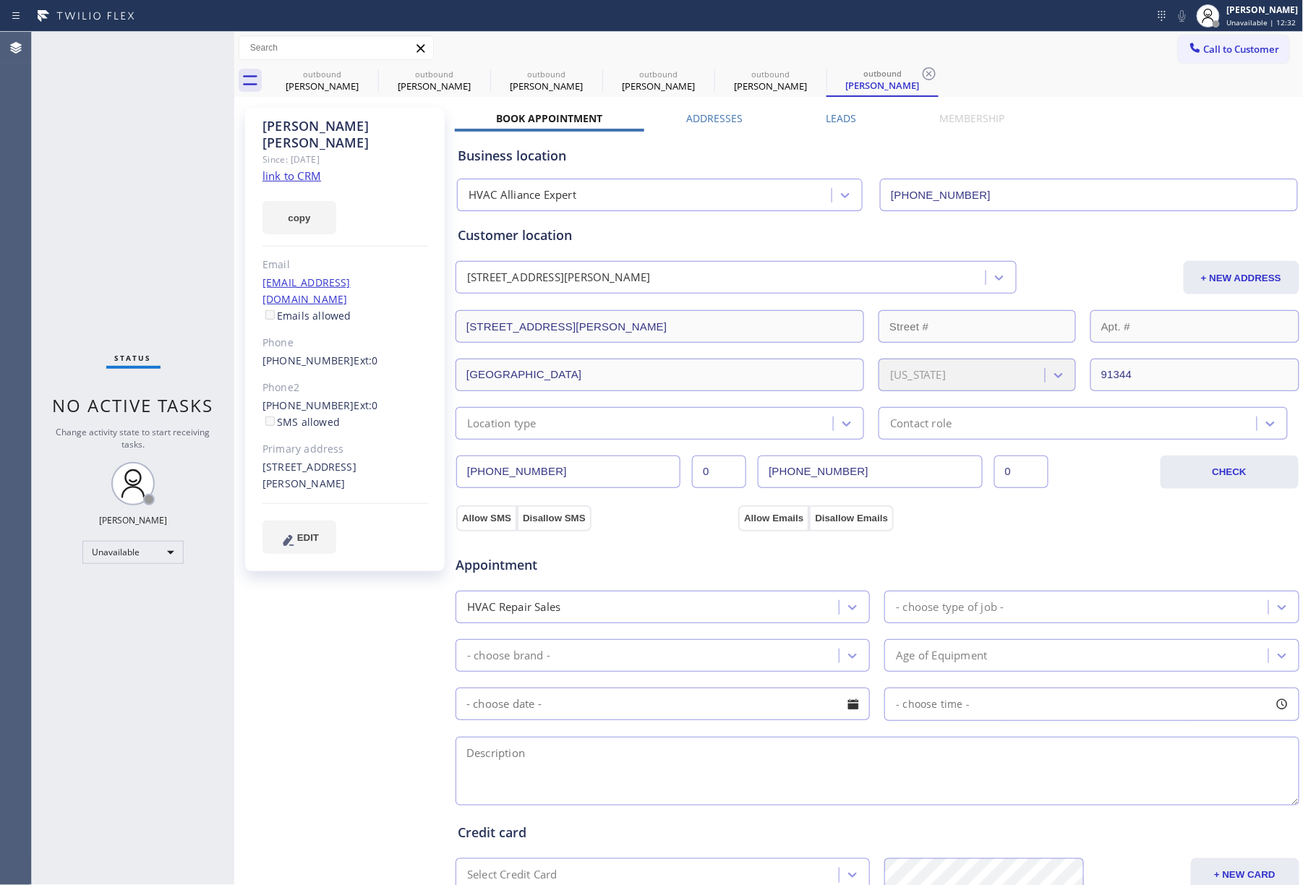
click at [1224, 75] on div "outbound [PERSON_NAME] outbound [PERSON_NAME] outbound [PERSON_NAME] outbound […" at bounding box center [784, 80] width 1037 height 33
click at [1224, 53] on span "Call to Customer" at bounding box center [1242, 49] width 76 height 13
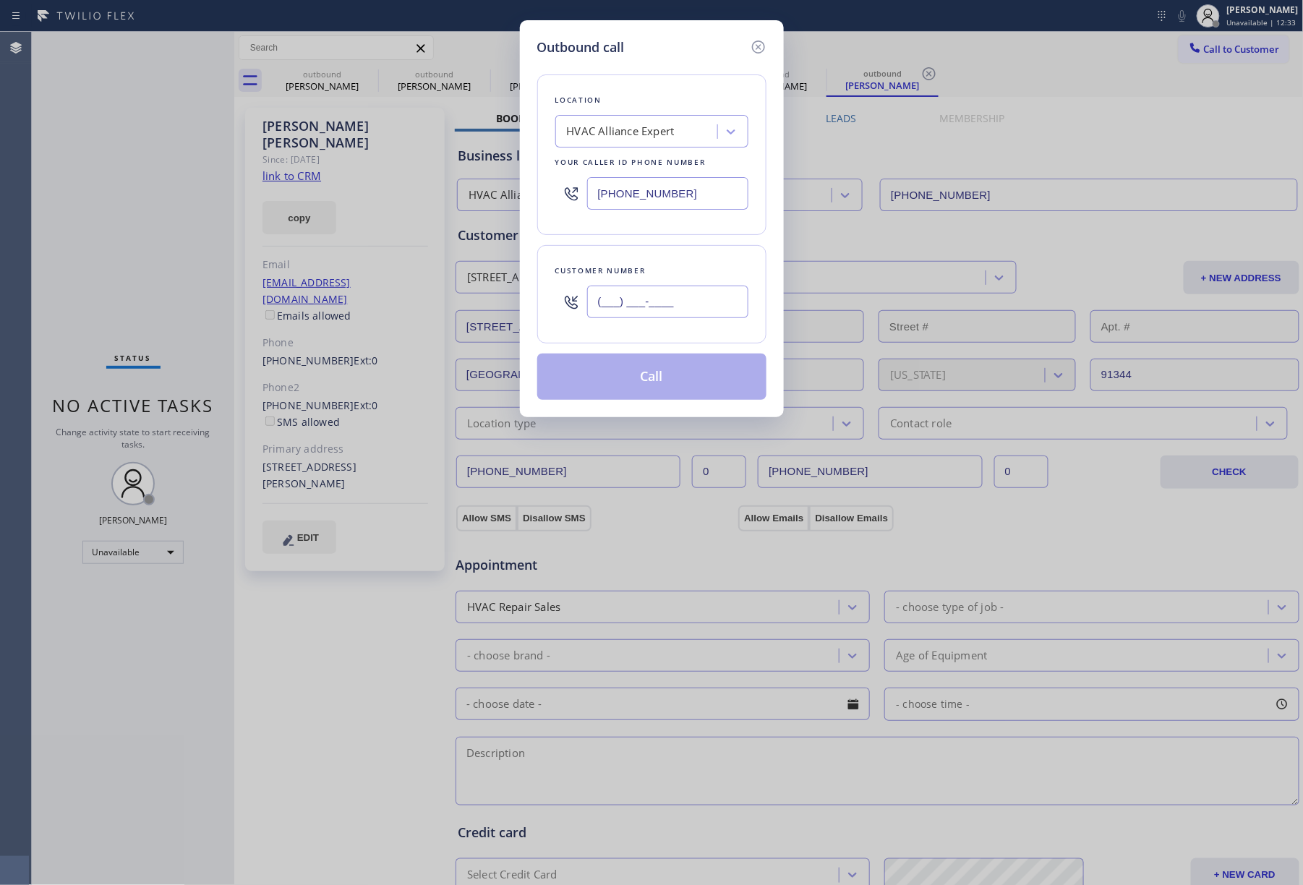
click at [707, 302] on input "(___) ___-____" at bounding box center [667, 302] width 161 height 33
paste input "323) 447-6662"
type input "[PHONE_NUMBER]"
click at [701, 267] on div "Customer number" at bounding box center [651, 270] width 193 height 15
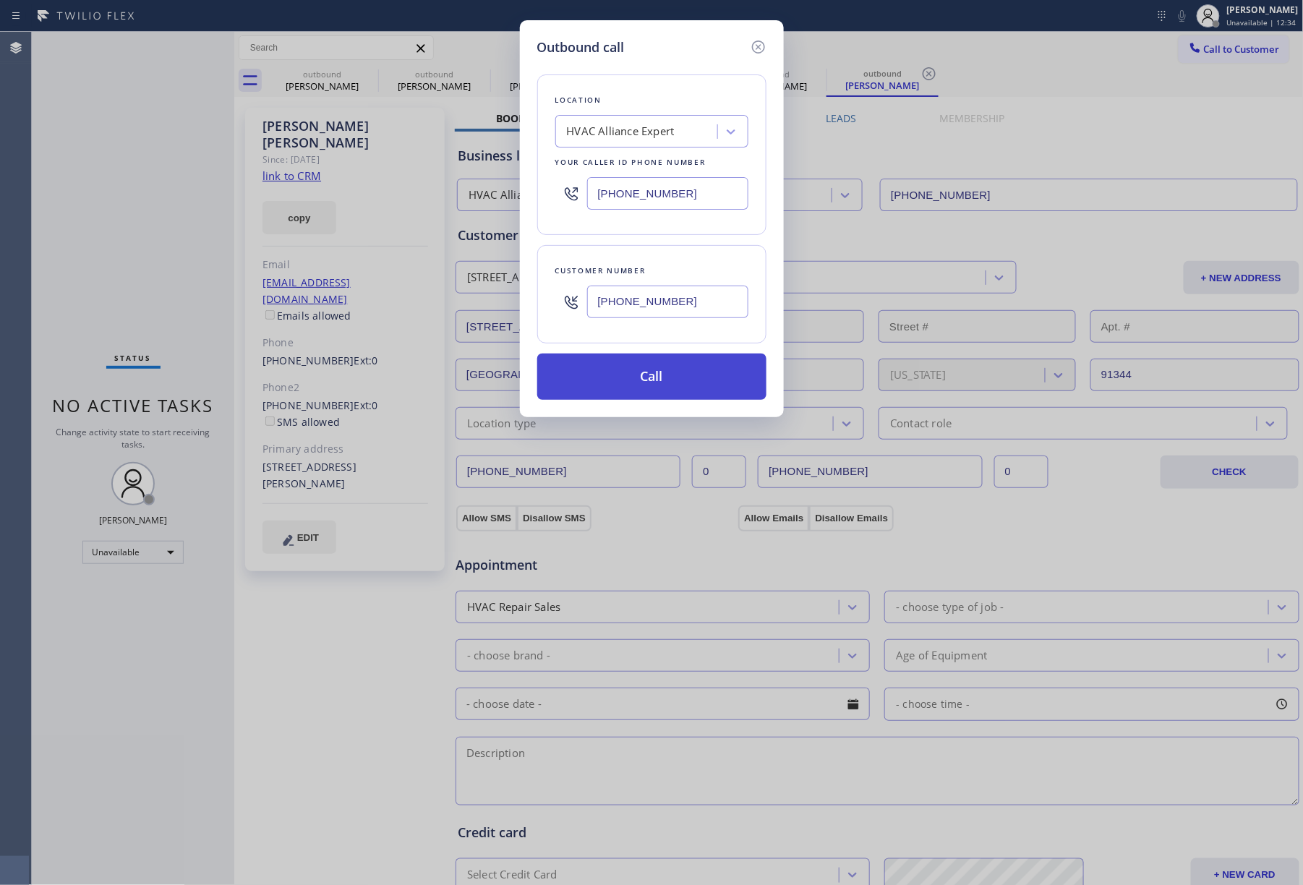
click at [717, 385] on button "Call" at bounding box center [651, 377] width 229 height 46
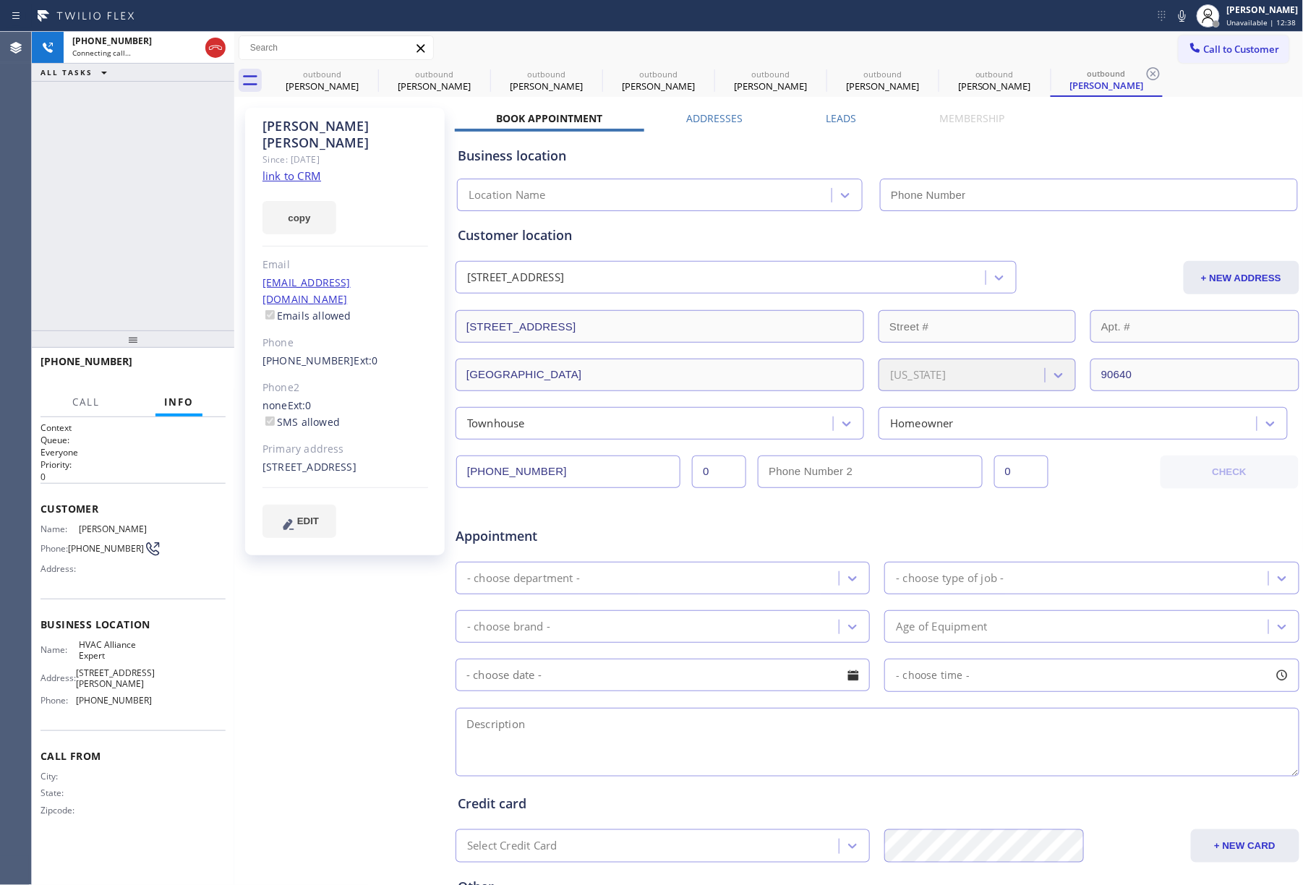
type input "[PHONE_NUMBER]"
drag, startPoint x: 174, startPoint y: 194, endPoint x: 197, endPoint y: 158, distance: 43.9
click at [174, 194] on div "[PHONE_NUMBER] Connecting call… ALL TASKS ALL TASKS ACTIVE TASKS TASKS IN WRAP …" at bounding box center [133, 181] width 202 height 299
drag, startPoint x: 155, startPoint y: 182, endPoint x: 503, endPoint y: 113, distance: 355.3
click at [163, 182] on div "[PHONE_NUMBER] Connecting call… ALL TASKS ALL TASKS ACTIVE TASKS TASKS IN WRAP …" at bounding box center [133, 181] width 202 height 299
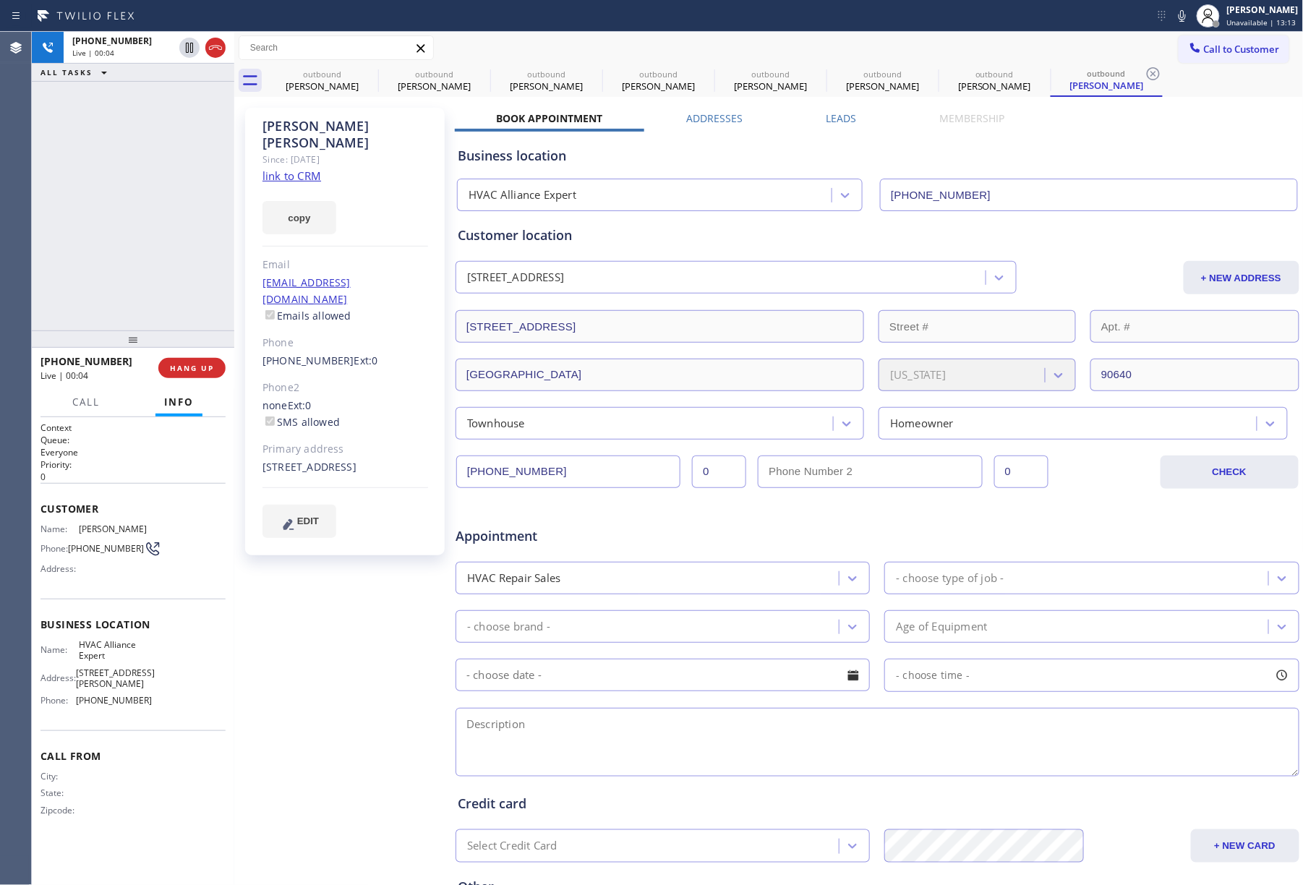
drag, startPoint x: 181, startPoint y: 370, endPoint x: 185, endPoint y: 336, distance: 34.3
click at [182, 367] on span "HANG UP" at bounding box center [192, 368] width 44 height 10
drag, startPoint x: 192, startPoint y: 382, endPoint x: 200, endPoint y: 357, distance: 25.8
click at [192, 382] on div "[PHONE_NUMBER] Live | 00:05 HANG UP" at bounding box center [132, 368] width 185 height 38
click at [200, 358] on button "COMPLETE" at bounding box center [189, 368] width 73 height 20
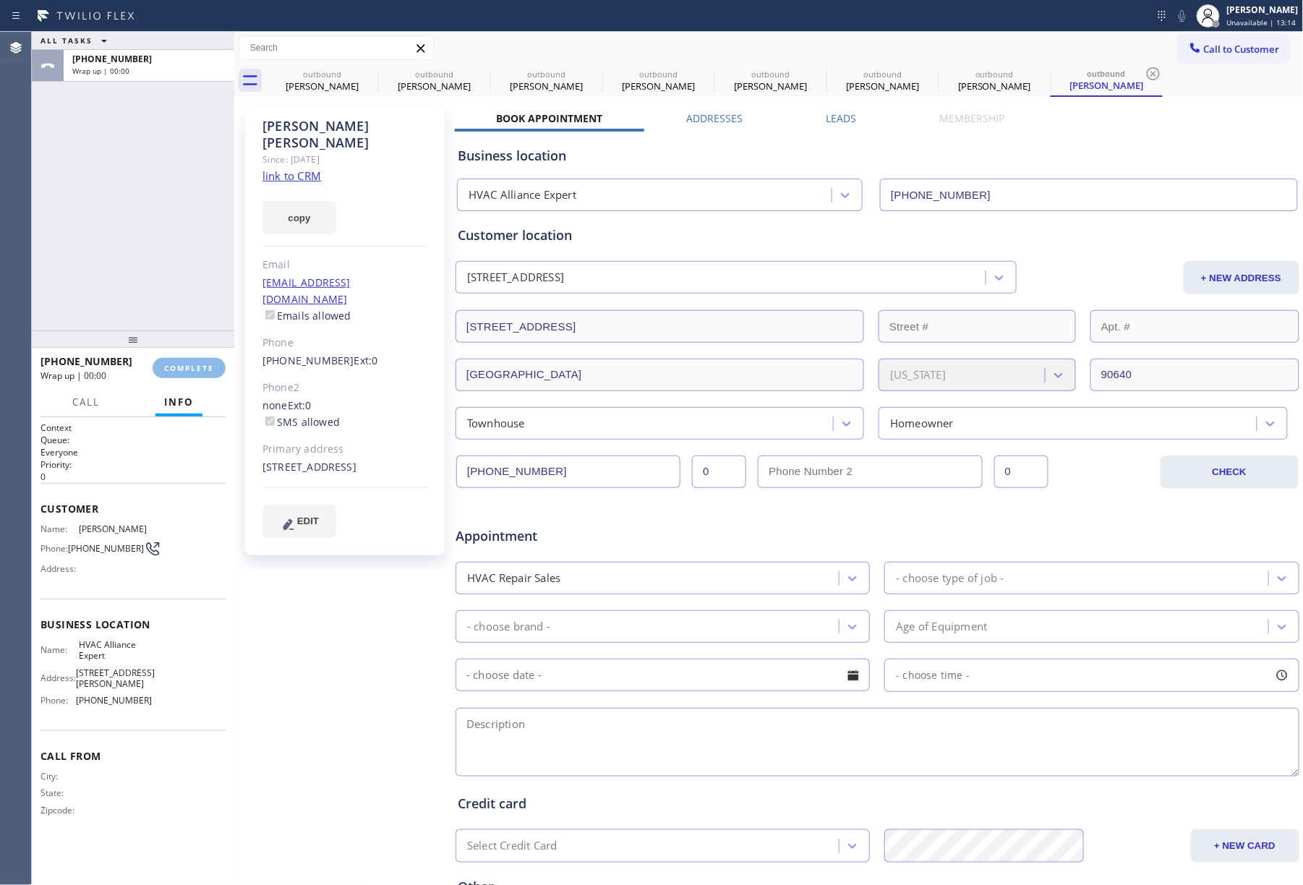
click at [174, 289] on div "ALL TASKS ALL TASKS ACTIVE TASKS TASKS IN WRAP UP [PHONE_NUMBER] Wrap up | 00:00" at bounding box center [133, 181] width 202 height 299
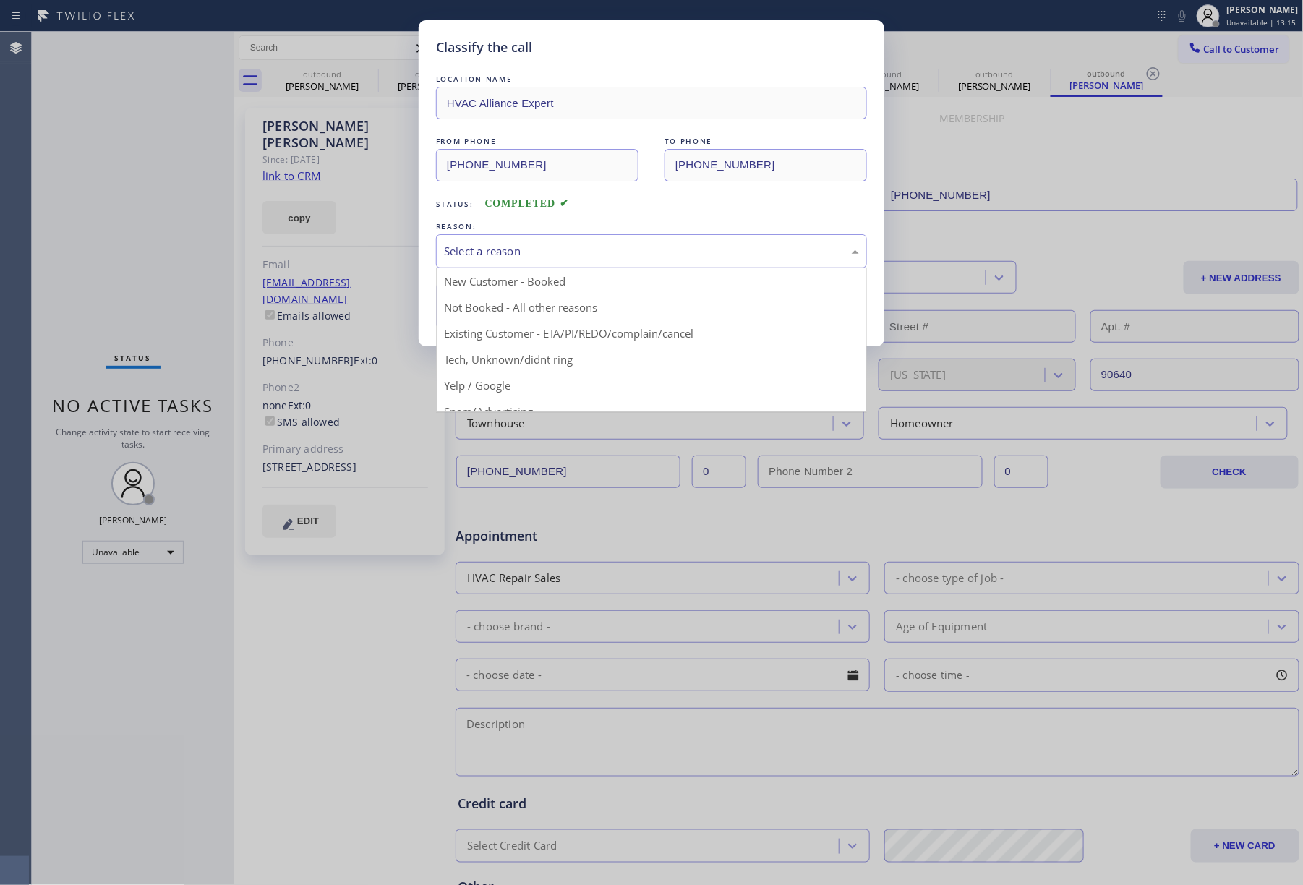
click at [510, 266] on div "Select a reason" at bounding box center [651, 251] width 431 height 34
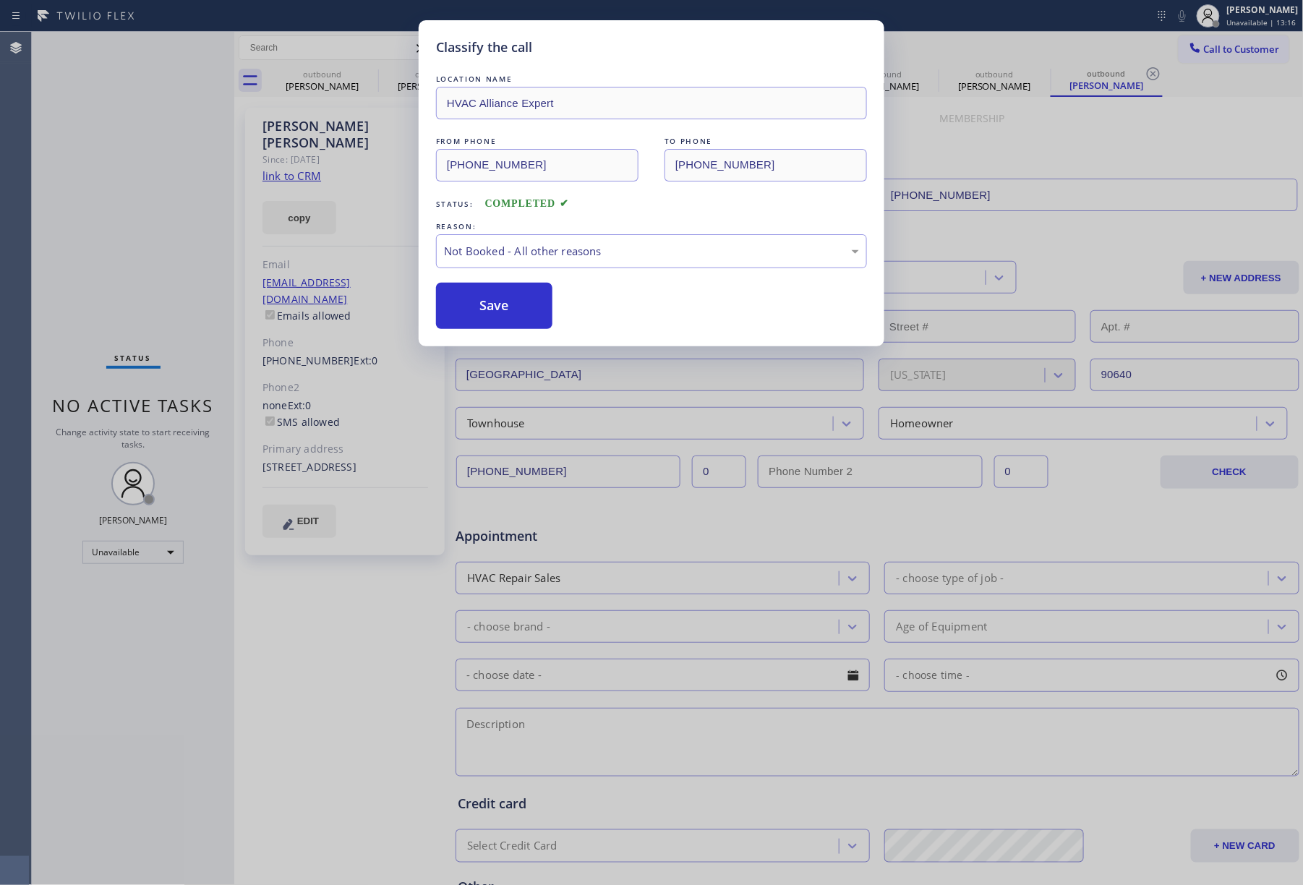
click at [507, 311] on button "Save" at bounding box center [494, 306] width 116 height 46
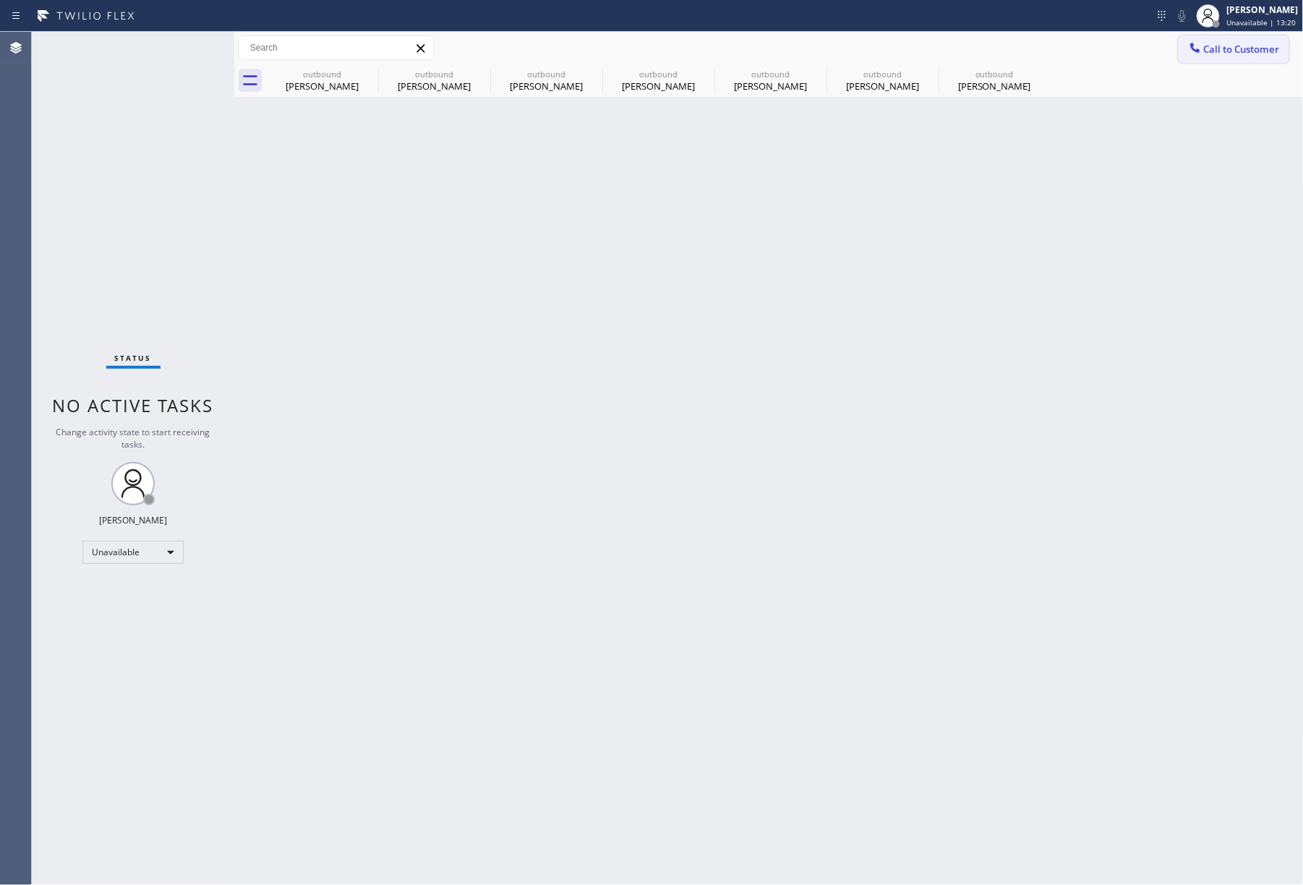
click at [1247, 51] on span "Call to Customer" at bounding box center [1242, 49] width 76 height 13
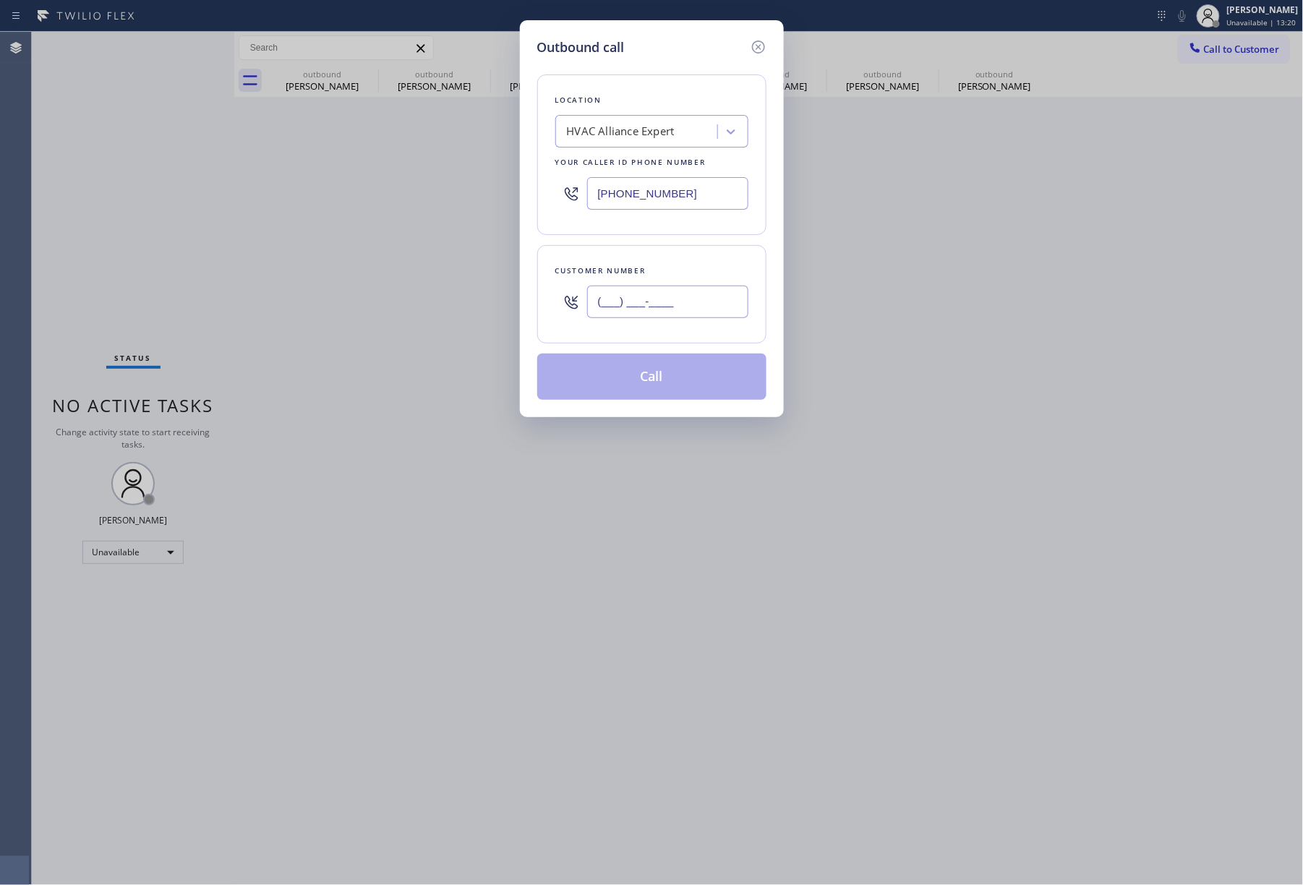
click at [714, 301] on input "(___) ___-____" at bounding box center [667, 302] width 161 height 33
paste input "949) 510-5836"
type input "[PHONE_NUMBER]"
click at [701, 270] on div "Customer number" at bounding box center [651, 270] width 193 height 15
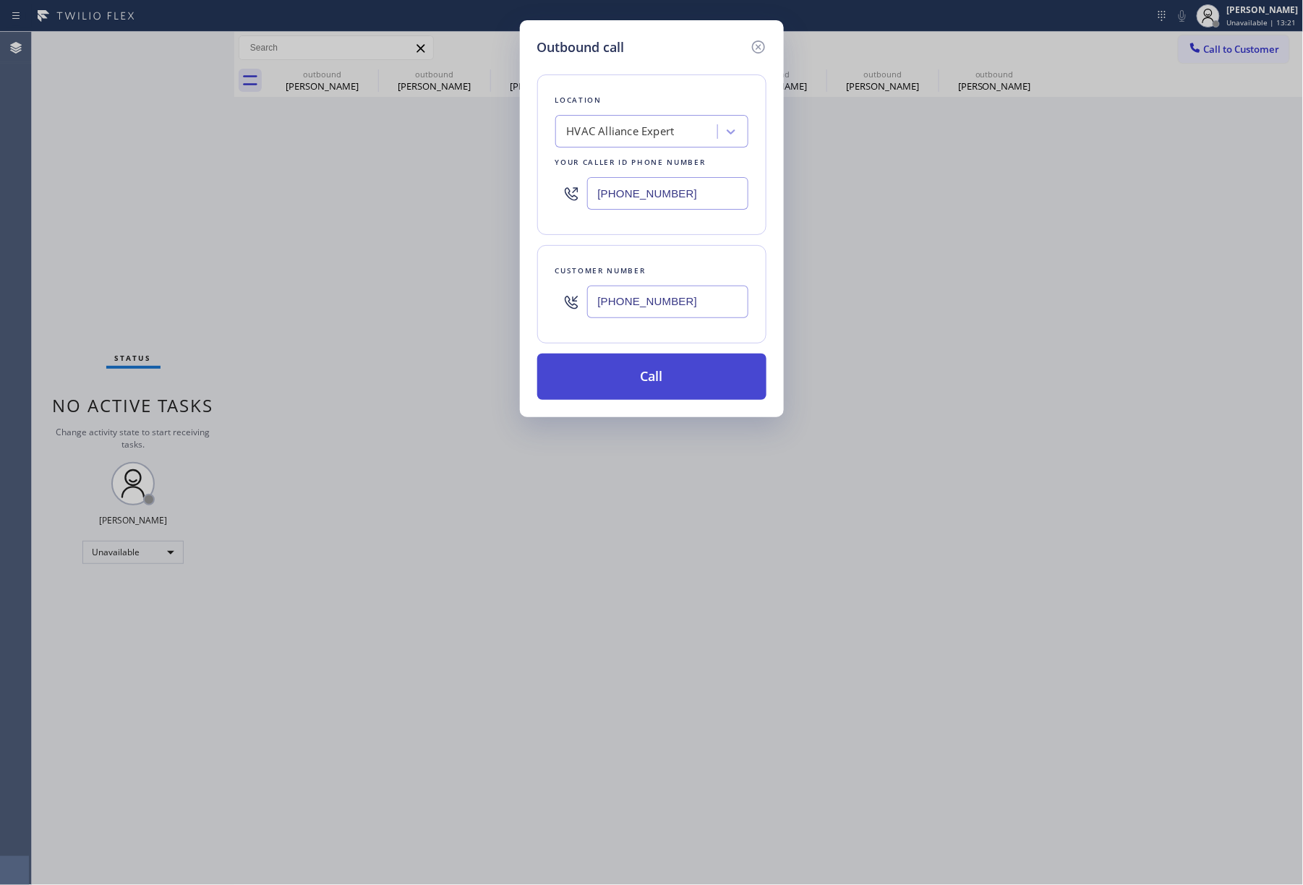
click at [689, 382] on button "Call" at bounding box center [651, 377] width 229 height 46
click at [703, 868] on div "Outbound call Location HVAC Alliance Expert Your caller id phone number [PHONE_…" at bounding box center [651, 442] width 1303 height 885
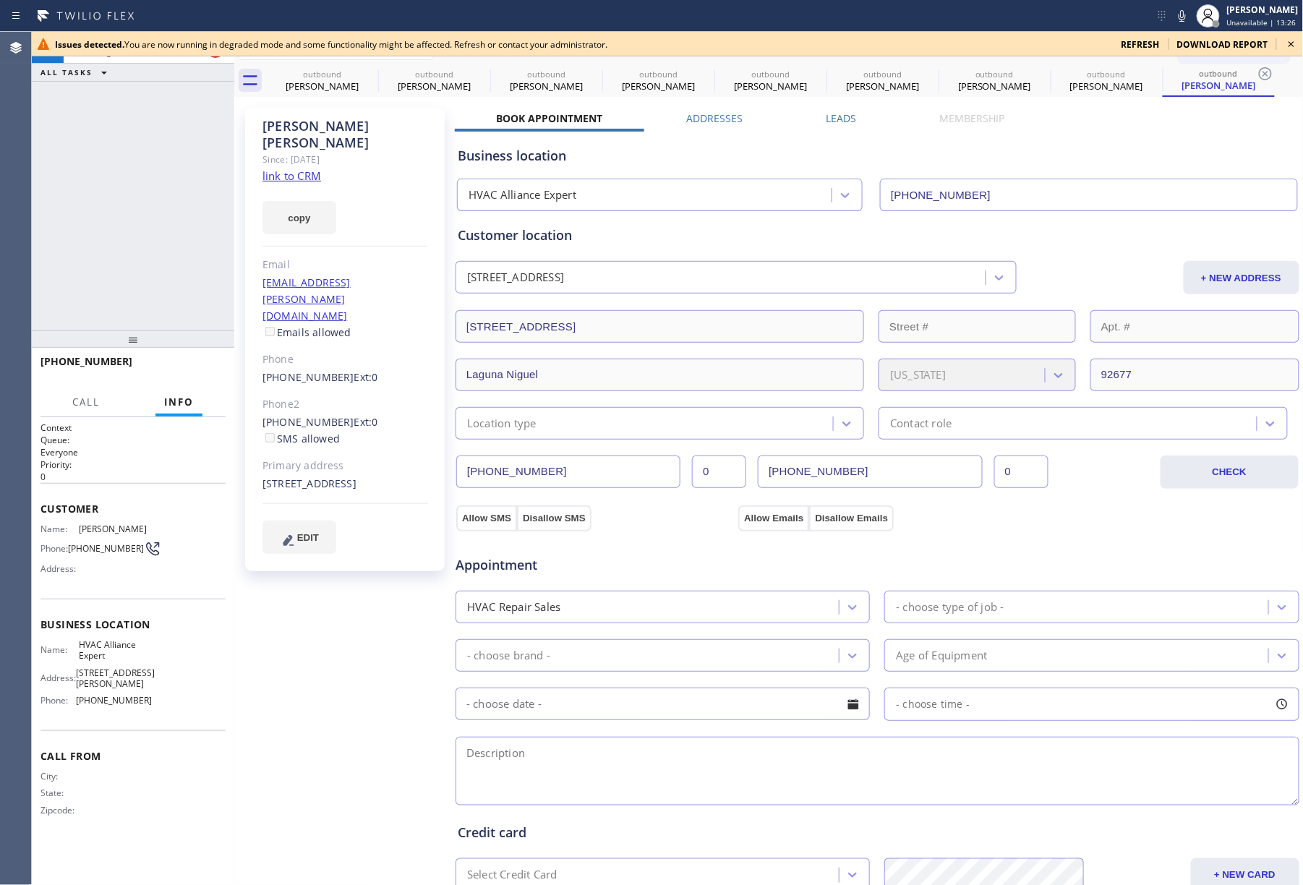
type input "[PHONE_NUMBER]"
click at [178, 238] on div "[PHONE_NUMBER] Connecting call… ALL TASKS ALL TASKS ACTIVE TASKS TASKS IN WRAP …" at bounding box center [133, 181] width 202 height 299
click at [843, 122] on label "Leads" at bounding box center [841, 118] width 30 height 14
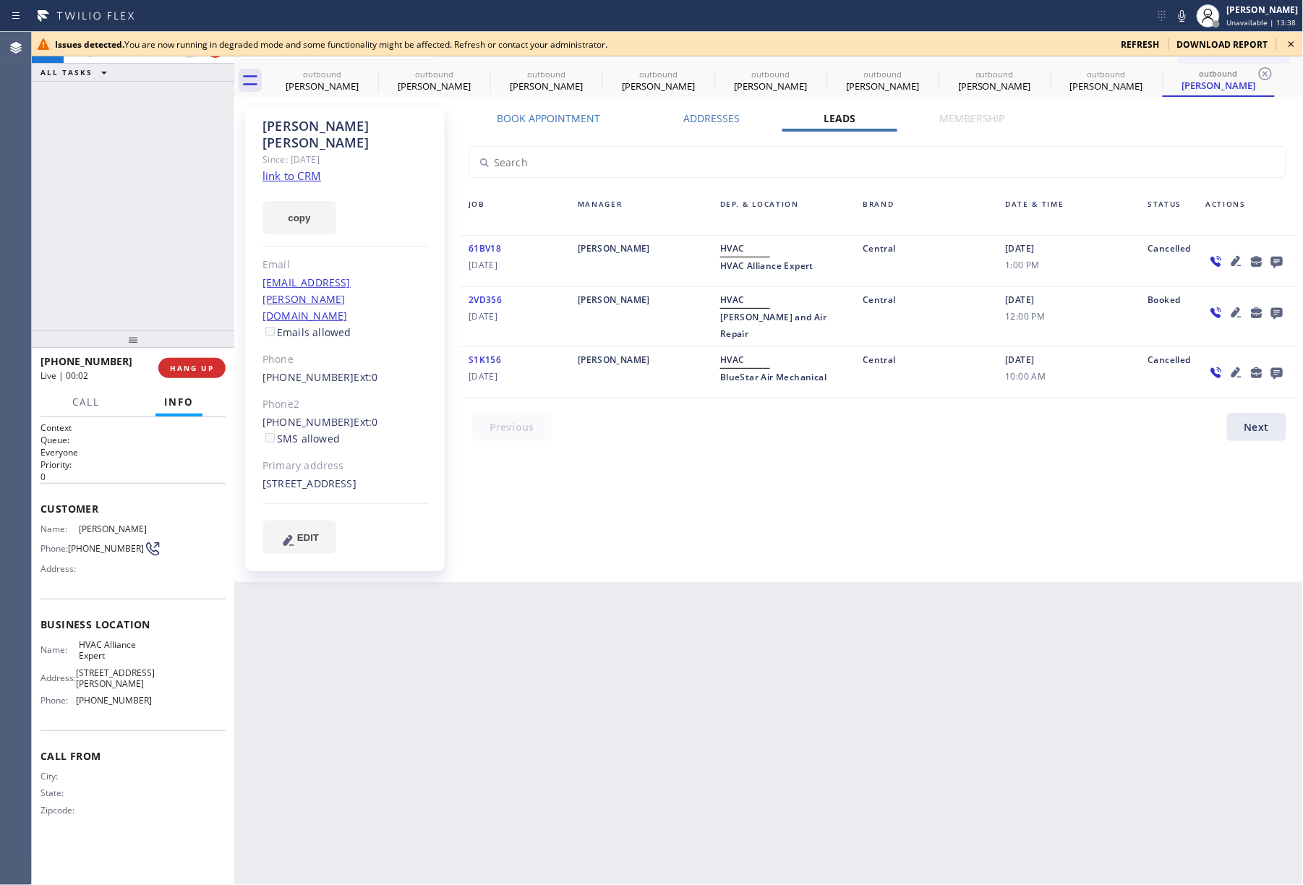
click at [1275, 263] on icon at bounding box center [1277, 263] width 12 height 12
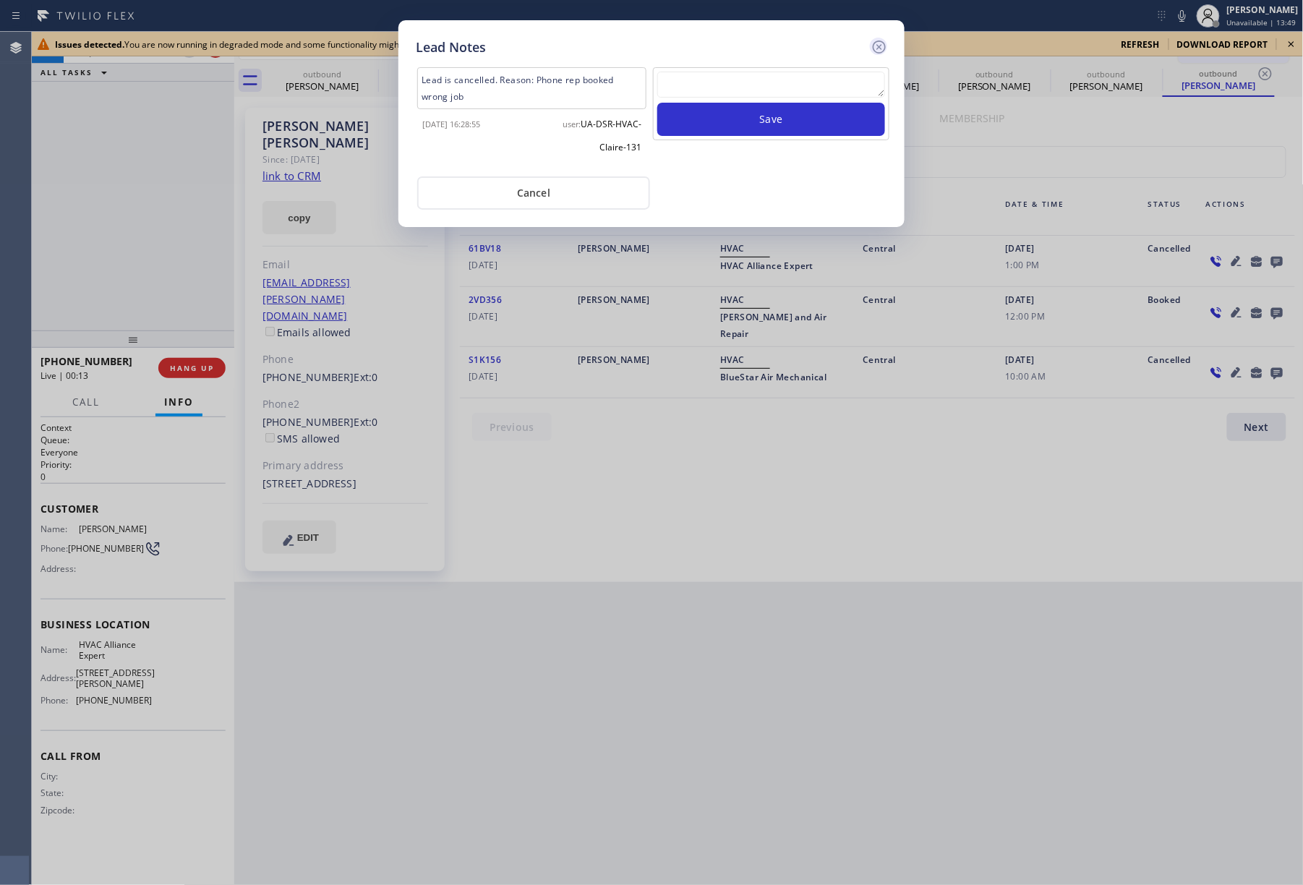
click at [879, 41] on icon at bounding box center [878, 46] width 17 height 17
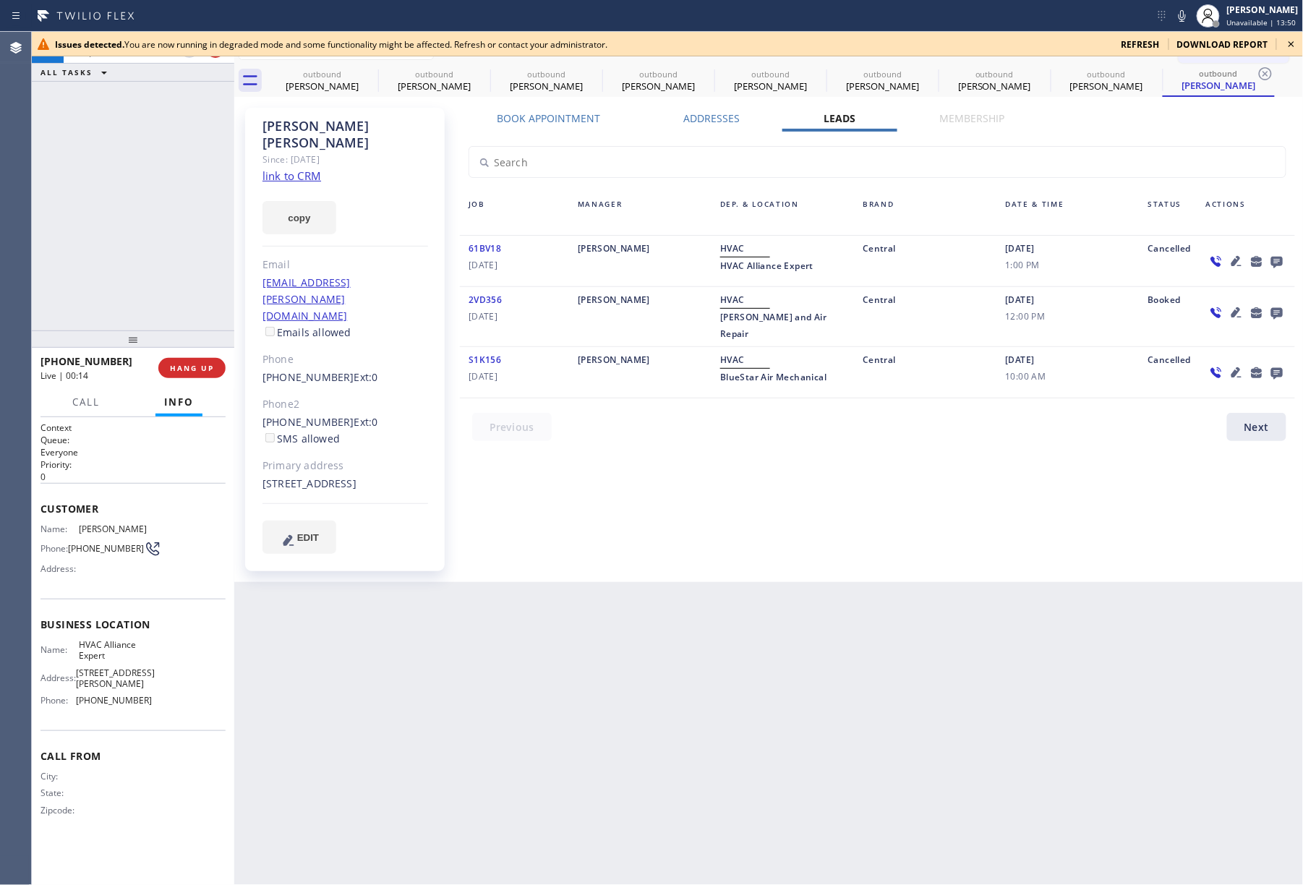
click at [292, 168] on link "link to CRM" at bounding box center [291, 175] width 59 height 14
click at [183, 366] on span "COMPLETE" at bounding box center [189, 368] width 50 height 10
click at [153, 282] on div "ALL TASKS ALL TASKS ACTIVE TASKS TASKS IN WRAP UP [PHONE_NUMBER] Wrap up | 00:35" at bounding box center [133, 181] width 202 height 299
click at [156, 281] on div "ALL TASKS ALL TASKS ACTIVE TASKS TASKS IN WRAP UP [PHONE_NUMBER] Wrap up | 00:35" at bounding box center [133, 181] width 202 height 299
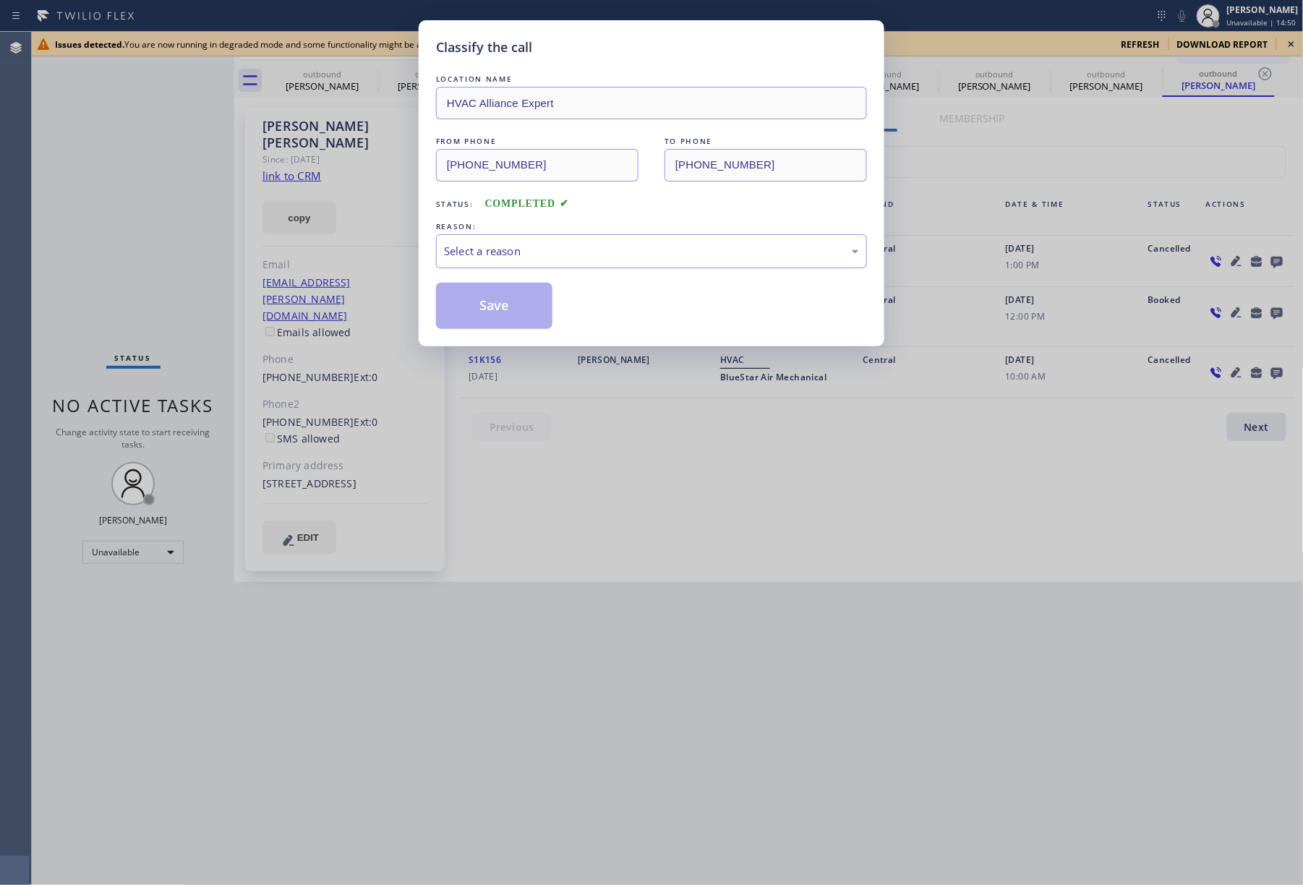
click at [524, 257] on div "Select a reason" at bounding box center [651, 251] width 415 height 17
click at [507, 304] on button "Save" at bounding box center [494, 306] width 116 height 46
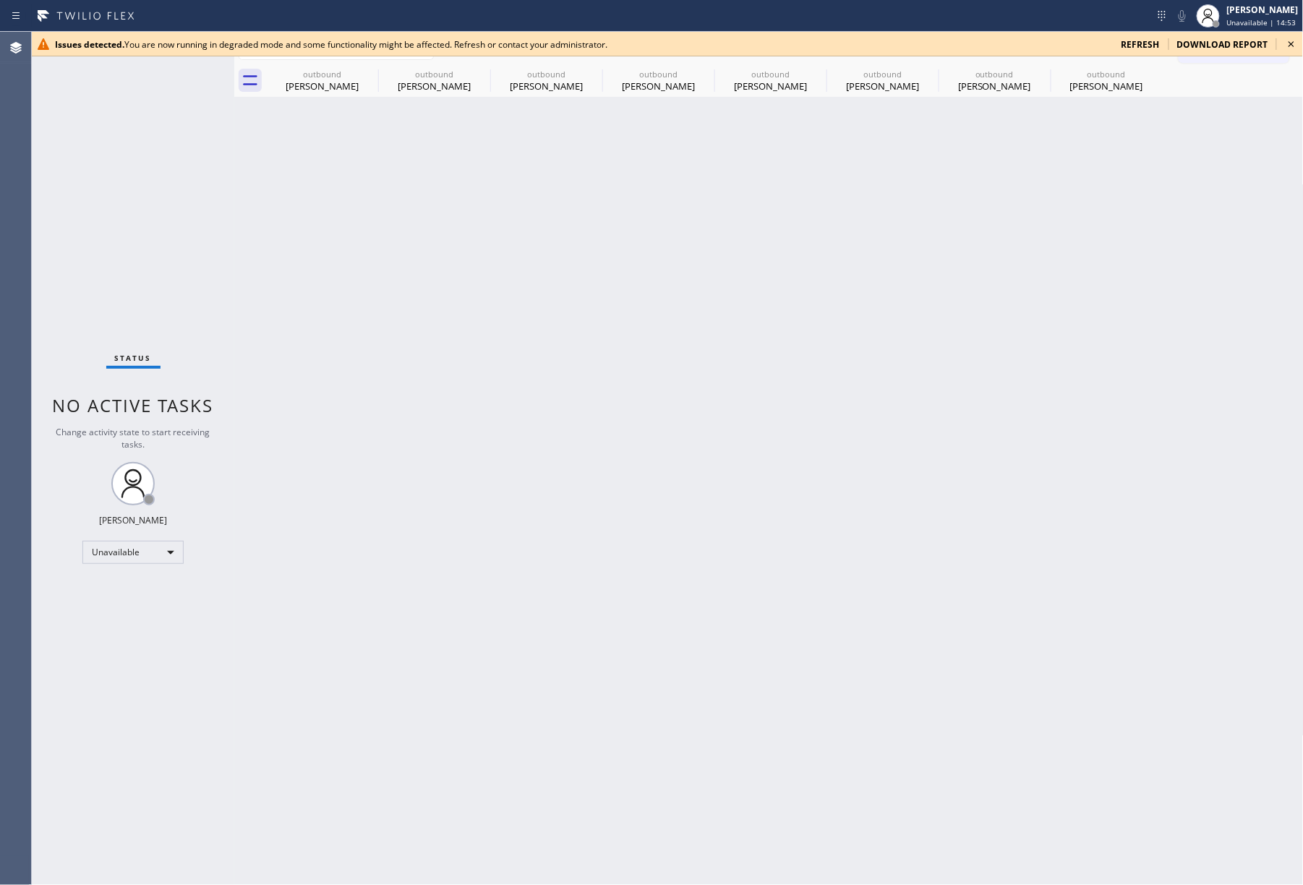
click at [1294, 42] on icon at bounding box center [1291, 43] width 17 height 17
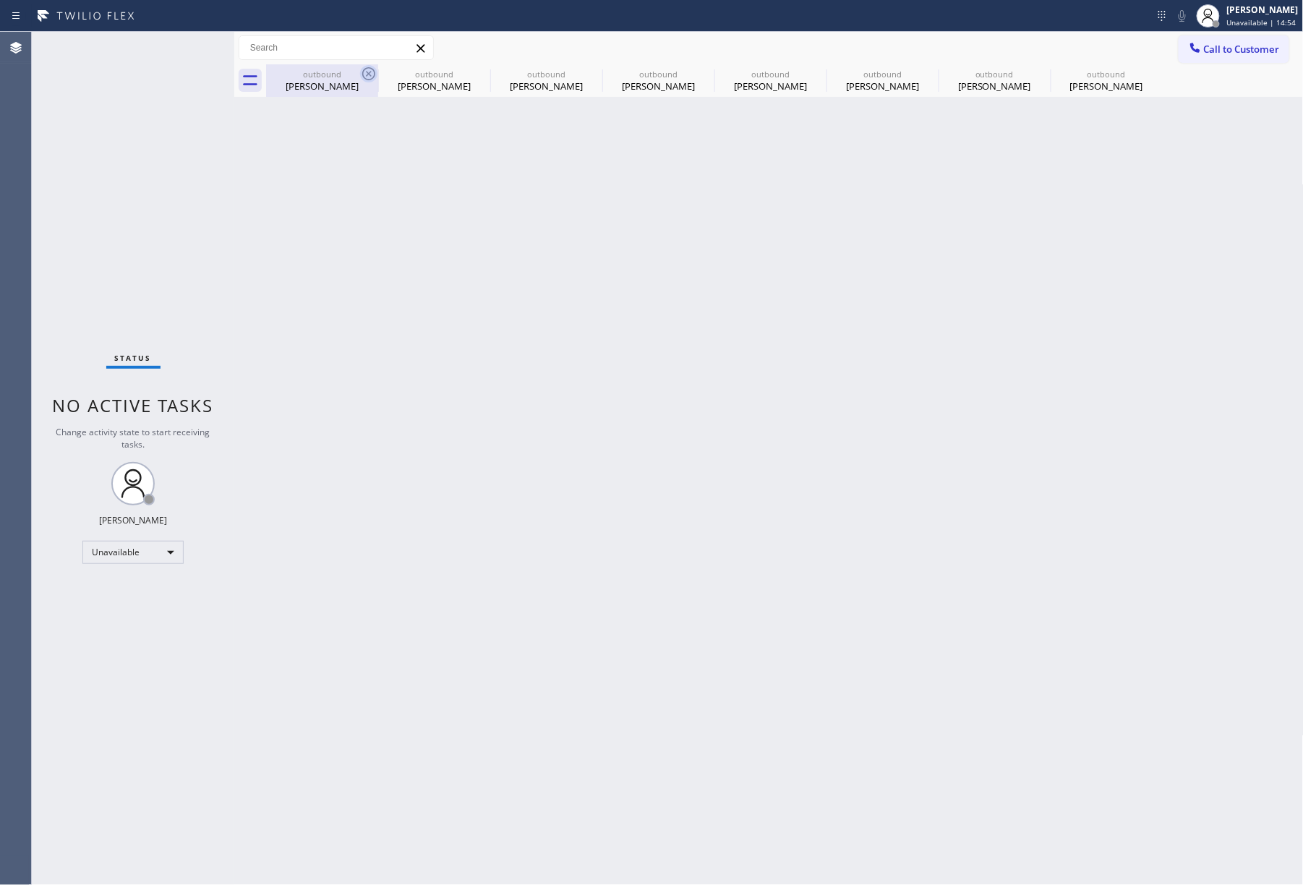
click at [366, 73] on icon at bounding box center [368, 73] width 17 height 17
type input "[PHONE_NUMBER]"
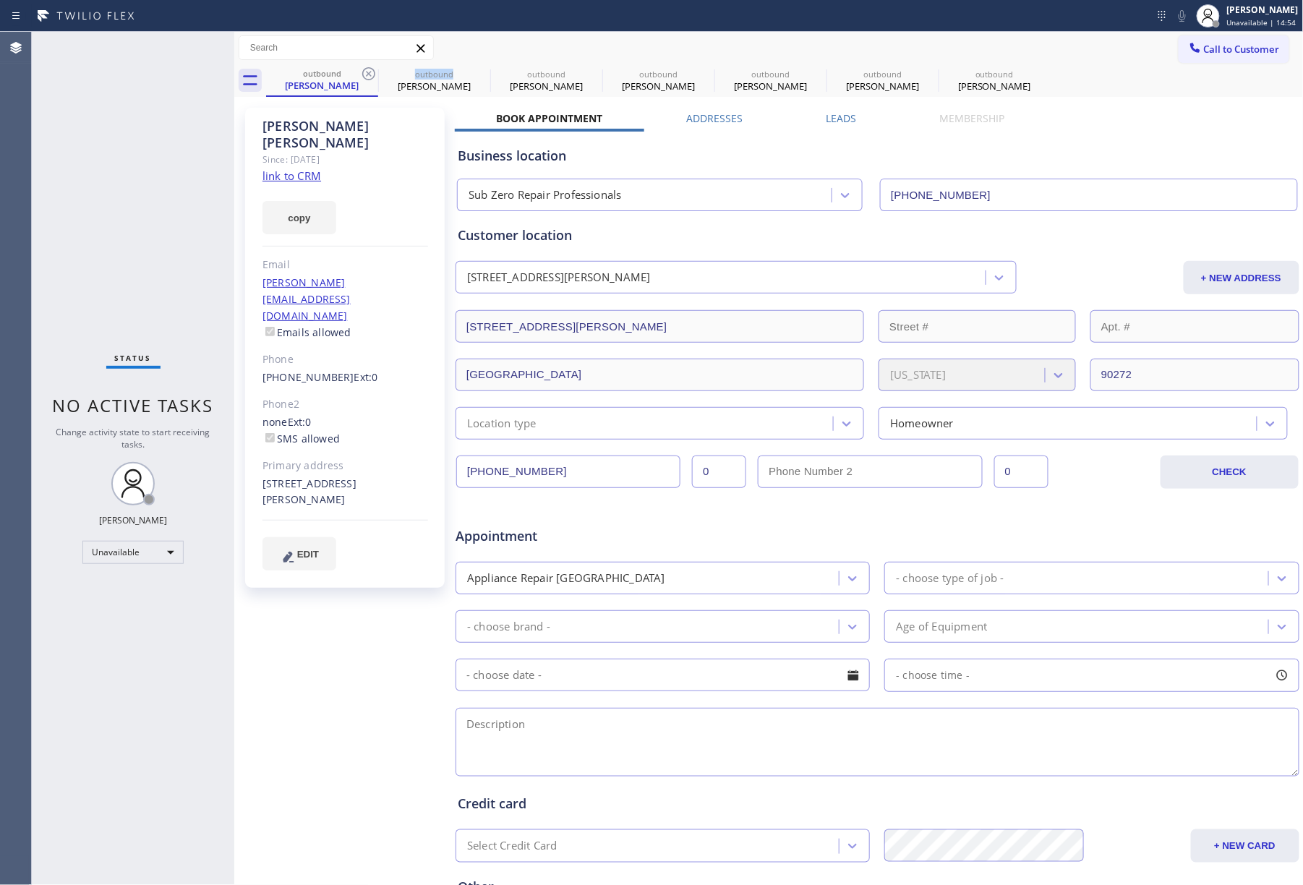
click at [366, 73] on icon at bounding box center [368, 73] width 17 height 17
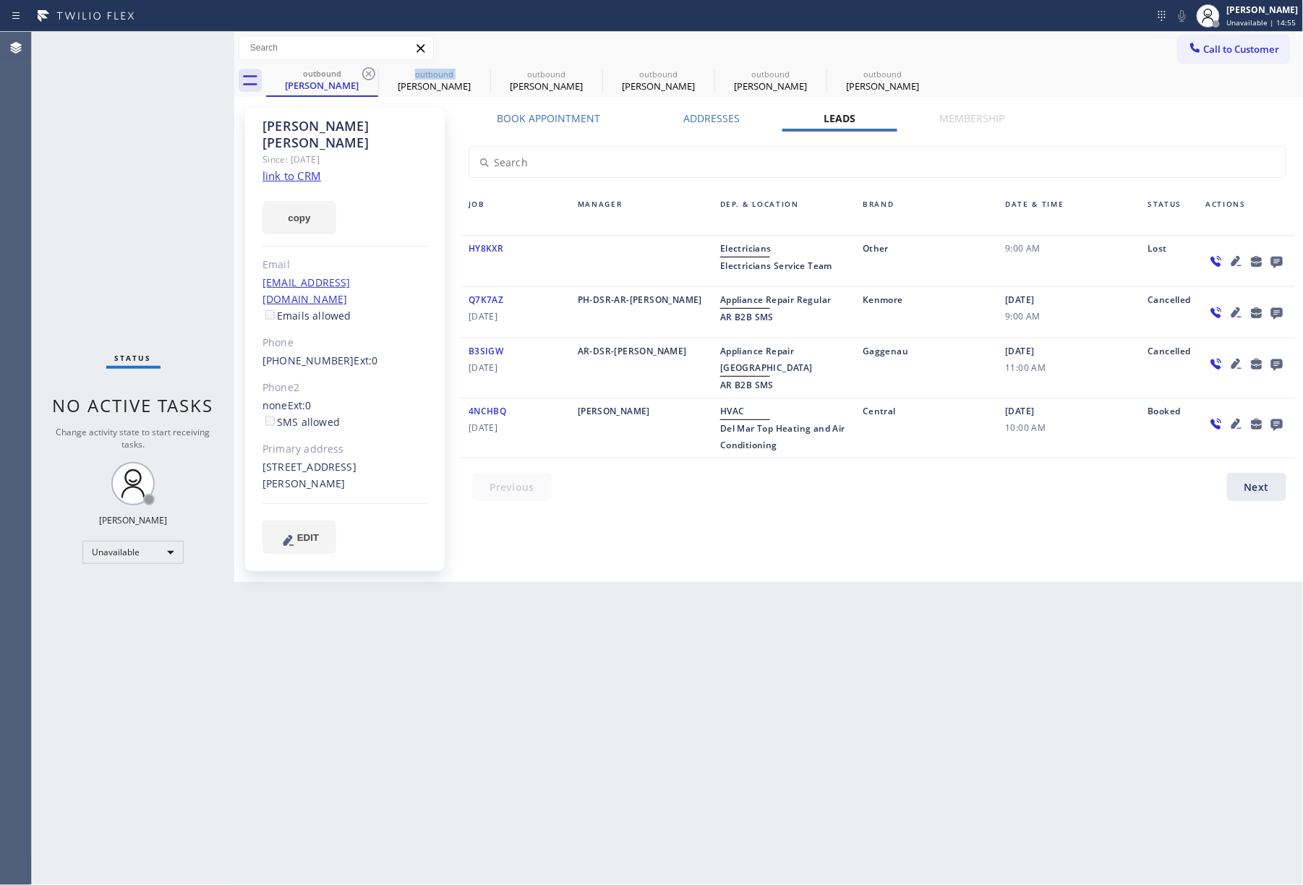
click at [366, 73] on icon at bounding box center [368, 73] width 17 height 17
click at [0, 0] on icon at bounding box center [0, 0] width 0 height 0
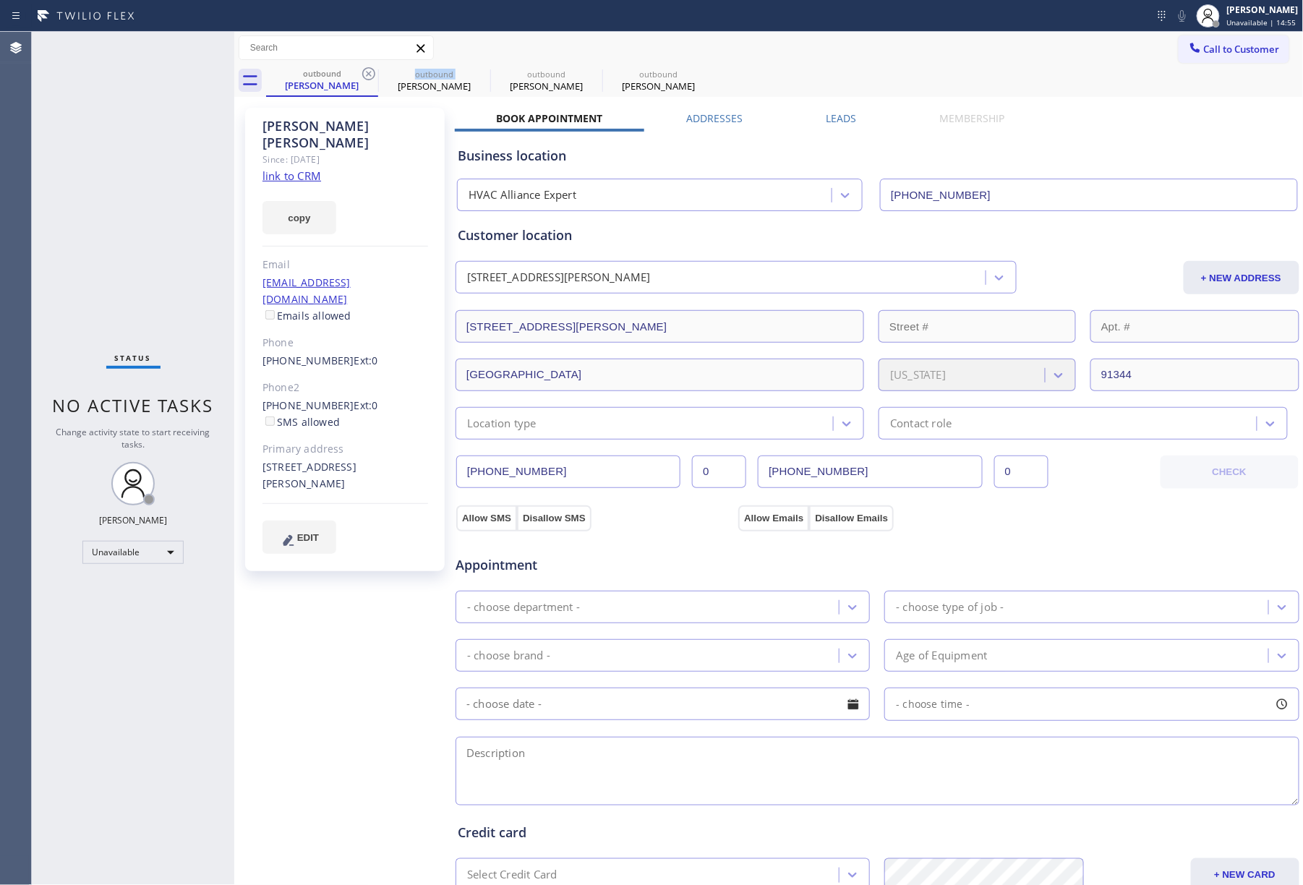
click at [366, 73] on icon at bounding box center [368, 73] width 17 height 17
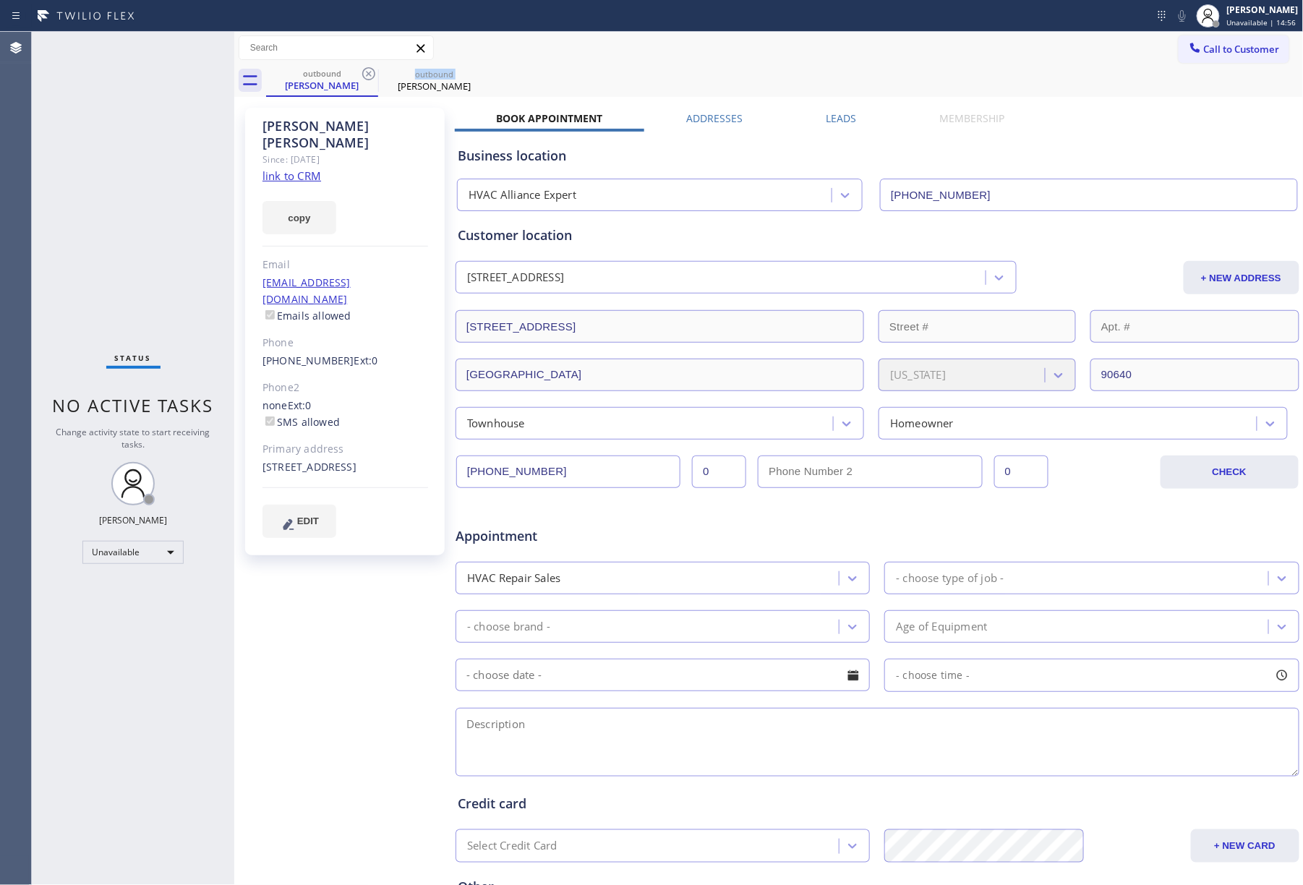
click at [366, 73] on icon at bounding box center [368, 73] width 17 height 17
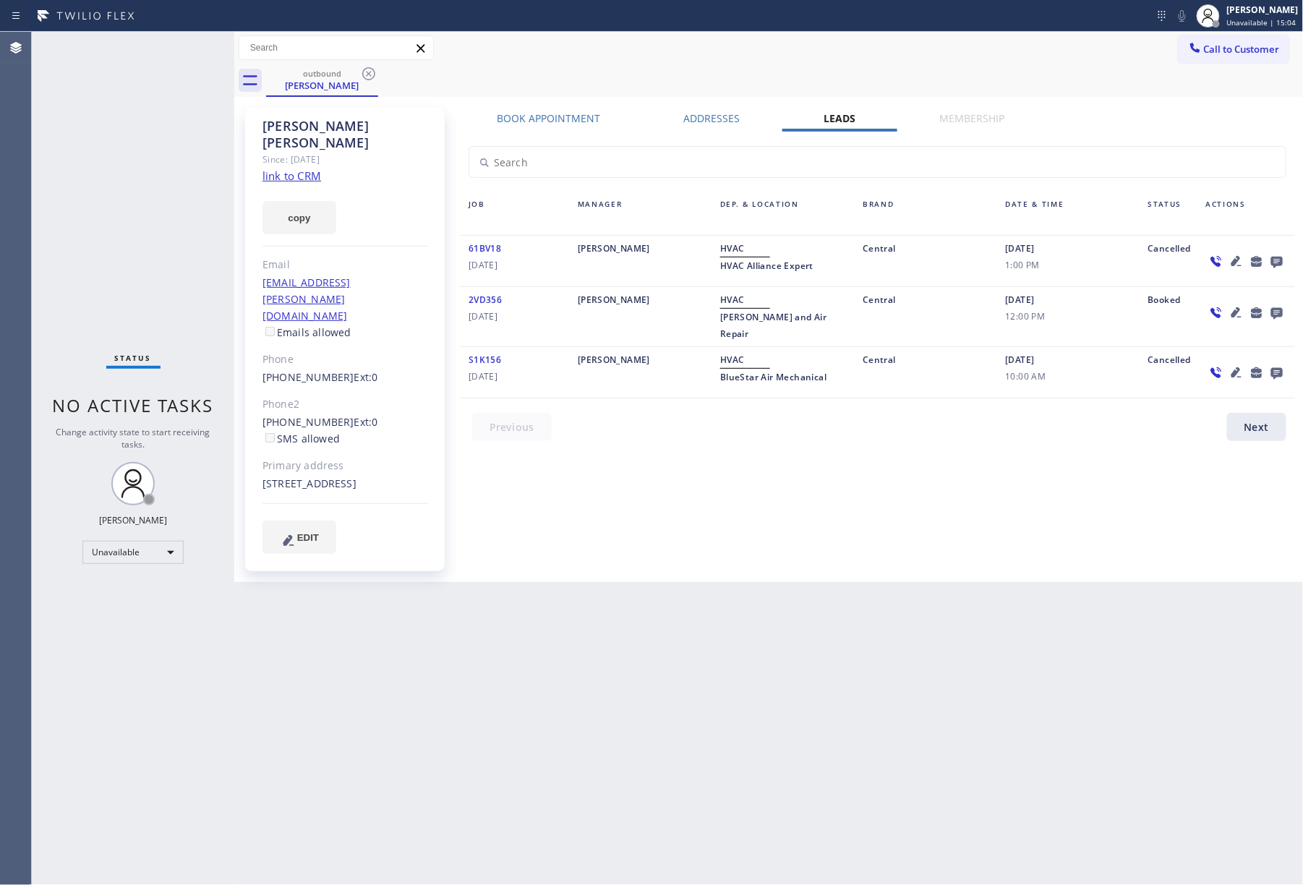
click at [519, 117] on label "Book Appointment" at bounding box center [548, 118] width 103 height 14
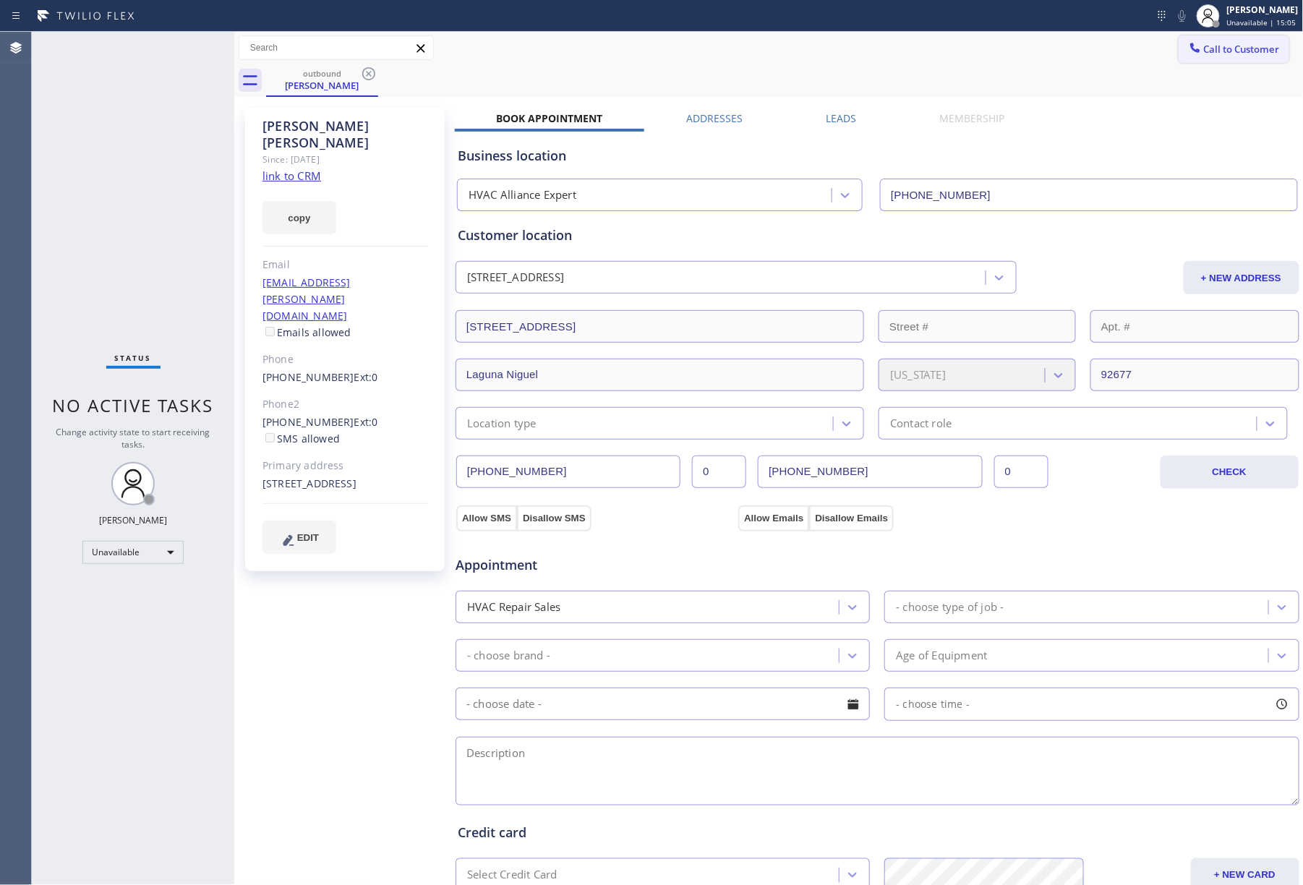
click at [1233, 46] on span "Call to Customer" at bounding box center [1242, 49] width 76 height 13
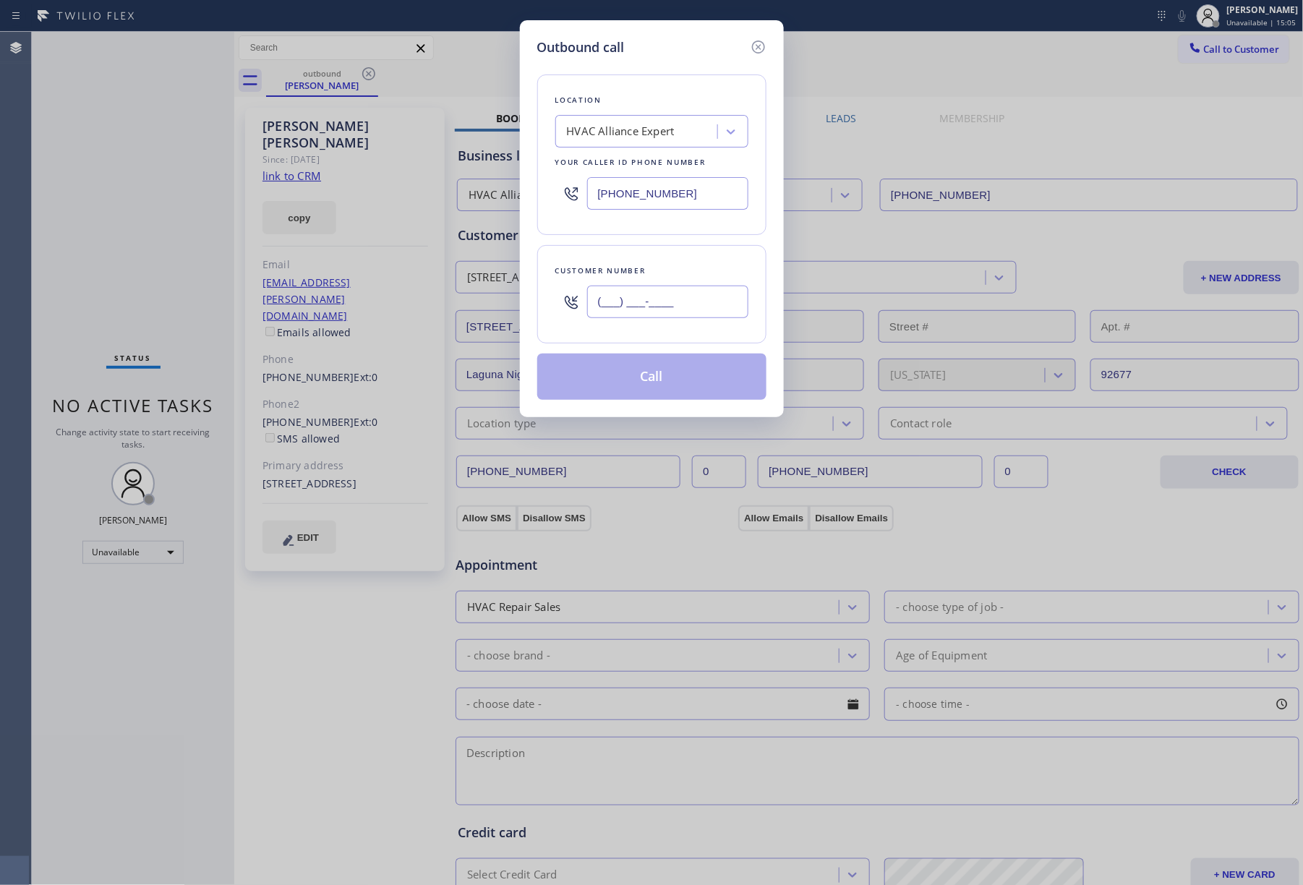
click at [654, 288] on input "(___) ___-____" at bounding box center [667, 302] width 161 height 33
paste input "646) 594-7042"
type input "[PHONE_NUMBER]"
click at [674, 273] on div "Customer number" at bounding box center [651, 270] width 193 height 15
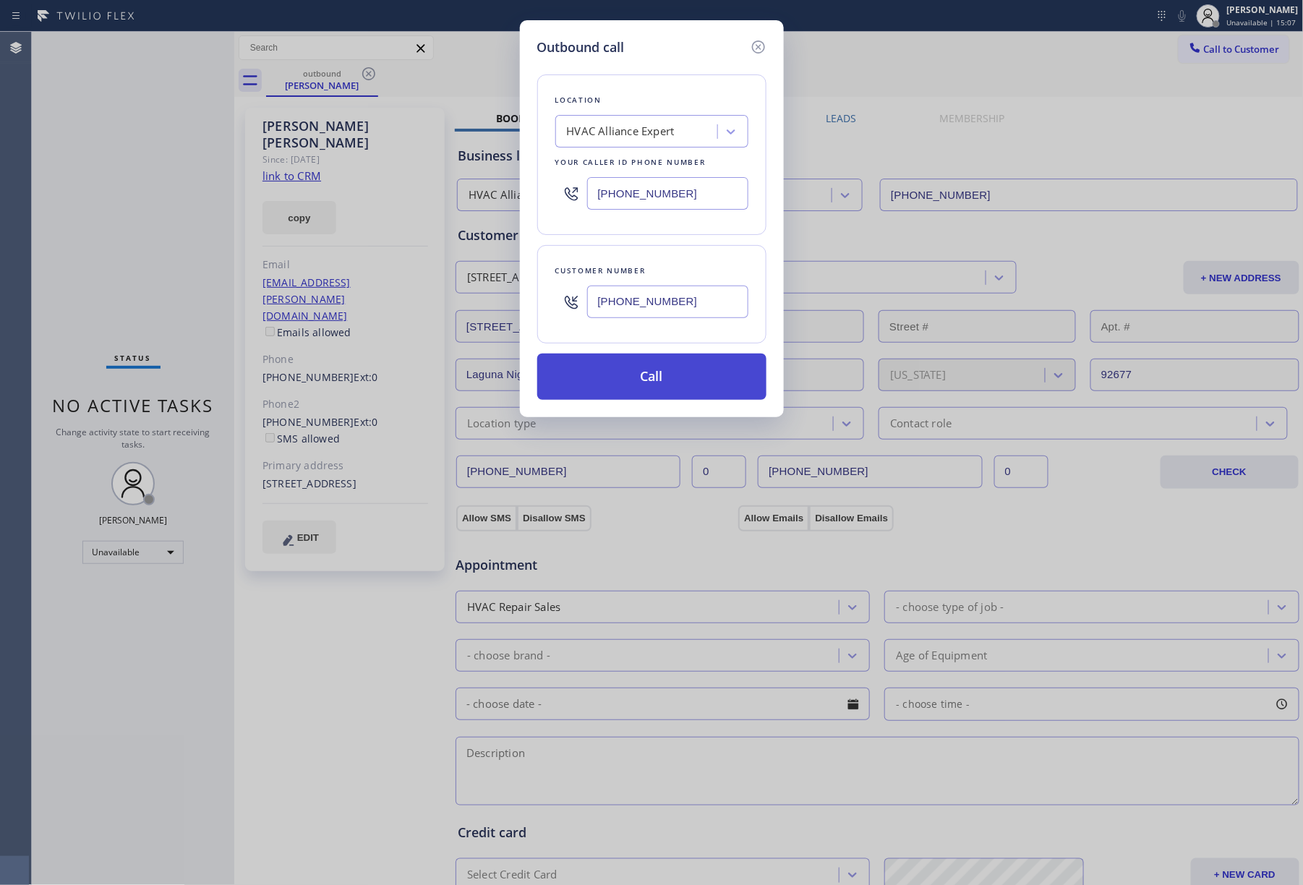
click at [682, 391] on button "Call" at bounding box center [651, 377] width 229 height 46
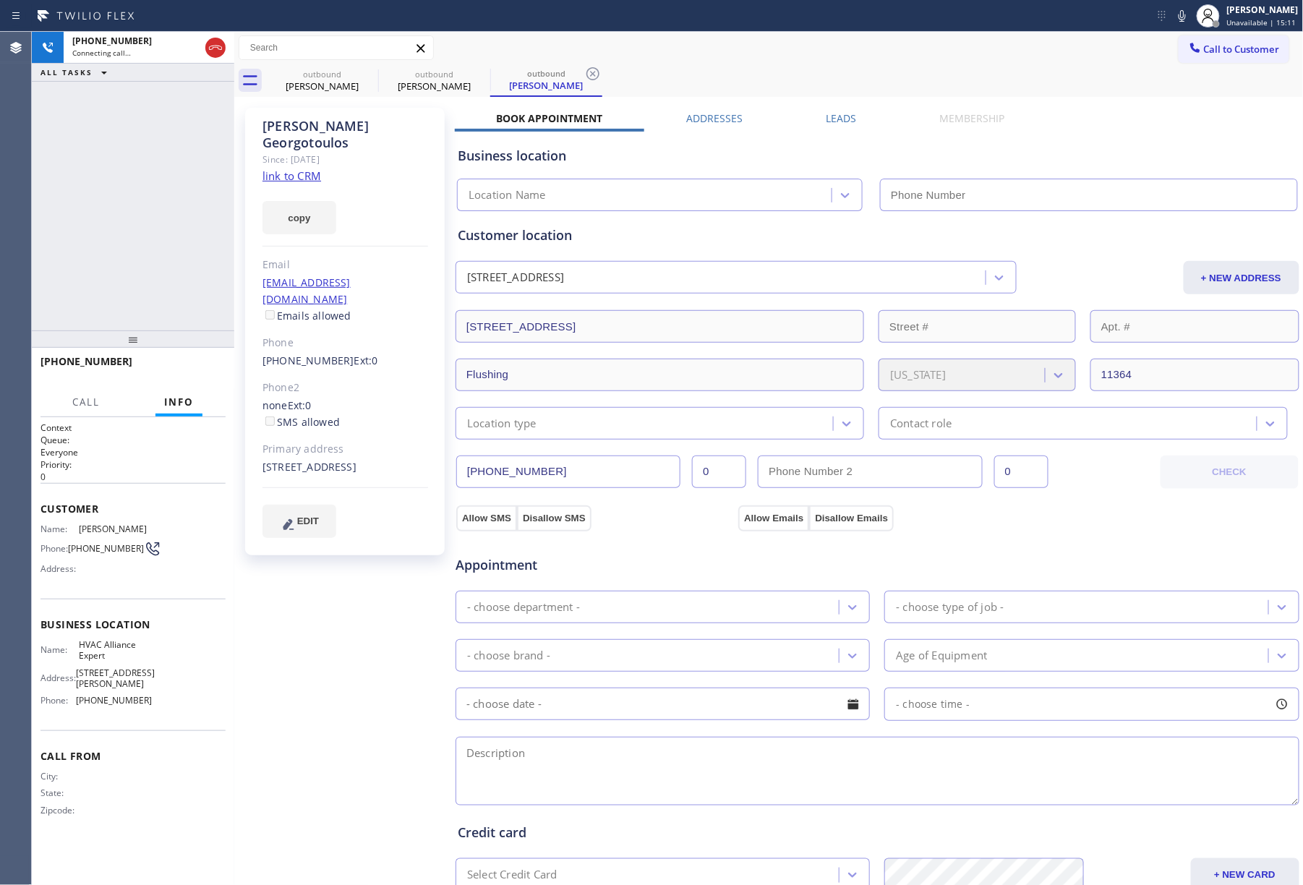
type input "[PHONE_NUMBER]"
drag, startPoint x: 124, startPoint y: 224, endPoint x: 137, endPoint y: 203, distance: 24.7
click at [124, 224] on div "[PHONE_NUMBER] Connecting call… ALL TASKS ALL TASKS ACTIVE TASKS TASKS IN WRAP …" at bounding box center [133, 181] width 202 height 299
click at [198, 373] on button "HANG UP" at bounding box center [191, 368] width 67 height 20
click at [169, 341] on div at bounding box center [133, 338] width 202 height 17
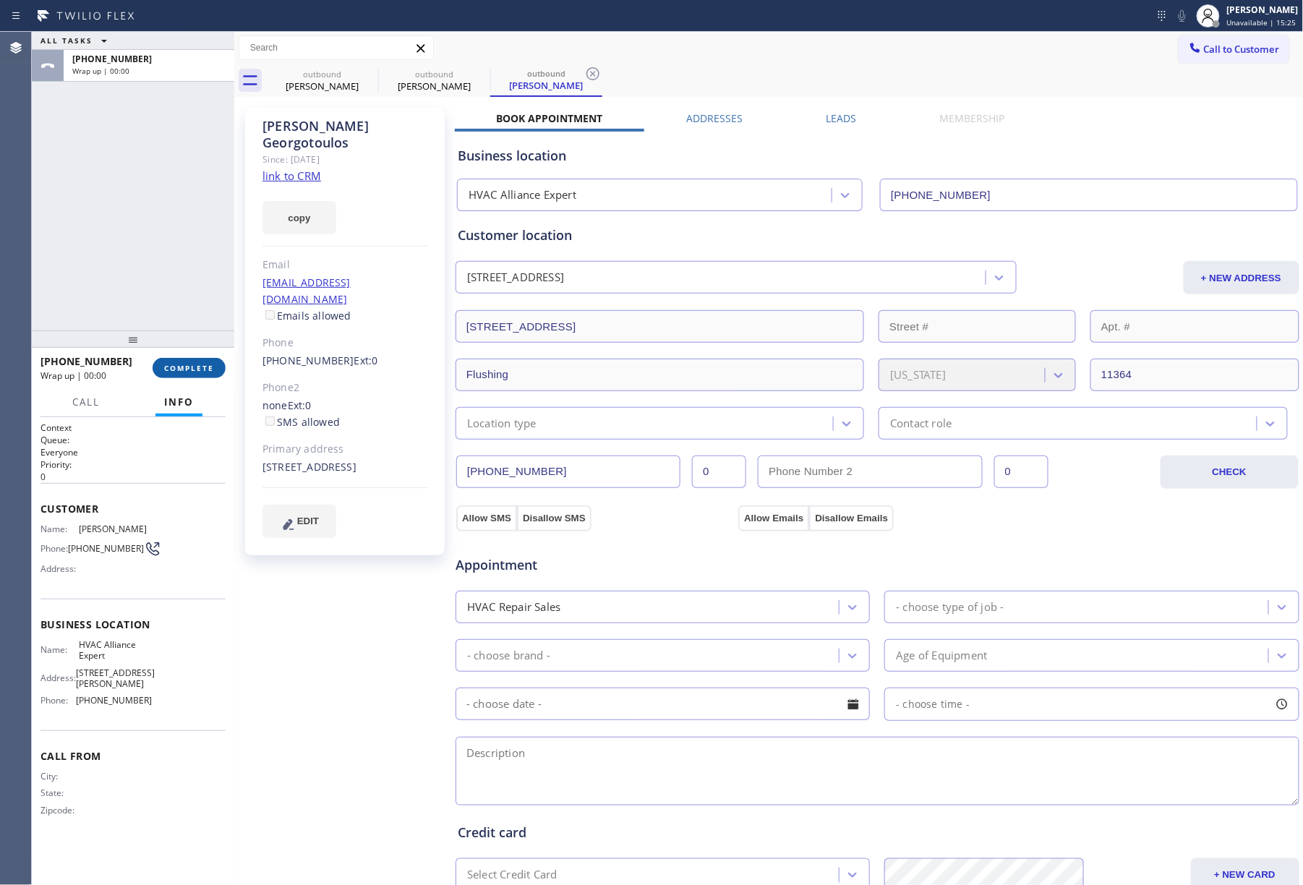
click at [192, 364] on span "COMPLETE" at bounding box center [189, 368] width 50 height 10
click at [152, 260] on div "ALL TASKS ALL TASKS ACTIVE TASKS TASKS IN WRAP UP [PHONE_NUMBER] Wrap up | 00:00" at bounding box center [133, 181] width 202 height 299
click at [152, 260] on div "ALL TASKS ALL TASKS ACTIVE TASKS TASKS IN WRAP UP [PHONE_NUMBER] Wrap up | 00:01" at bounding box center [133, 181] width 202 height 299
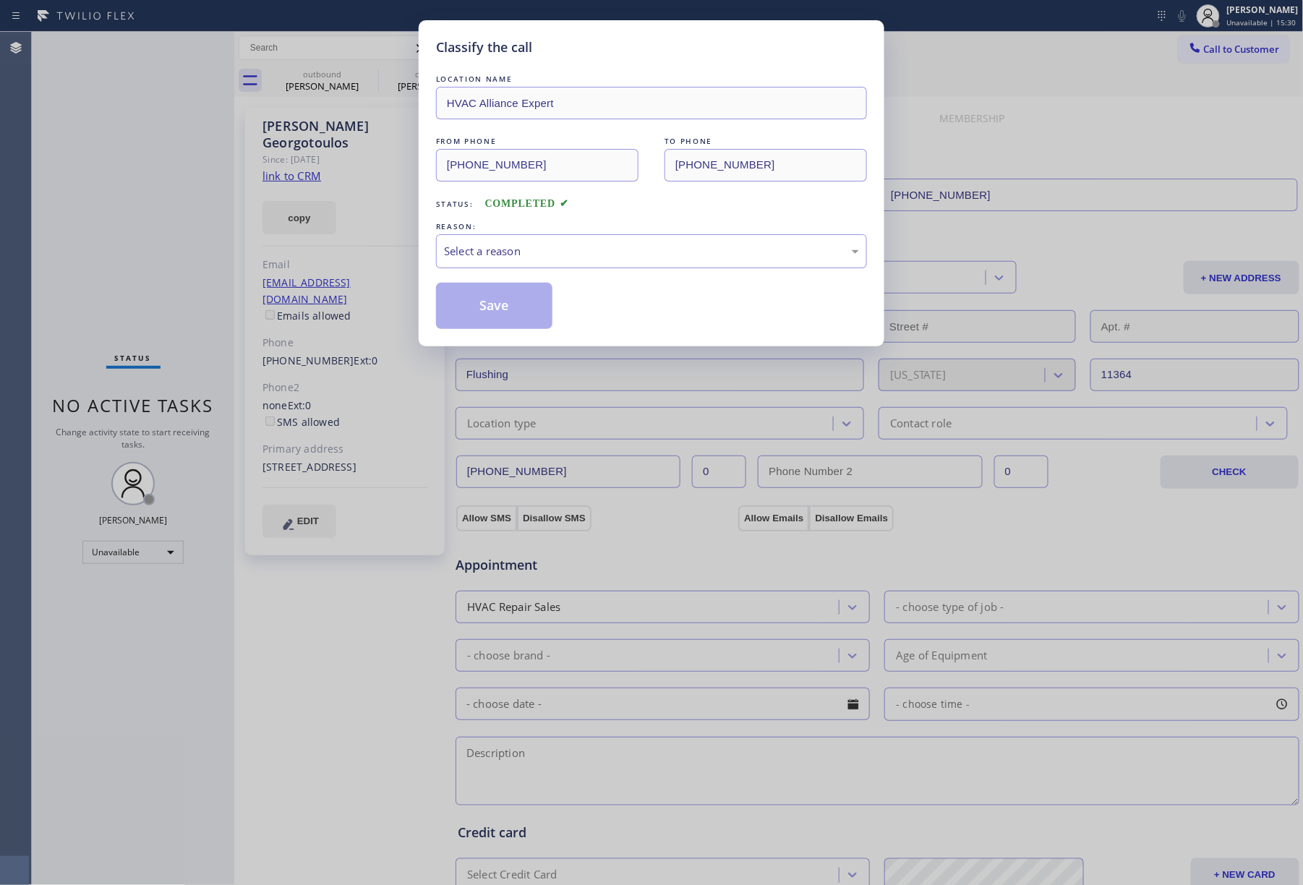
click at [553, 243] on div "Select a reason" at bounding box center [651, 251] width 415 height 17
drag, startPoint x: 492, startPoint y: 325, endPoint x: 528, endPoint y: 286, distance: 52.2
click at [492, 322] on button "Save" at bounding box center [494, 306] width 116 height 46
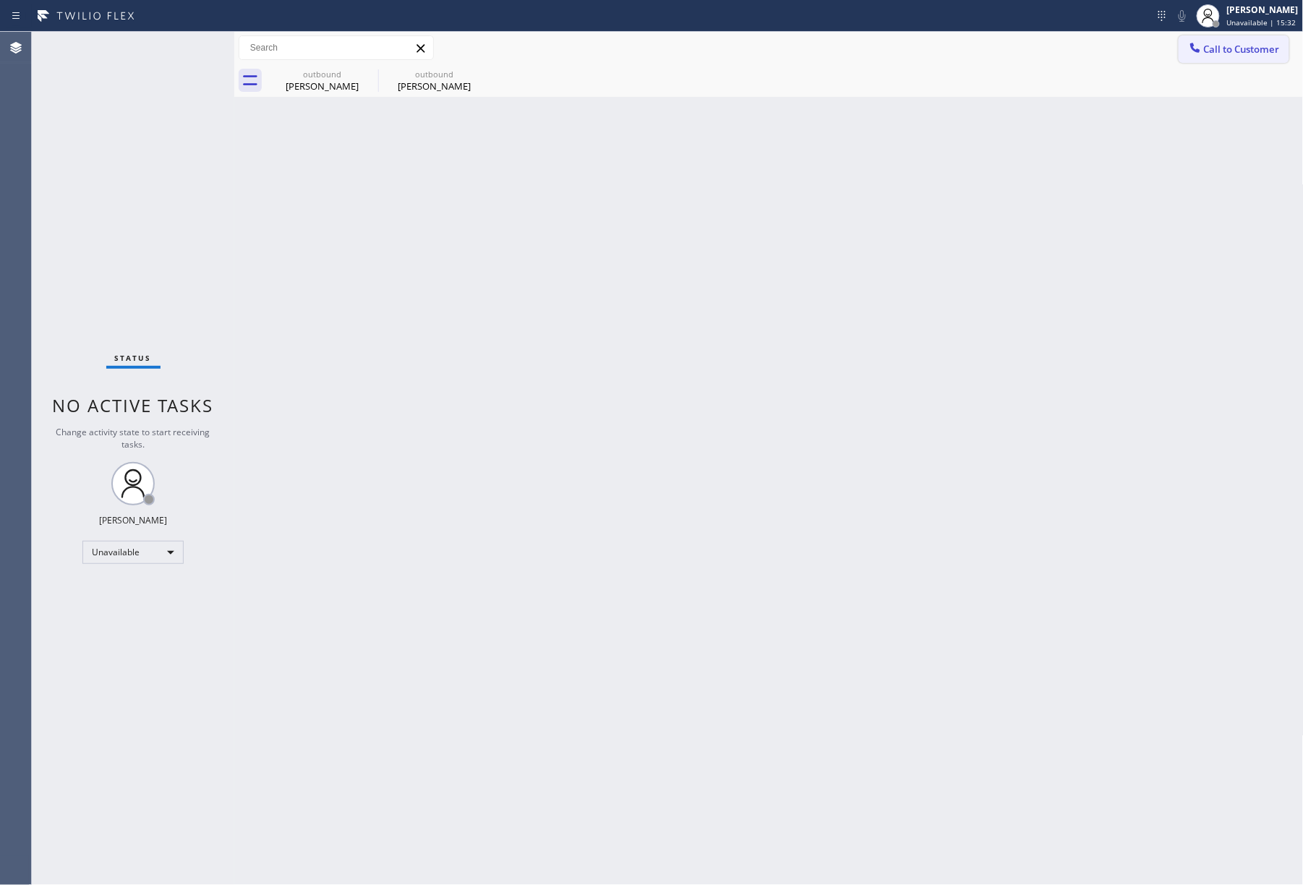
click at [1219, 49] on span "Call to Customer" at bounding box center [1242, 49] width 76 height 13
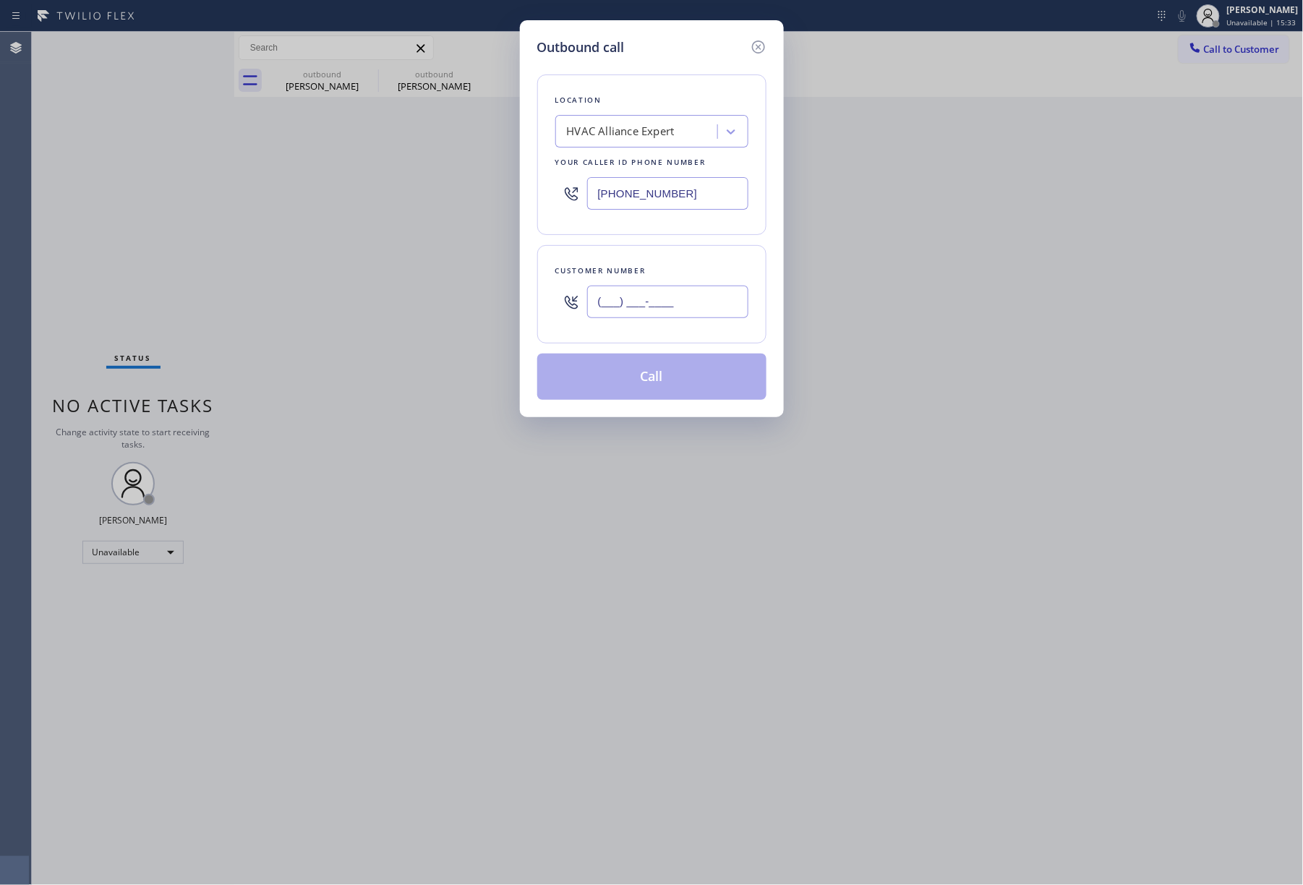
click at [623, 313] on input "(___) ___-____" at bounding box center [667, 302] width 161 height 33
type input "(___) ___-____"
click at [622, 267] on div "Customer number" at bounding box center [651, 270] width 193 height 15
click at [636, 305] on input "(___) ___-____" at bounding box center [667, 302] width 161 height 33
paste input "858) 397-0553"
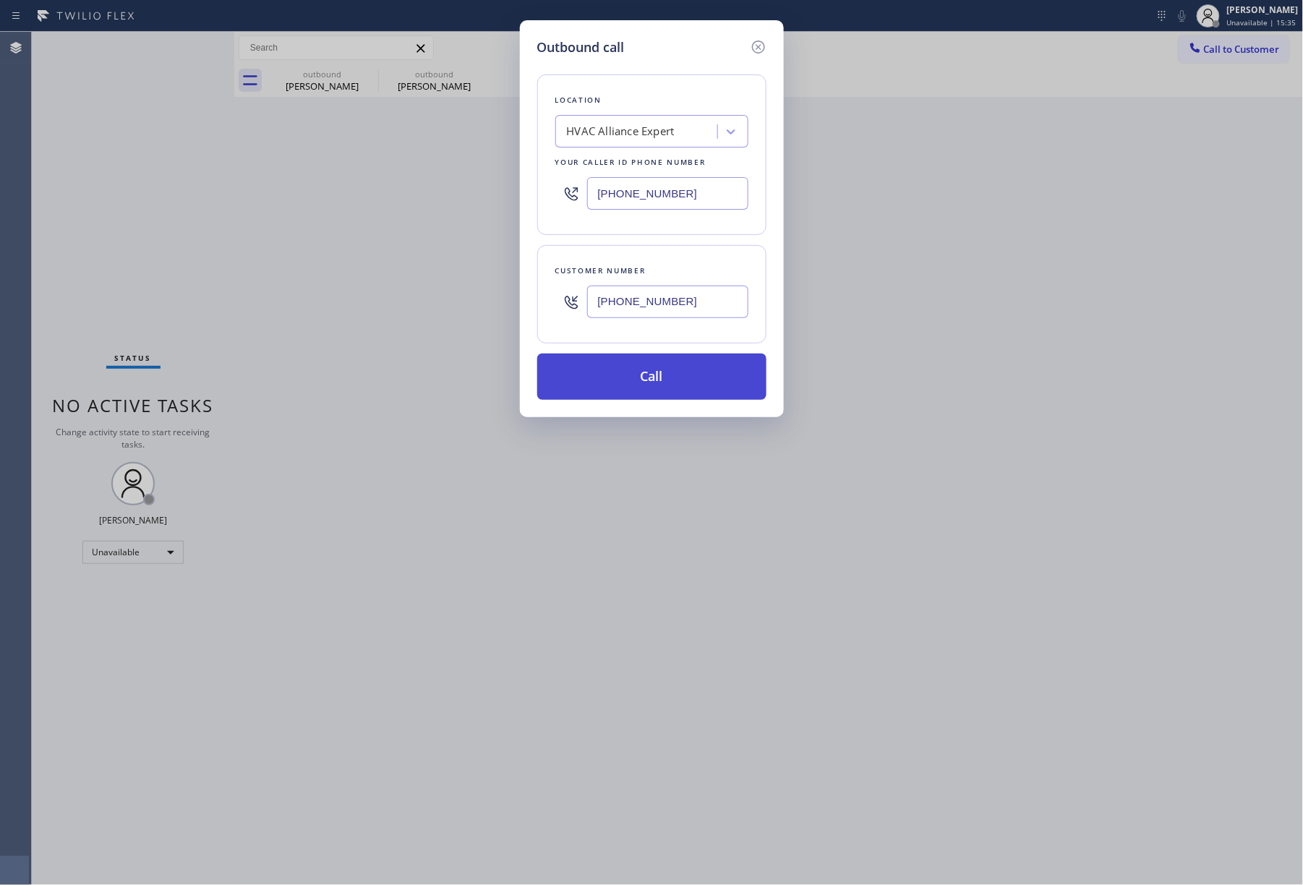
type input "[PHONE_NUMBER]"
click at [684, 375] on button "Call" at bounding box center [651, 377] width 229 height 46
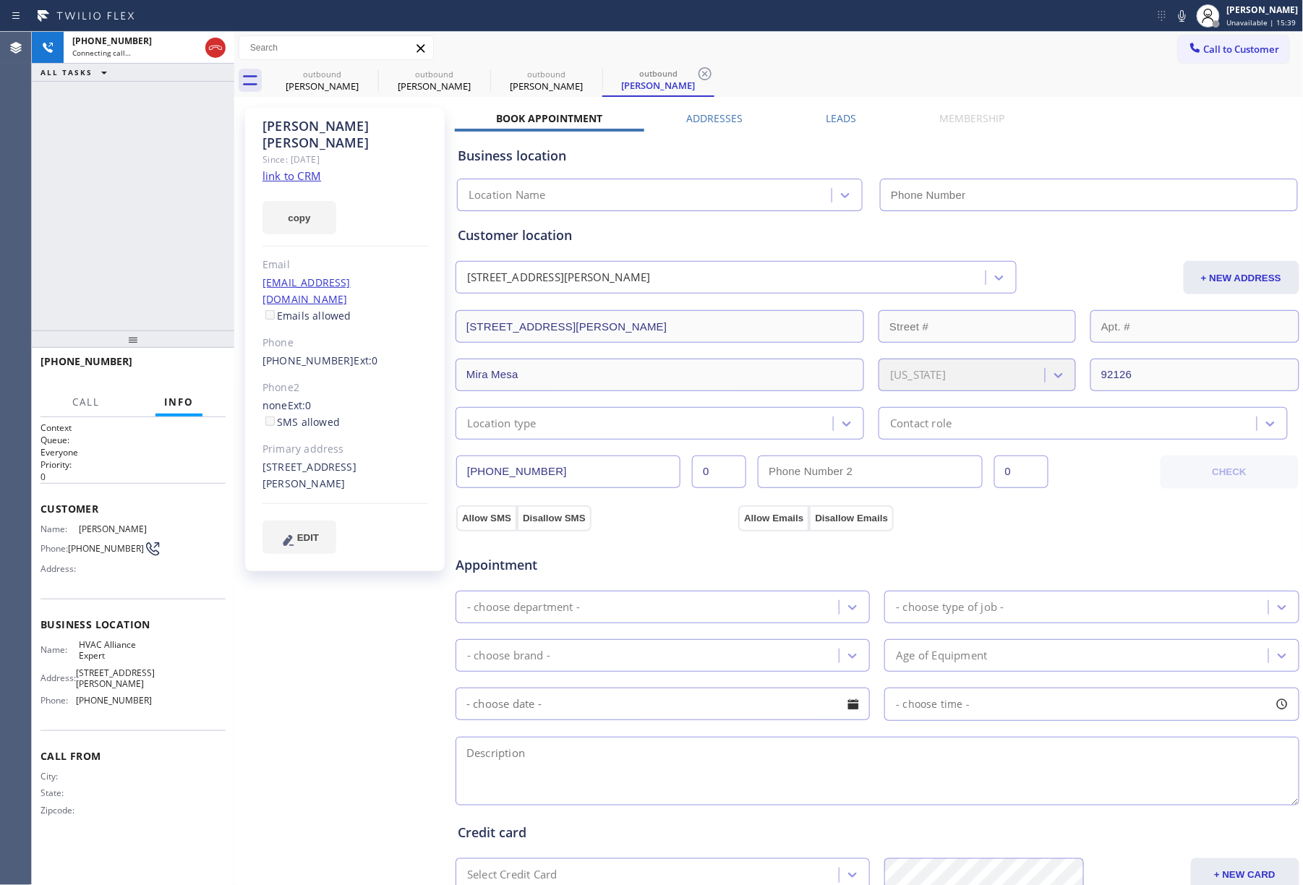
type input "[PHONE_NUMBER]"
click at [175, 367] on span "HANG UP" at bounding box center [192, 368] width 44 height 10
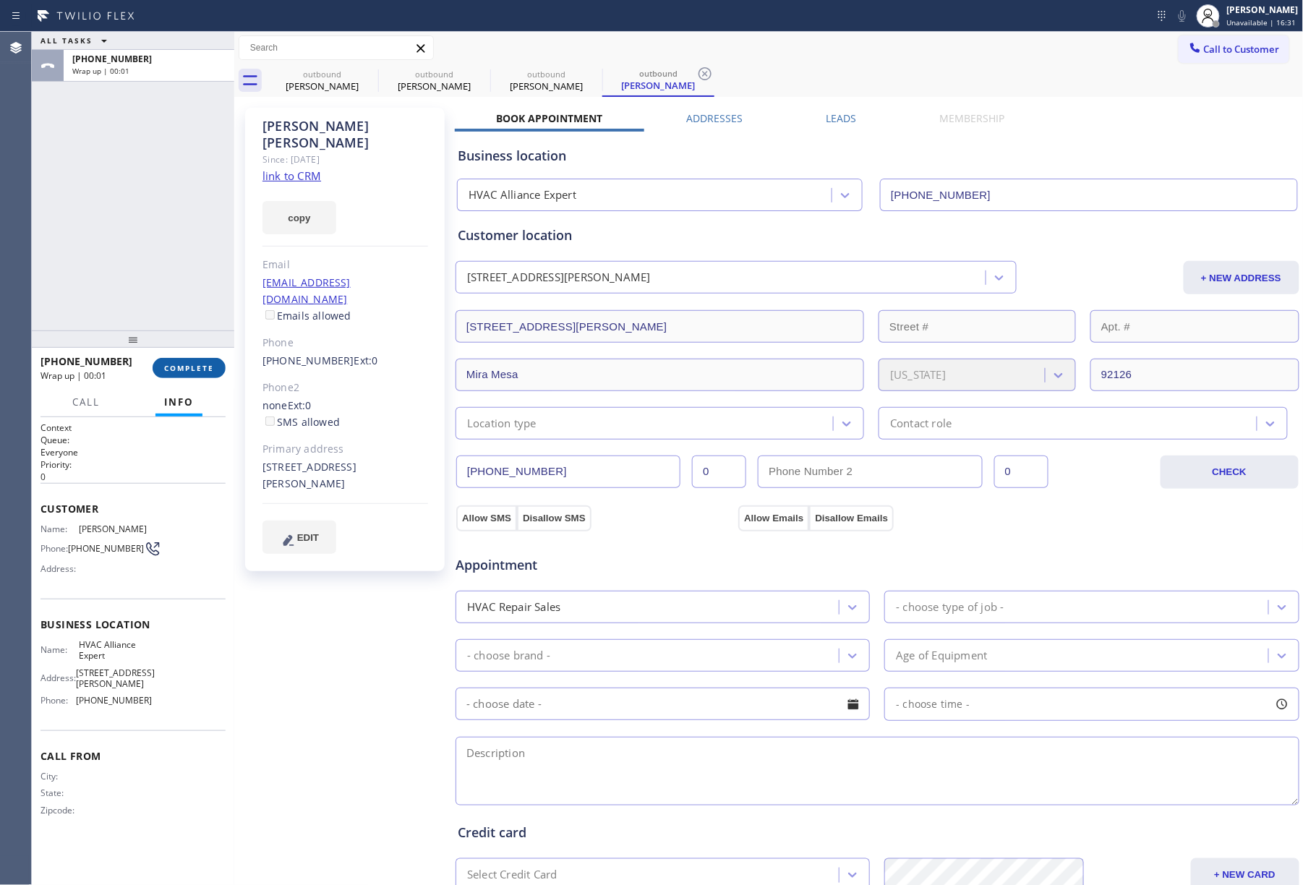
click at [191, 365] on span "COMPLETE" at bounding box center [189, 368] width 50 height 10
click at [160, 281] on div "ALL TASKS ALL TASKS ACTIVE TASKS TASKS IN WRAP UP [PHONE_NUMBER] Wrap up | 00:01" at bounding box center [133, 181] width 202 height 299
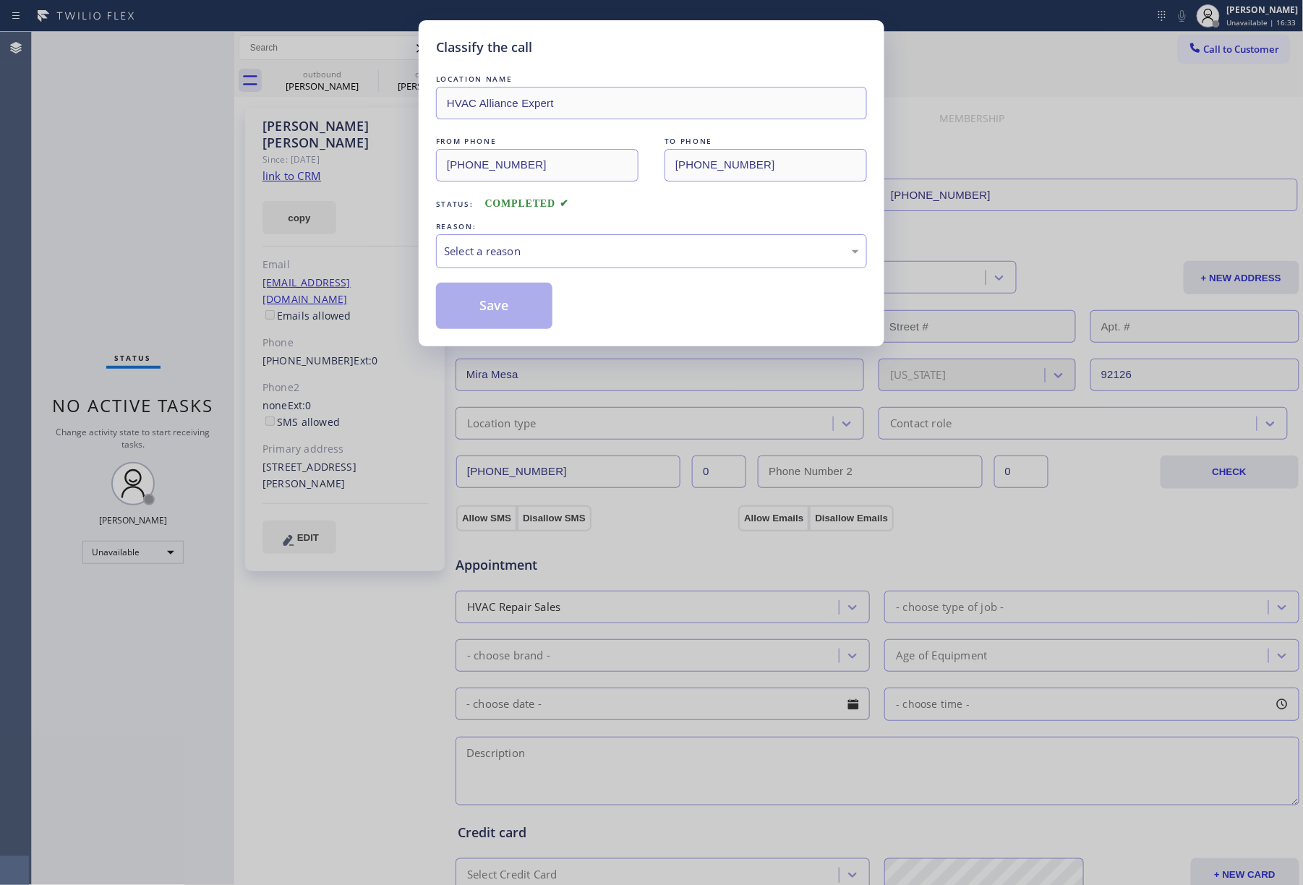
click at [521, 233] on div "REASON:" at bounding box center [651, 226] width 431 height 15
click at [526, 259] on div "Select a reason" at bounding box center [651, 251] width 415 height 17
click at [490, 311] on button "Save" at bounding box center [494, 306] width 116 height 46
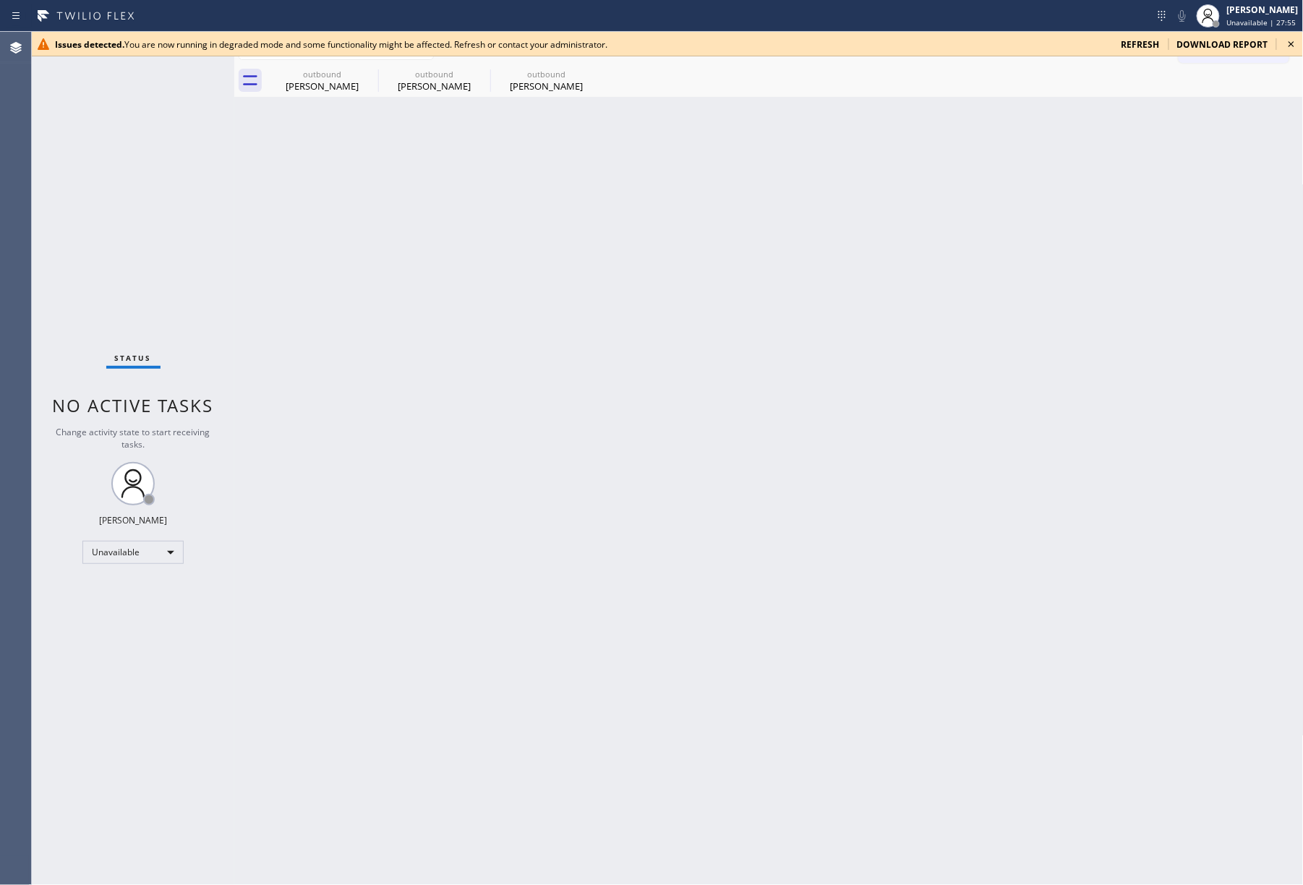
drag, startPoint x: 911, startPoint y: 570, endPoint x: 915, endPoint y: 556, distance: 14.4
click at [915, 570] on div "Back to Dashboard Change Sender ID Customers Technicians Select a contact Outbo…" at bounding box center [768, 458] width 1069 height 853
